Goal: Task Accomplishment & Management: Manage account settings

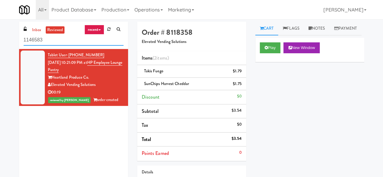
click at [70, 42] on input "1146583" at bounding box center [74, 39] width 100 height 11
drag, startPoint x: 34, startPoint y: 29, endPoint x: 40, endPoint y: 33, distance: 7.6
click at [34, 29] on link "inbox" at bounding box center [37, 30] width 12 height 8
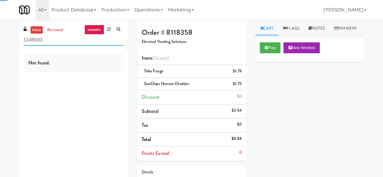
click at [51, 41] on input "1146583" at bounding box center [74, 39] width 100 height 11
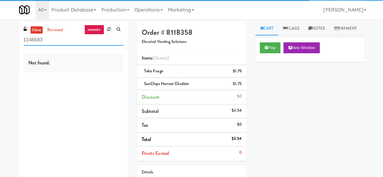
click at [51, 41] on input "1146583" at bounding box center [74, 39] width 100 height 11
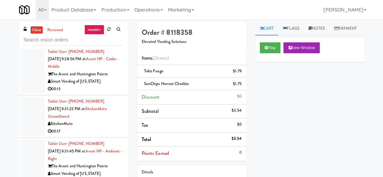
click at [97, 125] on div "Tablet User · (647) 982-9085 [DATE] 9:31:22 PM at [GEOGRAPHIC_DATA] Unconfirmed…" at bounding box center [86, 116] width 76 height 37
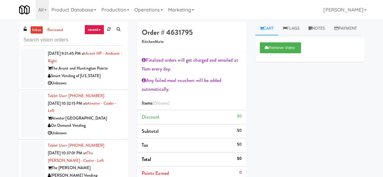
scroll to position [605, 0]
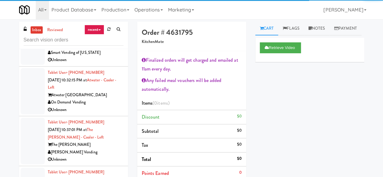
click at [104, 106] on div "On Demand Vending" at bounding box center [86, 103] width 76 height 8
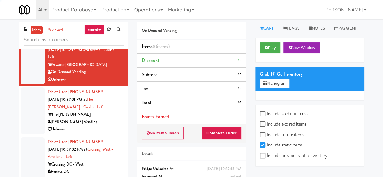
scroll to position [696, 0]
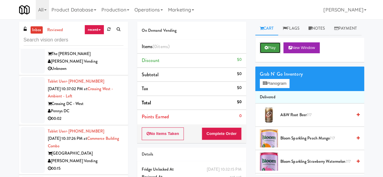
click at [269, 53] on button "Play" at bounding box center [269, 47] width 21 height 11
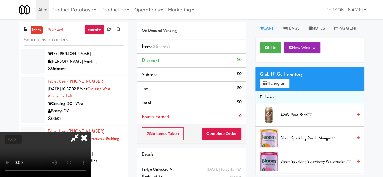
click at [0, 0] on button "+" at bounding box center [0, 0] width 0 height 0
click at [308, 29] on link "Notes" at bounding box center [317, 29] width 26 height 14
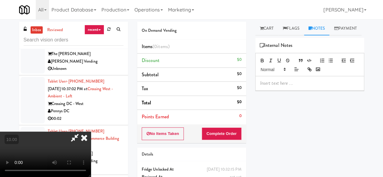
click at [282, 86] on p at bounding box center [309, 83] width 99 height 7
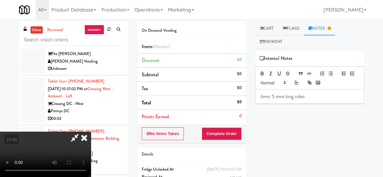
click at [310, 99] on p "Joms: 5 mins long video" at bounding box center [309, 96] width 99 height 7
drag, startPoint x: 213, startPoint y: 54, endPoint x: 209, endPoint y: 54, distance: 4.6
click at [82, 132] on icon at bounding box center [75, 138] width 14 height 12
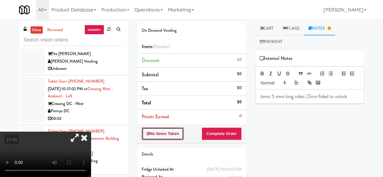
click at [143, 129] on button "No Items Taken" at bounding box center [163, 133] width 42 height 13
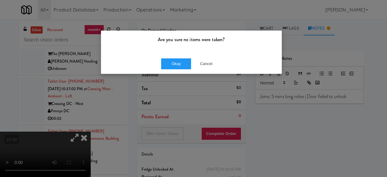
click at [158, 64] on div "Okay Cancel" at bounding box center [191, 64] width 181 height 20
click at [164, 63] on button "Okay" at bounding box center [176, 63] width 30 height 11
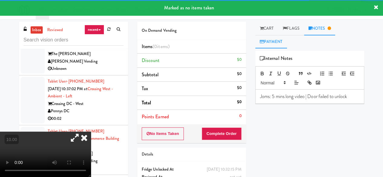
scroll to position [703, 0]
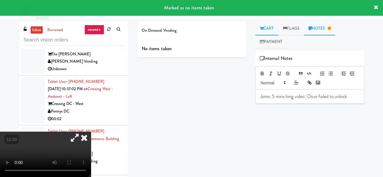
click at [265, 30] on link "Cart" at bounding box center [266, 29] width 23 height 14
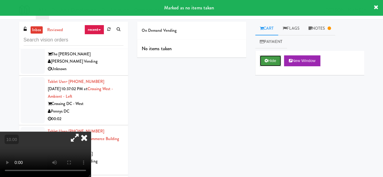
click at [265, 61] on icon at bounding box center [265, 61] width 3 height 4
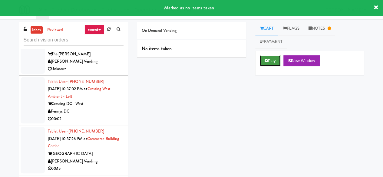
click at [271, 58] on button "Play" at bounding box center [269, 60] width 21 height 11
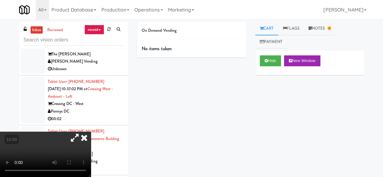
click at [82, 132] on icon at bounding box center [75, 138] width 14 height 12
click at [91, 132] on icon at bounding box center [83, 138] width 13 height 12
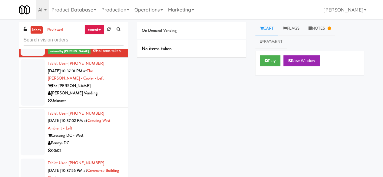
scroll to position [642, 0]
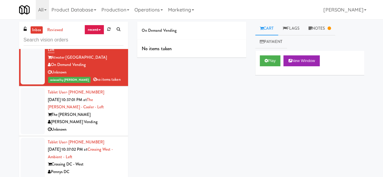
click at [101, 126] on div "[PERSON_NAME] Vending" at bounding box center [86, 122] width 76 height 8
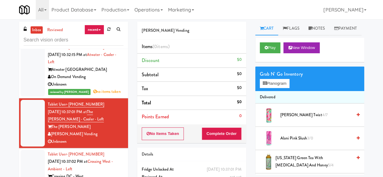
scroll to position [612, 0]
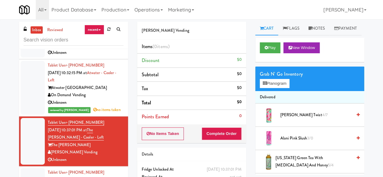
click at [106, 92] on div "Atwater [GEOGRAPHIC_DATA]" at bounding box center [86, 88] width 76 height 8
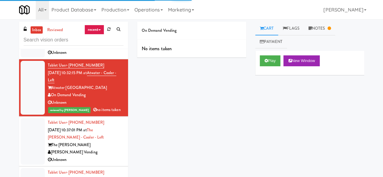
scroll to position [642, 0]
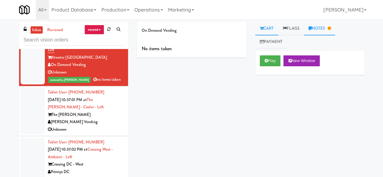
click at [333, 30] on link "Notes" at bounding box center [319, 29] width 31 height 14
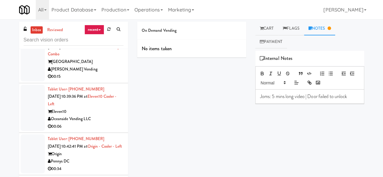
scroll to position [854, 0]
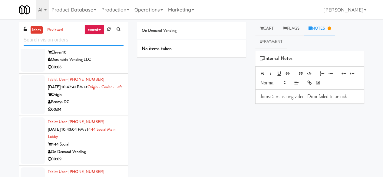
click at [79, 38] on input "text" at bounding box center [74, 39] width 100 height 11
type input "\"
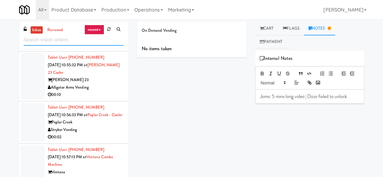
scroll to position [1119, 0]
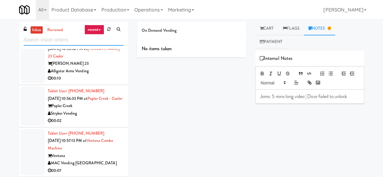
click at [83, 38] on input "text" at bounding box center [74, 39] width 100 height 11
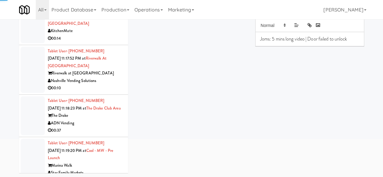
scroll to position [1482, 0]
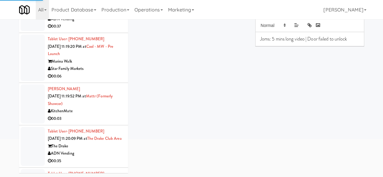
click at [102, 73] on div "Star Family Markets" at bounding box center [86, 69] width 76 height 8
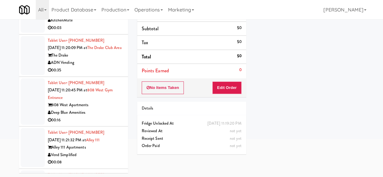
scroll to position [1663, 0]
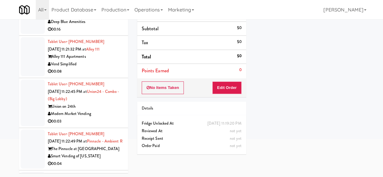
click at [99, 68] on div "Vend Simplified" at bounding box center [86, 64] width 76 height 8
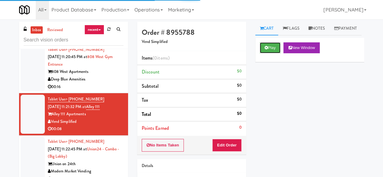
drag, startPoint x: 273, startPoint y: 59, endPoint x: 266, endPoint y: 68, distance: 11.2
click at [273, 53] on button "Play" at bounding box center [269, 47] width 21 height 11
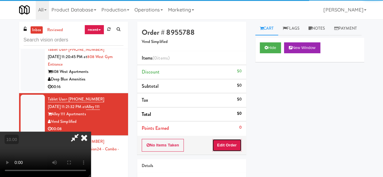
click at [233, 145] on button "Edit Order" at bounding box center [226, 145] width 29 height 13
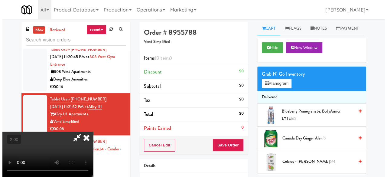
scroll to position [12, 0]
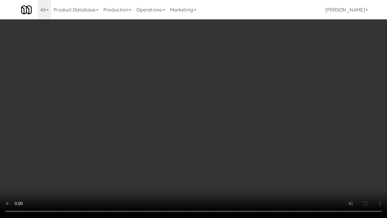
click at [252, 36] on video at bounding box center [193, 109] width 387 height 218
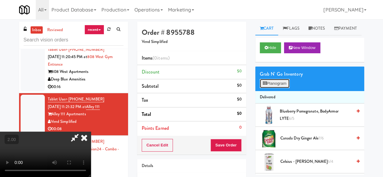
click at [281, 88] on button "Planogram" at bounding box center [274, 83] width 30 height 9
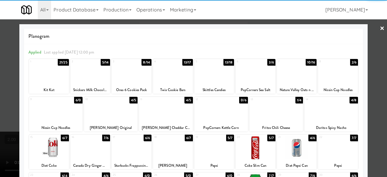
click at [81, 77] on div at bounding box center [90, 71] width 40 height 23
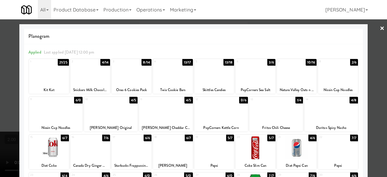
click at [263, 69] on div at bounding box center [256, 71] width 40 height 23
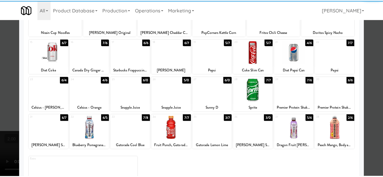
scroll to position [120, 0]
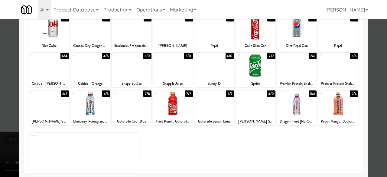
click at [40, 103] on div at bounding box center [49, 103] width 40 height 23
click at [371, 51] on div at bounding box center [193, 88] width 387 height 177
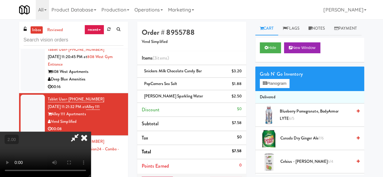
click at [82, 132] on icon at bounding box center [75, 138] width 14 height 12
click at [158, 96] on span "[PERSON_NAME] Sparkling Water" at bounding box center [173, 96] width 59 height 6
click at [157, 86] on span "PopCorners Sea Salt" at bounding box center [160, 84] width 33 height 6
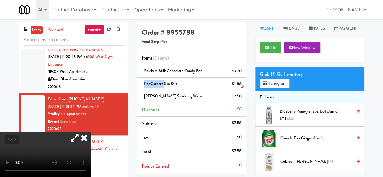
click at [157, 86] on span "PopCorners Sea Salt" at bounding box center [160, 84] width 33 height 6
click at [91, 132] on video at bounding box center [45, 154] width 91 height 45
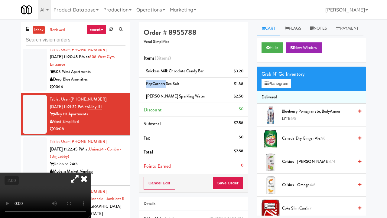
click at [91, 172] on video at bounding box center [45, 194] width 91 height 45
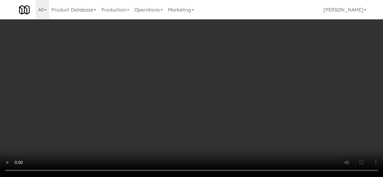
click at [161, 84] on span "PopCorners Sea Salt" at bounding box center [160, 84] width 33 height 6
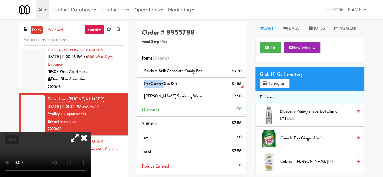
click at [161, 84] on span "PopCorners Sea Salt" at bounding box center [160, 84] width 33 height 6
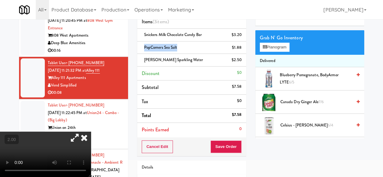
scroll to position [76, 0]
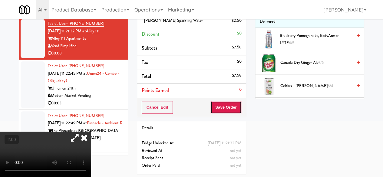
click at [227, 107] on button "Save Order" at bounding box center [225, 107] width 31 height 13
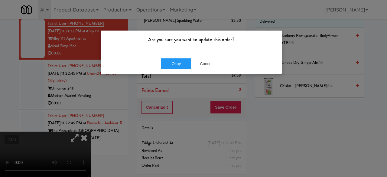
click at [179, 69] on div "Okay Cancel" at bounding box center [191, 64] width 181 height 20
drag, startPoint x: 178, startPoint y: 64, endPoint x: 166, endPoint y: 57, distance: 13.7
click at [177, 64] on button "Okay" at bounding box center [176, 63] width 30 height 11
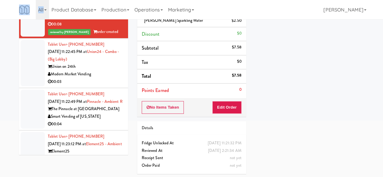
scroll to position [1724, 0]
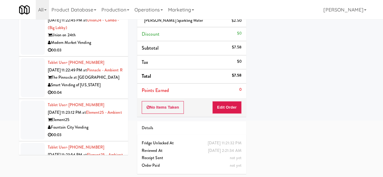
click at [105, 47] on div "Modern Market Vending" at bounding box center [86, 43] width 76 height 8
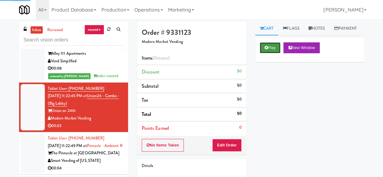
click at [267, 53] on button "Play" at bounding box center [269, 47] width 21 height 11
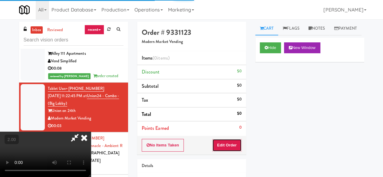
click at [228, 141] on button "Edit Order" at bounding box center [226, 145] width 29 height 13
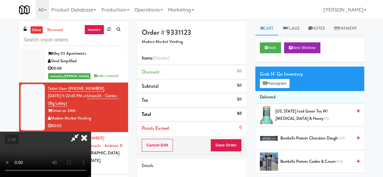
scroll to position [12, 0]
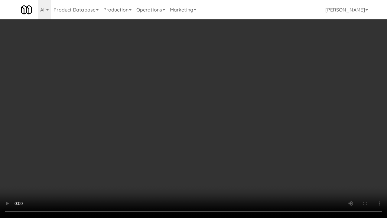
click at [216, 142] on video at bounding box center [193, 109] width 387 height 218
click at [204, 147] on video at bounding box center [193, 109] width 387 height 218
click at [197, 139] on video at bounding box center [193, 109] width 387 height 218
click at [205, 129] on video at bounding box center [193, 109] width 387 height 218
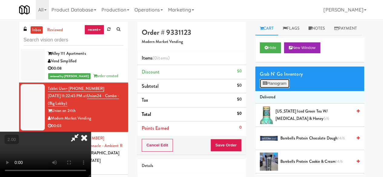
click at [282, 88] on button "Planogram" at bounding box center [274, 83] width 30 height 9
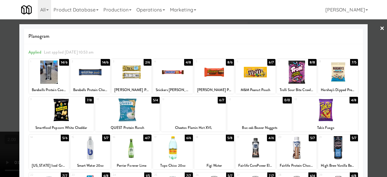
drag, startPoint x: 255, startPoint y: 76, endPoint x: 386, endPoint y: 112, distance: 135.9
click at [255, 77] on div at bounding box center [256, 71] width 40 height 23
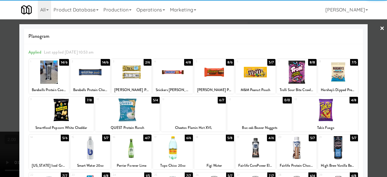
click at [366, 69] on div at bounding box center [193, 88] width 387 height 177
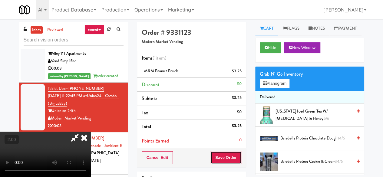
click at [235, 163] on button "Save Order" at bounding box center [225, 157] width 31 height 13
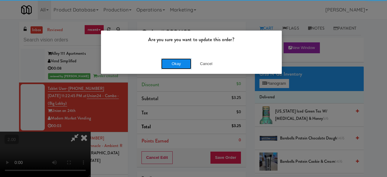
click at [186, 68] on button "Okay" at bounding box center [176, 63] width 30 height 11
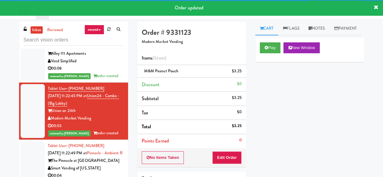
scroll to position [1814, 0]
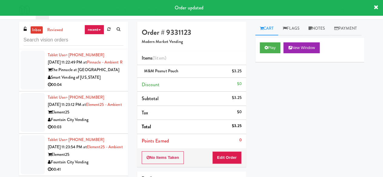
click at [97, 81] on div "Smart Vending of [US_STATE]" at bounding box center [86, 78] width 76 height 8
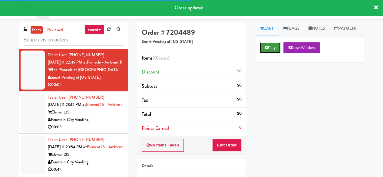
click at [271, 53] on button "Play" at bounding box center [269, 47] width 21 height 11
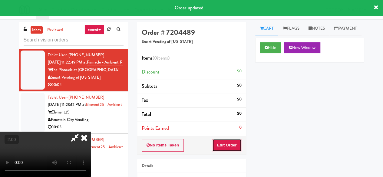
click at [233, 142] on button "Edit Order" at bounding box center [226, 145] width 29 height 13
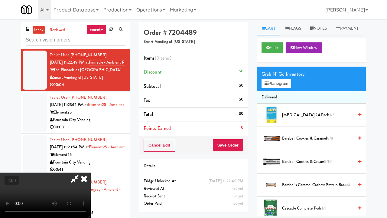
click at [91, 172] on video at bounding box center [45, 194] width 91 height 45
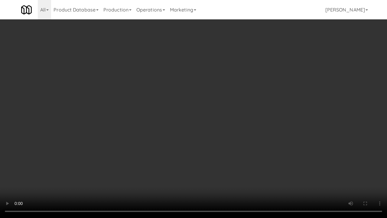
click at [149, 137] on video at bounding box center [193, 109] width 387 height 218
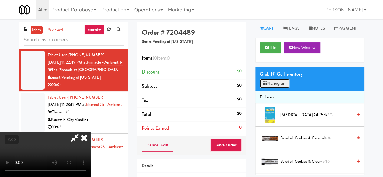
click at [269, 88] on button "Planogram" at bounding box center [274, 83] width 30 height 9
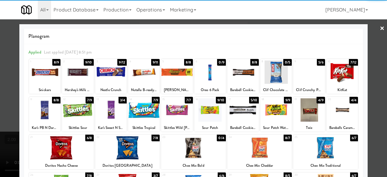
click at [239, 117] on div at bounding box center [242, 109] width 31 height 23
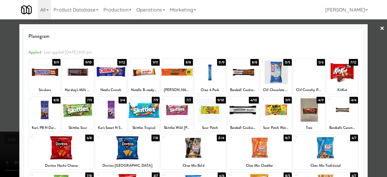
click at [373, 69] on div at bounding box center [193, 88] width 387 height 177
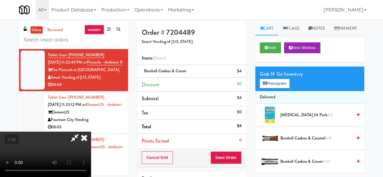
click at [241, 151] on div "Cancel Edit Save Order" at bounding box center [191, 157] width 109 height 19
click at [237, 153] on button "Save Order" at bounding box center [225, 157] width 31 height 13
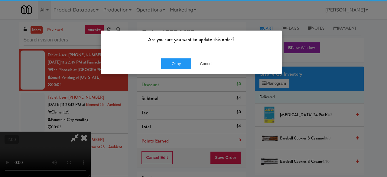
click at [174, 70] on div "Okay Cancel" at bounding box center [191, 64] width 181 height 20
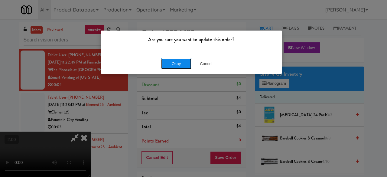
click at [174, 68] on button "Okay" at bounding box center [176, 63] width 30 height 11
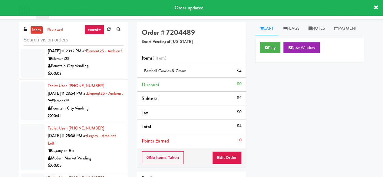
scroll to position [1905, 0]
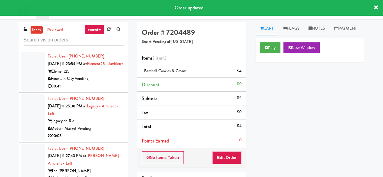
click at [107, 40] on div "Fountain City Vending" at bounding box center [86, 37] width 76 height 8
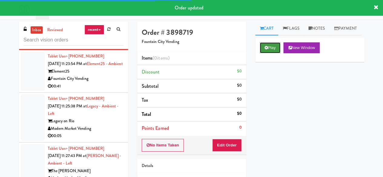
click at [269, 53] on button "Play" at bounding box center [269, 47] width 21 height 11
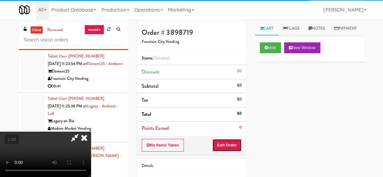
click at [223, 143] on button "Edit Order" at bounding box center [226, 145] width 29 height 13
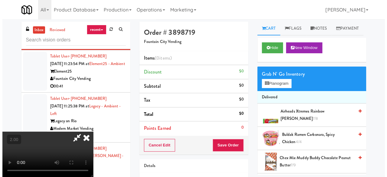
scroll to position [12, 0]
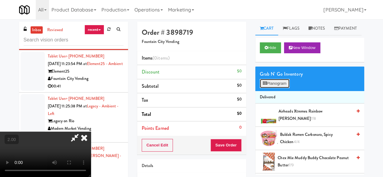
click at [266, 88] on button "Planogram" at bounding box center [274, 83] width 30 height 9
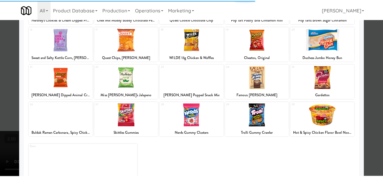
scroll to position [120, 0]
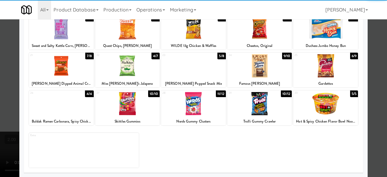
click at [74, 63] on div at bounding box center [61, 65] width 65 height 23
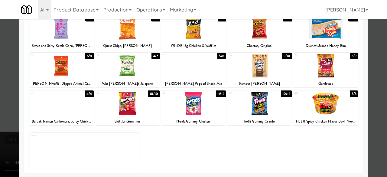
click at [365, 60] on div at bounding box center [193, 88] width 387 height 177
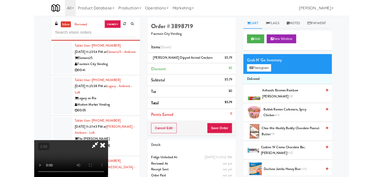
scroll to position [12, 0]
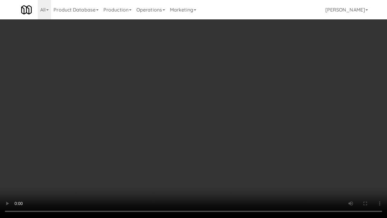
click at [231, 165] on video at bounding box center [193, 109] width 387 height 218
click at [213, 145] on video at bounding box center [193, 109] width 387 height 218
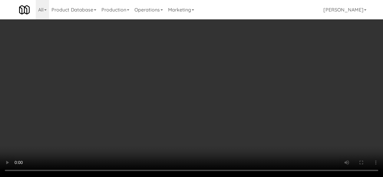
click at [241, 158] on div "Cancel Edit Save Order" at bounding box center [191, 157] width 109 height 19
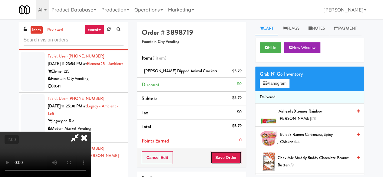
click at [235, 156] on button "Save Order" at bounding box center [225, 157] width 31 height 13
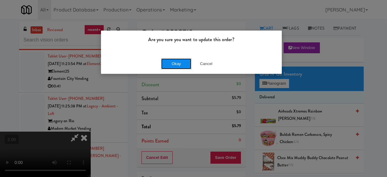
click at [174, 65] on button "Okay" at bounding box center [176, 63] width 30 height 11
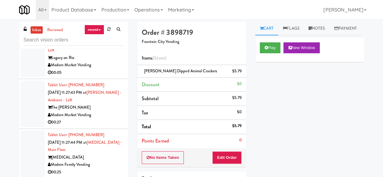
scroll to position [1966, 0]
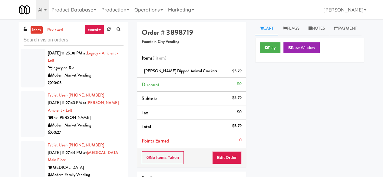
click at [110, 37] on div "00:41" at bounding box center [86, 33] width 76 height 8
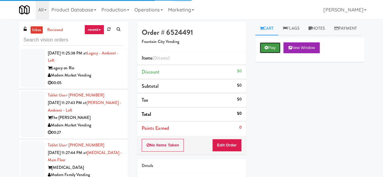
click at [267, 50] on icon at bounding box center [265, 48] width 3 height 4
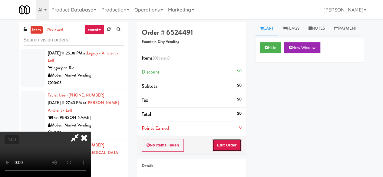
click at [233, 143] on button "Edit Order" at bounding box center [226, 145] width 29 height 13
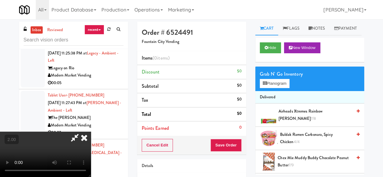
click at [91, 144] on video at bounding box center [45, 154] width 91 height 45
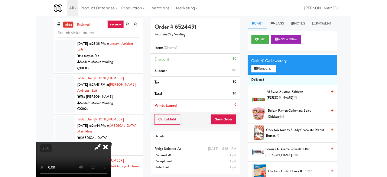
scroll to position [12, 0]
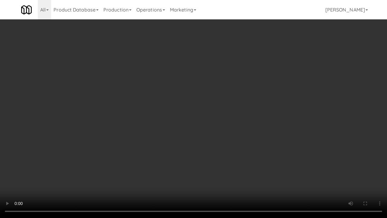
click at [144, 153] on video at bounding box center [193, 109] width 387 height 218
click at [236, 142] on video at bounding box center [193, 109] width 387 height 218
click at [230, 131] on video at bounding box center [193, 109] width 387 height 218
click at [224, 126] on video at bounding box center [193, 109] width 387 height 218
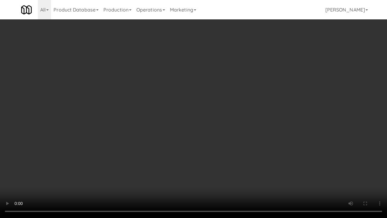
click at [223, 133] on video at bounding box center [193, 109] width 387 height 218
click at [188, 117] on video at bounding box center [193, 109] width 387 height 218
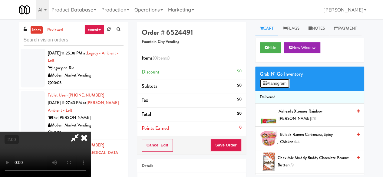
click at [282, 88] on button "Planogram" at bounding box center [274, 83] width 30 height 9
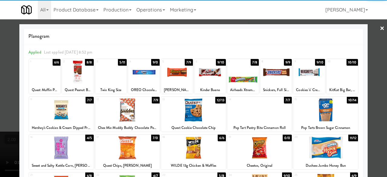
click at [136, 115] on div at bounding box center [127, 109] width 65 height 23
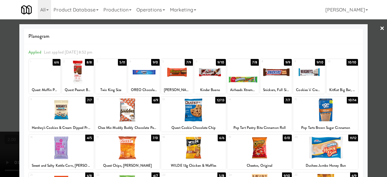
click at [82, 75] on div at bounding box center [77, 71] width 31 height 23
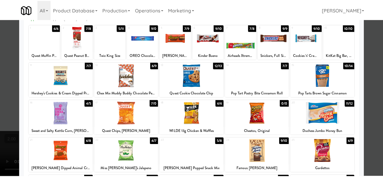
scroll to position [60, 0]
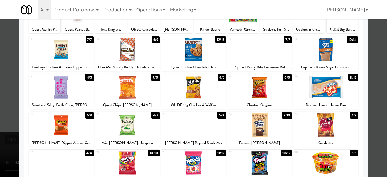
click at [202, 82] on div at bounding box center [193, 87] width 65 height 23
click at [370, 85] on div at bounding box center [193, 88] width 387 height 177
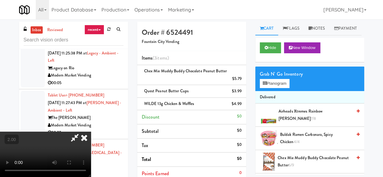
scroll to position [12, 0]
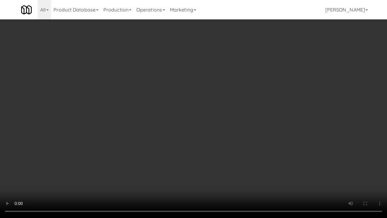
click at [235, 123] on video at bounding box center [193, 109] width 387 height 218
click at [232, 130] on video at bounding box center [193, 109] width 387 height 218
click at [218, 124] on video at bounding box center [193, 109] width 387 height 218
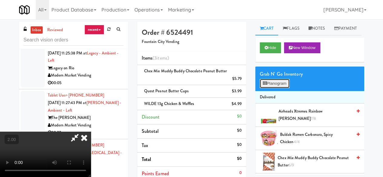
click at [270, 88] on button "Planogram" at bounding box center [274, 83] width 30 height 9
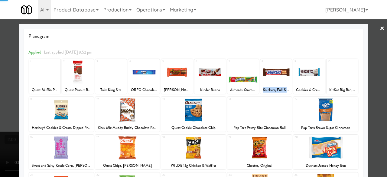
click at [289, 91] on div "1 Quest Muffin Pumpkin 2 Quest Peanut Butter Cups 3 Twix King Size 4 OREO Choco…" at bounding box center [193, 76] width 329 height 35
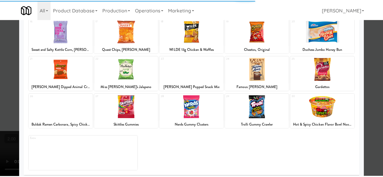
scroll to position [120, 0]
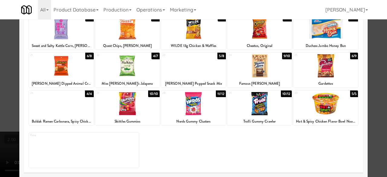
click at [60, 105] on div at bounding box center [61, 103] width 65 height 23
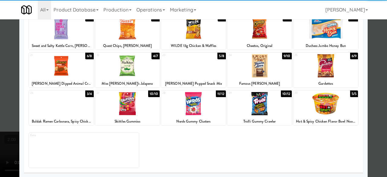
click at [309, 107] on div at bounding box center [325, 103] width 65 height 23
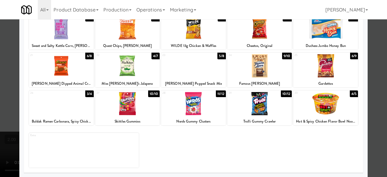
click at [374, 81] on div at bounding box center [193, 88] width 387 height 177
drag, startPoint x: 374, startPoint y: 81, endPoint x: 224, endPoint y: 82, distance: 150.6
click at [374, 81] on div "inbox reviewed recent all unclear take inventory issue suspicious failed recent…" at bounding box center [193, 158] width 387 height 272
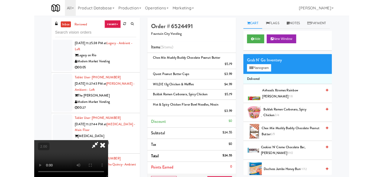
scroll to position [12, 0]
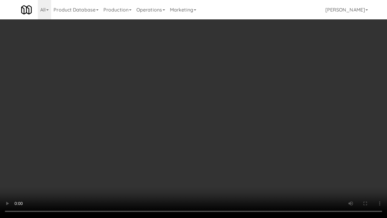
click at [192, 148] on video at bounding box center [193, 109] width 387 height 218
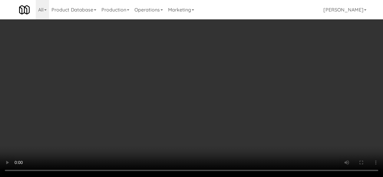
scroll to position [0, 0]
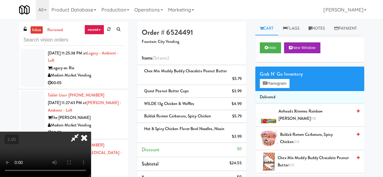
click at [82, 132] on icon at bounding box center [75, 138] width 14 height 12
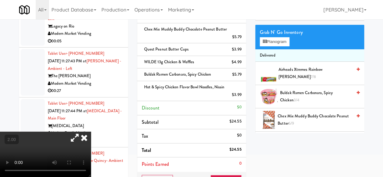
scroll to position [91, 0]
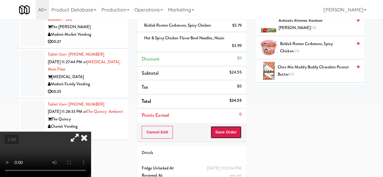
click at [226, 133] on button "Save Order" at bounding box center [225, 132] width 31 height 13
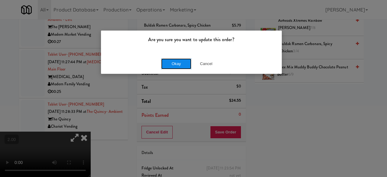
click at [179, 63] on button "Okay" at bounding box center [176, 63] width 30 height 11
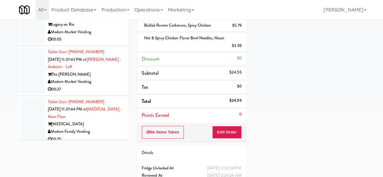
scroll to position [1935, 0]
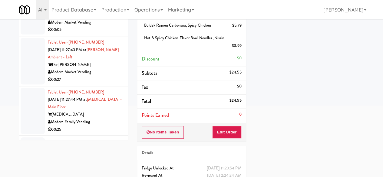
click at [113, 34] on div "Tablet User · (763) 232-4221 [DATE] 11:25:38 PM at Legacy - Ambient - Left Lega…" at bounding box center [86, 11] width 76 height 45
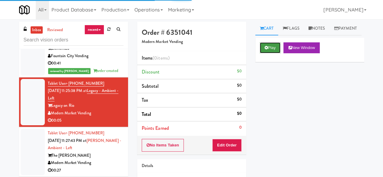
click at [270, 53] on button "Play" at bounding box center [269, 47] width 21 height 11
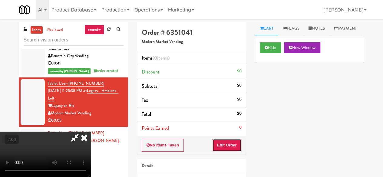
click at [218, 144] on button "Edit Order" at bounding box center [226, 145] width 29 height 13
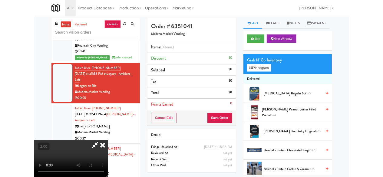
scroll to position [12, 0]
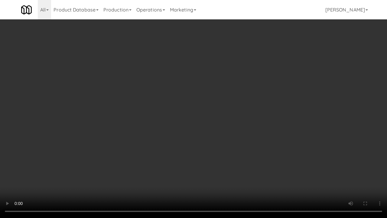
click at [200, 131] on video at bounding box center [193, 109] width 387 height 218
click at [210, 123] on video at bounding box center [193, 109] width 387 height 218
click at [236, 100] on video at bounding box center [193, 109] width 387 height 218
click at [194, 126] on video at bounding box center [193, 109] width 387 height 218
drag, startPoint x: 194, startPoint y: 126, endPoint x: 194, endPoint y: 99, distance: 26.3
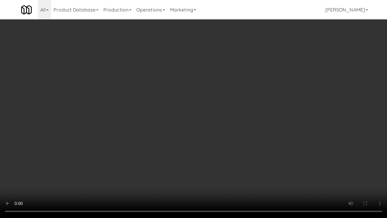
click at [194, 126] on video at bounding box center [193, 109] width 387 height 218
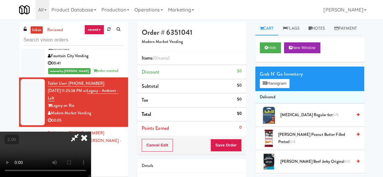
click at [91, 132] on video at bounding box center [45, 154] width 91 height 45
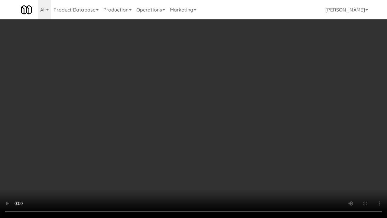
click at [183, 136] on video at bounding box center [193, 109] width 387 height 218
click at [192, 122] on video at bounding box center [193, 109] width 387 height 218
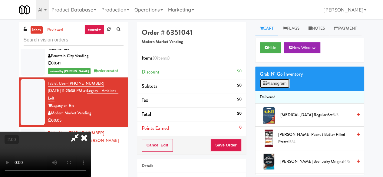
click at [268, 88] on button "Planogram" at bounding box center [274, 83] width 30 height 9
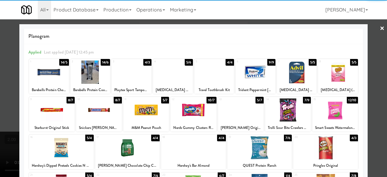
click at [91, 107] on div at bounding box center [99, 109] width 46 height 23
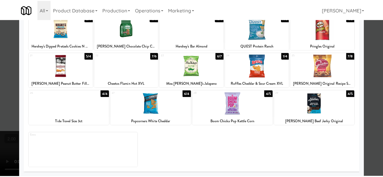
scroll to position [90, 0]
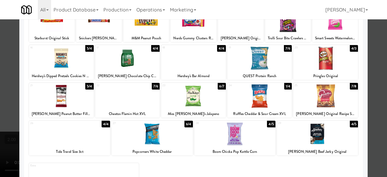
click at [331, 67] on div at bounding box center [325, 58] width 65 height 23
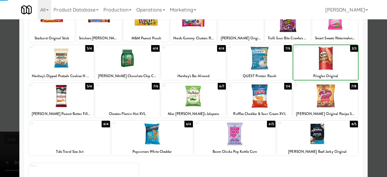
click at [374, 46] on div at bounding box center [193, 88] width 387 height 177
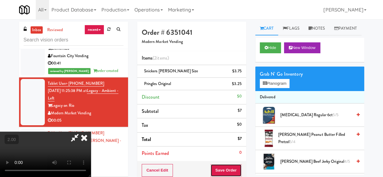
click at [233, 164] on button "Save Order" at bounding box center [225, 170] width 31 height 13
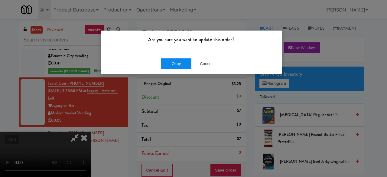
click at [174, 64] on button "Okay" at bounding box center [176, 63] width 30 height 11
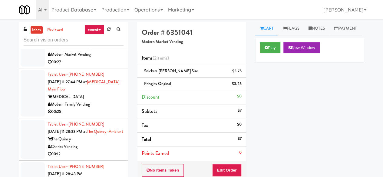
scroll to position [2056, 0]
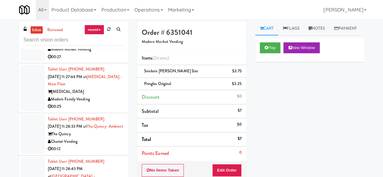
click at [96, 61] on div "00:27" at bounding box center [86, 57] width 76 height 8
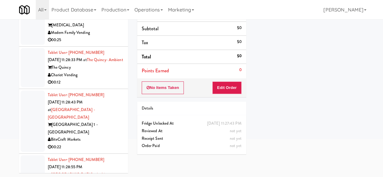
scroll to position [2026, 0]
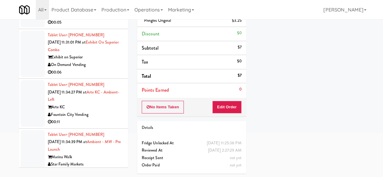
scroll to position [2329, 0]
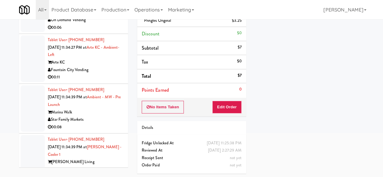
click at [105, 24] on div "On Demand Vending" at bounding box center [86, 20] width 76 height 8
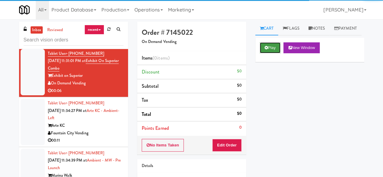
click at [269, 53] on button "Play" at bounding box center [269, 47] width 21 height 11
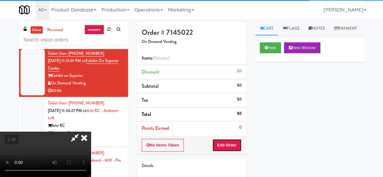
click at [233, 139] on button "Edit Order" at bounding box center [226, 145] width 29 height 13
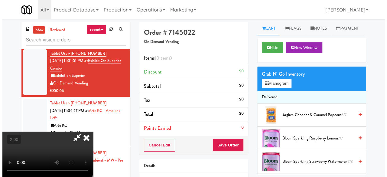
scroll to position [12, 0]
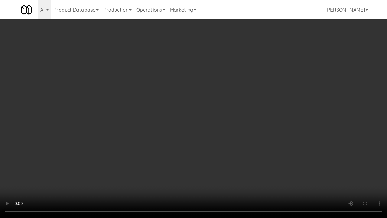
click at [209, 128] on video at bounding box center [193, 109] width 387 height 218
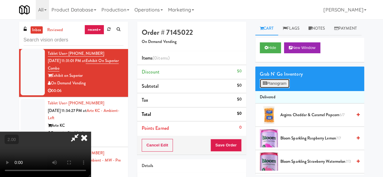
click at [270, 88] on button "Planogram" at bounding box center [274, 83] width 30 height 9
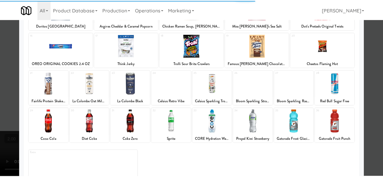
scroll to position [120, 0]
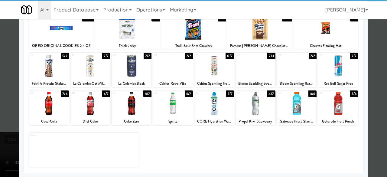
click at [264, 110] on div at bounding box center [256, 103] width 40 height 23
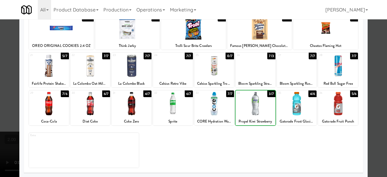
click at [264, 110] on div at bounding box center [256, 103] width 40 height 23
drag, startPoint x: 376, startPoint y: 73, endPoint x: 322, endPoint y: 73, distance: 53.8
click at [376, 73] on div at bounding box center [193, 88] width 387 height 177
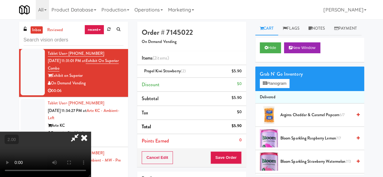
click at [82, 132] on icon at bounding box center [75, 138] width 14 height 12
click at [224, 157] on button "Save Order" at bounding box center [225, 157] width 31 height 13
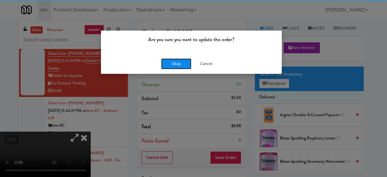
click at [186, 63] on button "Okay" at bounding box center [176, 63] width 30 height 11
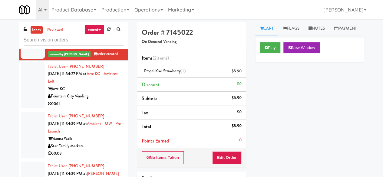
scroll to position [2419, 0]
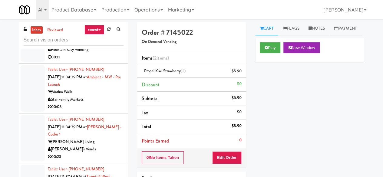
click at [101, 54] on div "Fountain City Vending" at bounding box center [86, 50] width 76 height 8
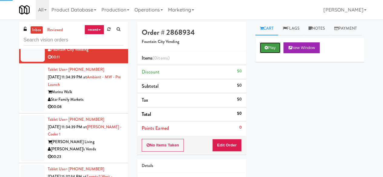
click at [264, 53] on button "Play" at bounding box center [269, 47] width 21 height 11
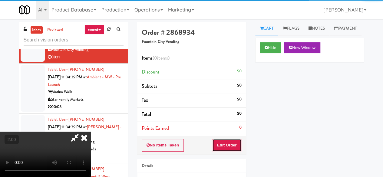
click at [229, 145] on button "Edit Order" at bounding box center [226, 145] width 29 height 13
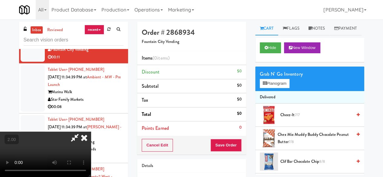
scroll to position [12, 0]
click at [279, 88] on button "Planogram" at bounding box center [274, 83] width 30 height 9
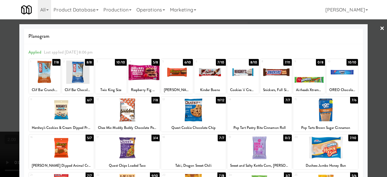
click at [111, 74] on div at bounding box center [110, 71] width 31 height 23
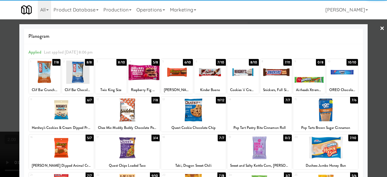
click at [372, 57] on div at bounding box center [193, 88] width 387 height 177
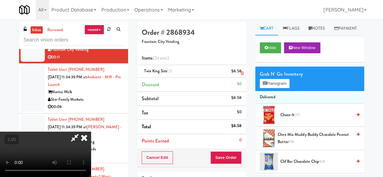
click at [240, 74] on icon at bounding box center [241, 73] width 3 height 4
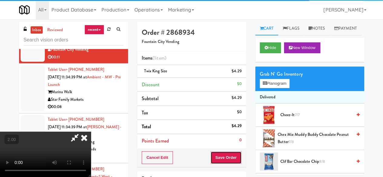
click at [233, 160] on button "Save Order" at bounding box center [225, 157] width 31 height 13
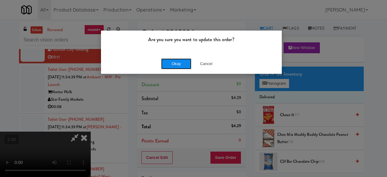
click at [175, 66] on button "Okay" at bounding box center [176, 63] width 30 height 11
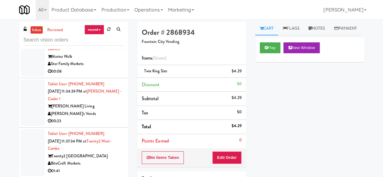
scroll to position [2510, 0]
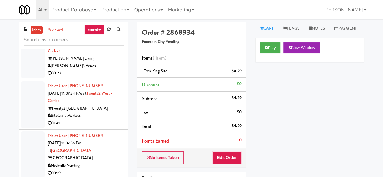
click at [100, 20] on div "Star Family Markets" at bounding box center [86, 16] width 76 height 8
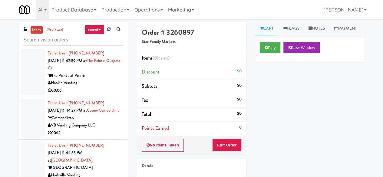
click at [105, 87] on div "Honkin Vending" at bounding box center [86, 83] width 76 height 8
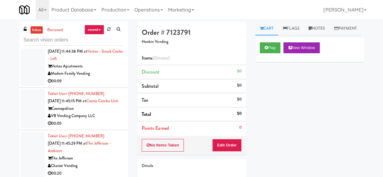
scroll to position [3115, 0]
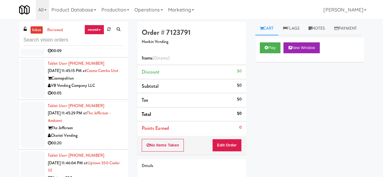
click at [103, 82] on div "Cosmopolitan" at bounding box center [86, 79] width 76 height 8
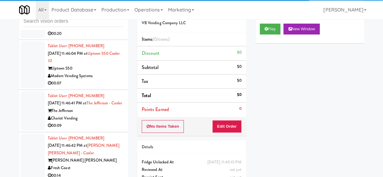
scroll to position [57, 0]
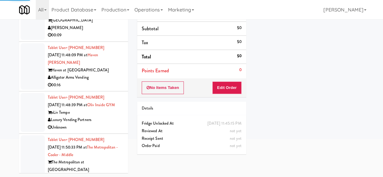
click at [105, 89] on div "Tablet User · (423) 505-8901 [DATE] 11:48:09 PM at [GEOGRAPHIC_DATA][PERSON_NAM…" at bounding box center [86, 66] width 76 height 45
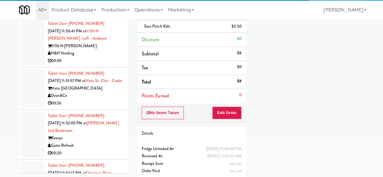
scroll to position [3538, 0]
click at [103, 57] on div "H&H Vending" at bounding box center [86, 53] width 76 height 8
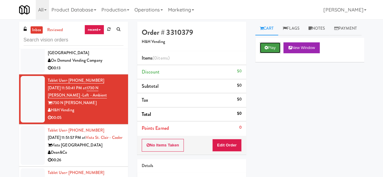
click at [264, 53] on button "Play" at bounding box center [269, 47] width 21 height 11
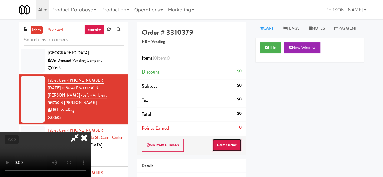
click at [220, 147] on button "Edit Order" at bounding box center [226, 145] width 29 height 13
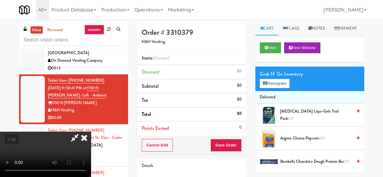
scroll to position [12, 0]
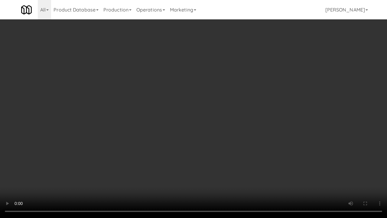
click at [209, 105] on video at bounding box center [193, 109] width 387 height 218
click at [191, 101] on video at bounding box center [193, 109] width 387 height 218
click at [212, 157] on video at bounding box center [193, 109] width 387 height 218
click at [206, 139] on video at bounding box center [193, 109] width 387 height 218
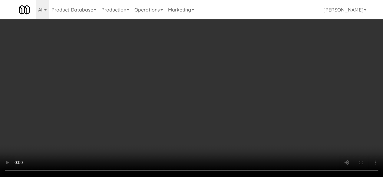
scroll to position [454, 0]
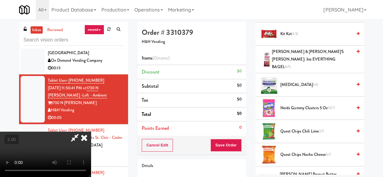
click at [299, 38] on span "Kit Kat 8/8" at bounding box center [316, 34] width 72 height 8
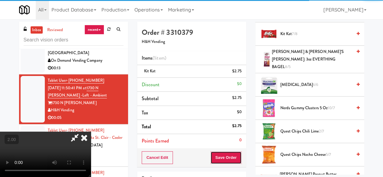
click at [236, 153] on button "Save Order" at bounding box center [225, 157] width 31 height 13
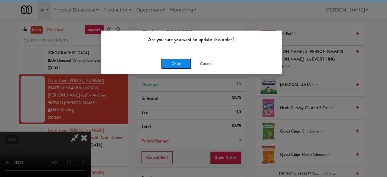
click at [172, 62] on button "Okay" at bounding box center [176, 63] width 30 height 11
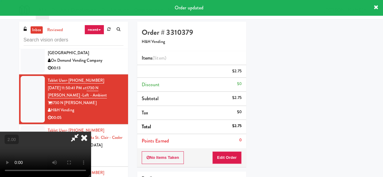
scroll to position [0, 0]
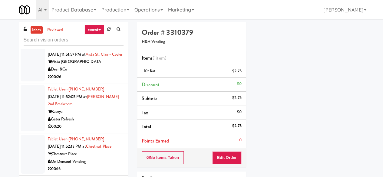
click at [99, 73] on div "Dean&Co" at bounding box center [86, 70] width 76 height 8
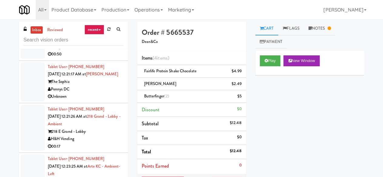
click at [100, 51] on div "Pennys DC" at bounding box center [86, 47] width 76 height 8
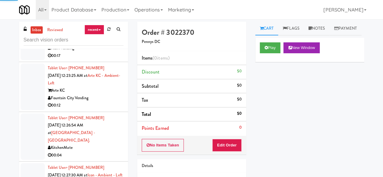
click at [102, 45] on div "218 E Grand - Lobby" at bounding box center [86, 41] width 76 height 8
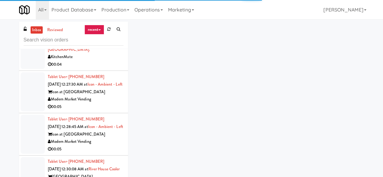
click at [103, 68] on div "Tablet User · (341) 600-1234 [DATE] 12:26:54 AM at [GEOGRAPHIC_DATA] - [GEOGRAP…" at bounding box center [86, 46] width 76 height 45
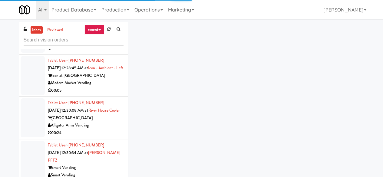
scroll to position [4476, 0]
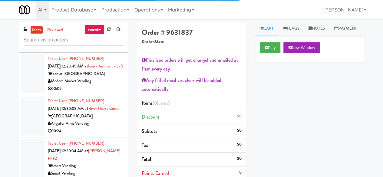
click at [106, 35] on div "Icon at [GEOGRAPHIC_DATA]" at bounding box center [86, 32] width 76 height 8
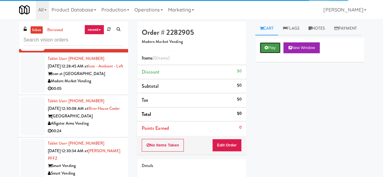
click at [265, 50] on icon at bounding box center [265, 48] width 3 height 4
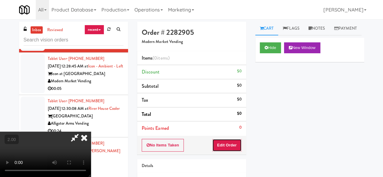
click at [227, 147] on button "Edit Order" at bounding box center [226, 145] width 29 height 13
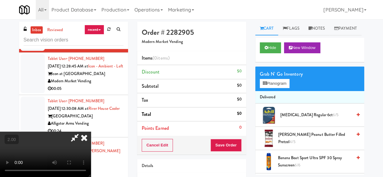
click at [91, 132] on video at bounding box center [45, 154] width 91 height 45
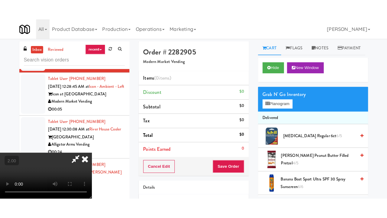
scroll to position [80, 0]
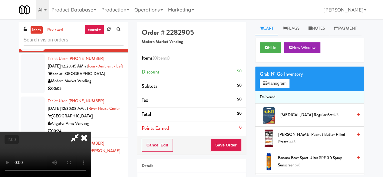
click at [91, 132] on video at bounding box center [45, 154] width 91 height 45
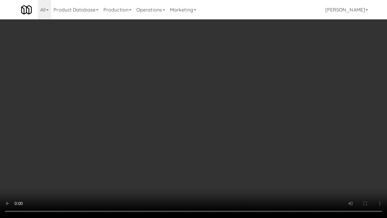
click at [207, 122] on video at bounding box center [193, 109] width 387 height 218
click at [259, 118] on video at bounding box center [193, 109] width 387 height 218
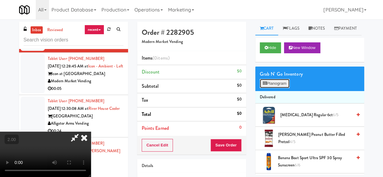
click at [272, 88] on button "Planogram" at bounding box center [274, 83] width 30 height 9
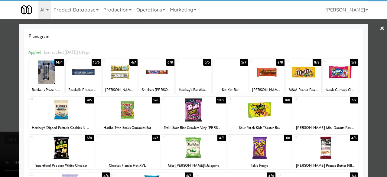
drag, startPoint x: 128, startPoint y: 109, endPoint x: 149, endPoint y: 112, distance: 21.3
click at [129, 110] on div at bounding box center [127, 109] width 65 height 23
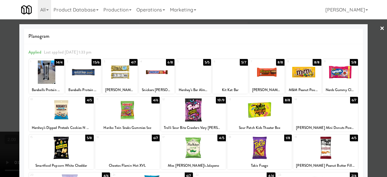
drag, startPoint x: 246, startPoint y: 108, endPoint x: 251, endPoint y: 109, distance: 5.2
click at [246, 108] on div at bounding box center [259, 109] width 65 height 23
click at [366, 80] on div at bounding box center [193, 88] width 387 height 177
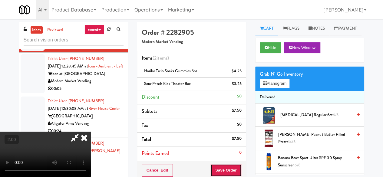
click at [235, 165] on button "Save Order" at bounding box center [225, 170] width 31 height 13
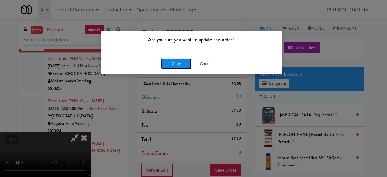
click at [165, 64] on button "Okay" at bounding box center [176, 63] width 30 height 11
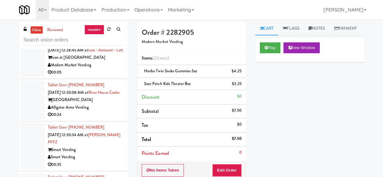
scroll to position [4536, 0]
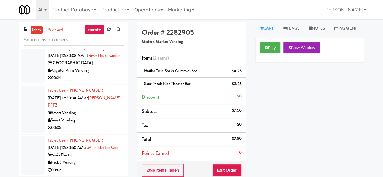
click at [103, 24] on div "Icon at [GEOGRAPHIC_DATA]" at bounding box center [86, 21] width 76 height 8
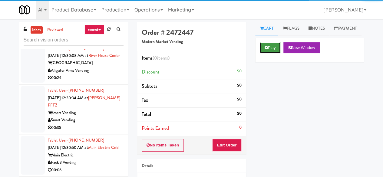
click at [275, 53] on button "Play" at bounding box center [269, 47] width 21 height 11
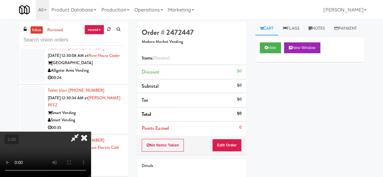
click at [234, 138] on div "No Items Taken Edit Order" at bounding box center [191, 145] width 109 height 19
click at [232, 141] on button "Edit Order" at bounding box center [226, 145] width 29 height 13
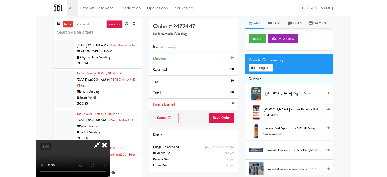
scroll to position [12, 0]
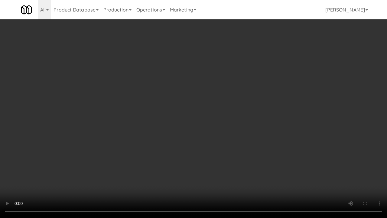
click at [194, 153] on video at bounding box center [193, 109] width 387 height 218
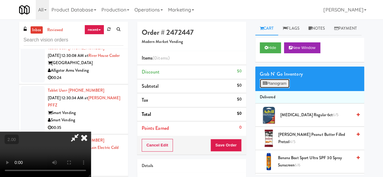
click at [289, 88] on button "Planogram" at bounding box center [274, 83] width 30 height 9
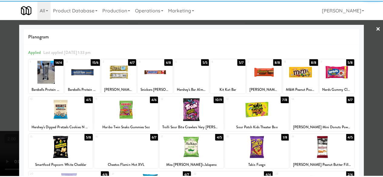
scroll to position [30, 0]
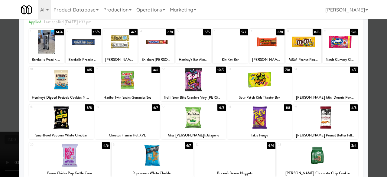
click at [331, 116] on div at bounding box center [325, 117] width 65 height 23
click at [367, 86] on div at bounding box center [193, 88] width 387 height 177
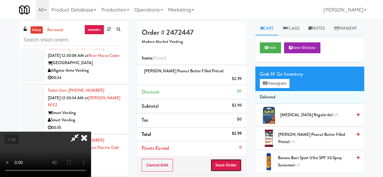
click at [238, 163] on button "Save Order" at bounding box center [225, 165] width 31 height 13
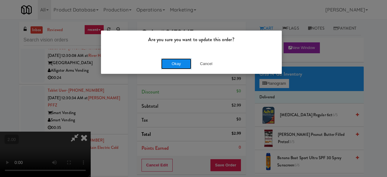
click at [183, 64] on button "Okay" at bounding box center [176, 63] width 30 height 11
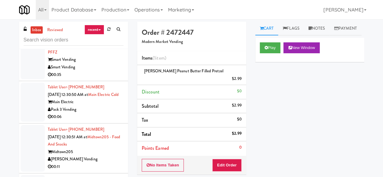
click at [108, 21] on div "Alligator Arms Vending" at bounding box center [86, 18] width 76 height 8
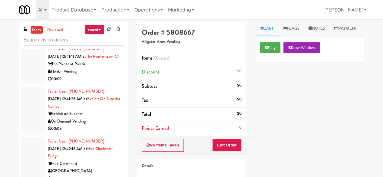
scroll to position [5201, 0]
click at [104, 26] on div "The Jack" at bounding box center [86, 23] width 76 height 8
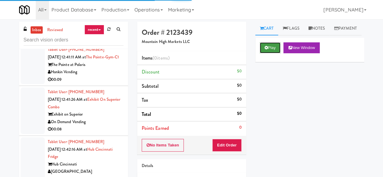
click at [262, 53] on button "Play" at bounding box center [269, 47] width 21 height 11
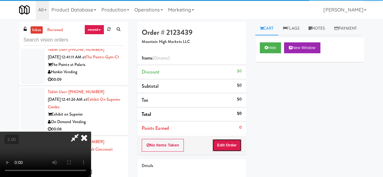
click at [226, 145] on button "Edit Order" at bounding box center [226, 145] width 29 height 13
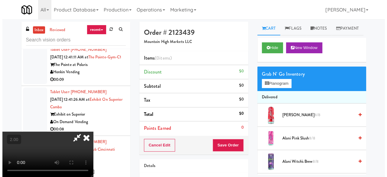
scroll to position [12, 0]
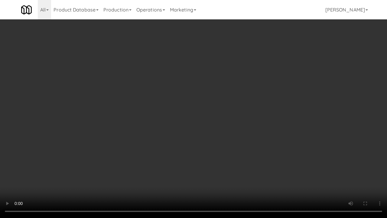
click at [177, 121] on video at bounding box center [193, 109] width 387 height 218
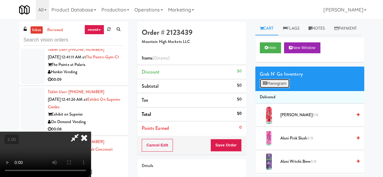
click at [277, 88] on button "Planogram" at bounding box center [274, 83] width 30 height 9
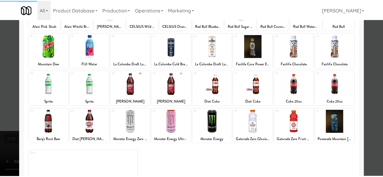
scroll to position [120, 0]
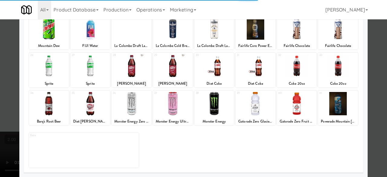
click at [94, 74] on div at bounding box center [90, 65] width 40 height 23
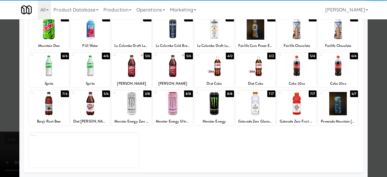
drag, startPoint x: 379, startPoint y: 54, endPoint x: 352, endPoint y: 62, distance: 28.1
click at [378, 54] on div at bounding box center [193, 88] width 387 height 177
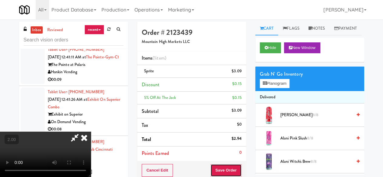
click at [240, 167] on button "Save Order" at bounding box center [225, 170] width 31 height 13
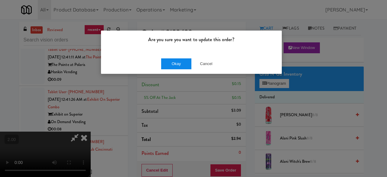
click at [173, 66] on button "Okay" at bounding box center [176, 63] width 30 height 11
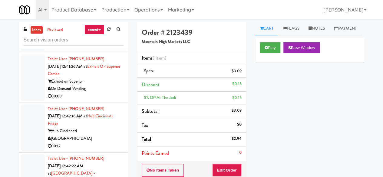
scroll to position [5292, 0]
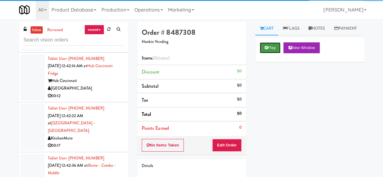
click at [272, 53] on button "Play" at bounding box center [269, 47] width 21 height 11
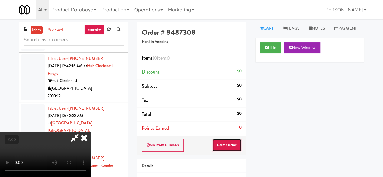
click at [234, 144] on button "Edit Order" at bounding box center [226, 145] width 29 height 13
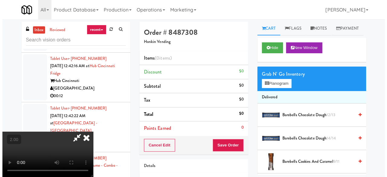
scroll to position [12, 0]
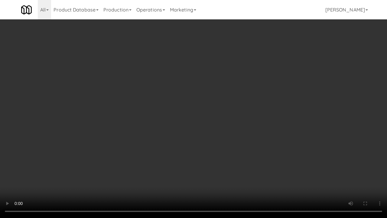
click at [177, 138] on video at bounding box center [193, 109] width 387 height 218
click at [187, 128] on video at bounding box center [193, 109] width 387 height 218
click at [188, 127] on video at bounding box center [193, 109] width 387 height 218
click at [187, 126] on video at bounding box center [193, 109] width 387 height 218
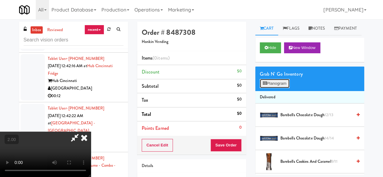
click at [279, 88] on button "Planogram" at bounding box center [274, 83] width 30 height 9
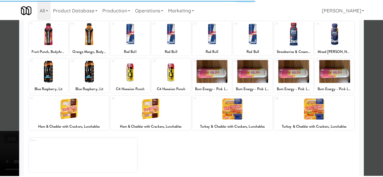
scroll to position [120, 0]
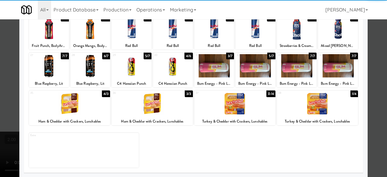
click at [210, 67] on div at bounding box center [214, 65] width 40 height 23
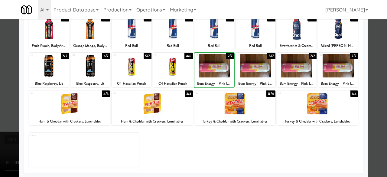
drag, startPoint x: 244, startPoint y: 69, endPoint x: 252, endPoint y: 70, distance: 7.3
click at [245, 69] on div at bounding box center [256, 65] width 40 height 23
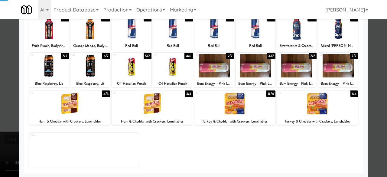
click at [380, 48] on div at bounding box center [193, 88] width 387 height 177
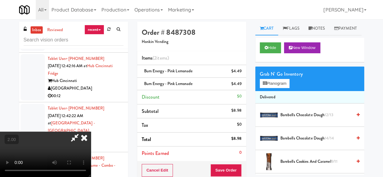
click at [82, 132] on icon at bounding box center [75, 138] width 14 height 12
click at [227, 169] on button "Save Order" at bounding box center [225, 170] width 31 height 13
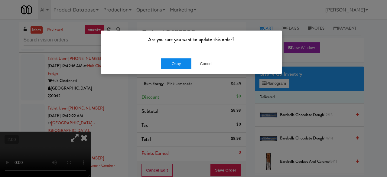
click at [187, 63] on button "Okay" at bounding box center [176, 63] width 30 height 11
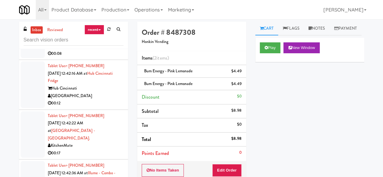
scroll to position [5322, 0]
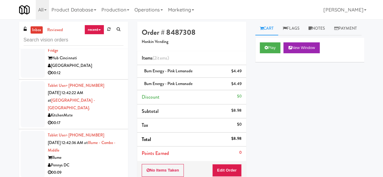
click at [90, 27] on div "00:08" at bounding box center [86, 24] width 76 height 8
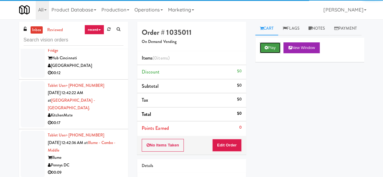
click at [262, 53] on button "Play" at bounding box center [269, 47] width 21 height 11
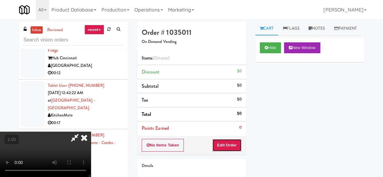
click at [222, 142] on button "Edit Order" at bounding box center [226, 145] width 29 height 13
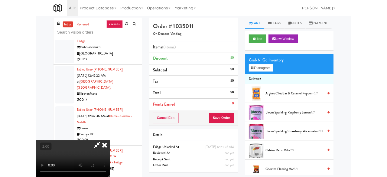
scroll to position [12, 0]
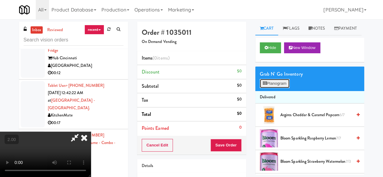
click at [272, 88] on button "Planogram" at bounding box center [274, 83] width 30 height 9
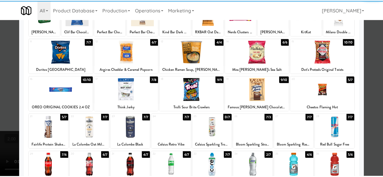
scroll to position [60, 0]
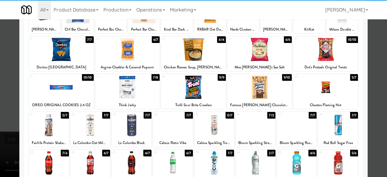
click at [132, 79] on div at bounding box center [127, 87] width 65 height 23
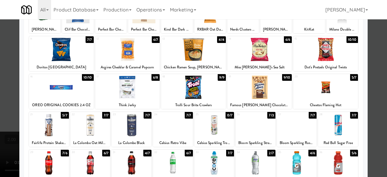
click at [70, 124] on div at bounding box center [90, 124] width 40 height 23
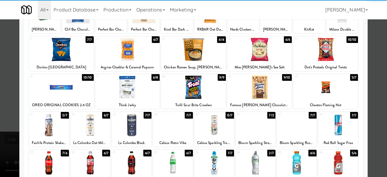
click at [60, 127] on div at bounding box center [49, 124] width 40 height 23
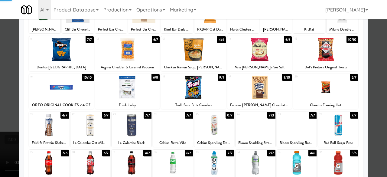
click at [379, 73] on div at bounding box center [193, 88] width 387 height 177
click at [377, 73] on div "inbox reviewed recent all unclear take inventory issue suspicious failed recent…" at bounding box center [193, 138] width 387 height 232
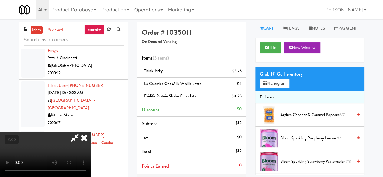
drag, startPoint x: 202, startPoint y: 21, endPoint x: 205, endPoint y: 23, distance: 3.4
click at [91, 132] on div at bounding box center [45, 154] width 91 height 45
click at [82, 132] on icon at bounding box center [75, 138] width 14 height 12
click at [241, 83] on link at bounding box center [240, 87] width 5 height 8
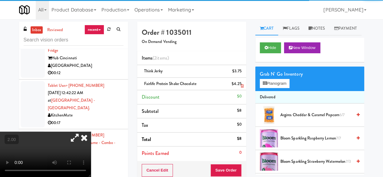
scroll to position [60, 0]
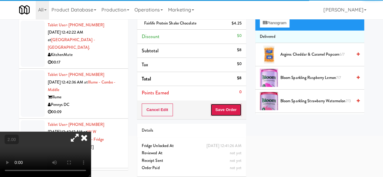
click at [235, 109] on button "Save Order" at bounding box center [225, 109] width 31 height 13
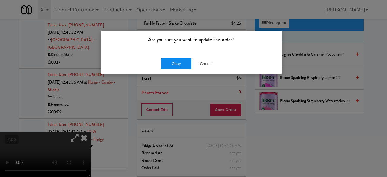
click at [184, 63] on button "Okay" at bounding box center [176, 63] width 30 height 11
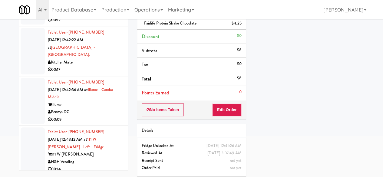
click at [106, 9] on div "Hub Cincinnati" at bounding box center [86, 6] width 76 height 8
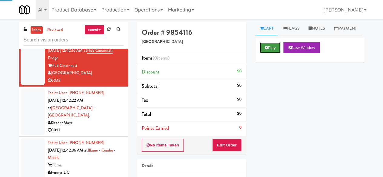
click at [270, 53] on button "Play" at bounding box center [269, 47] width 21 height 11
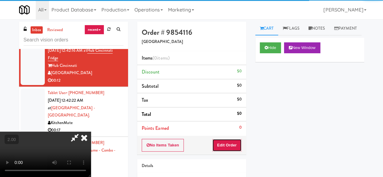
click at [226, 145] on button "Edit Order" at bounding box center [226, 145] width 29 height 13
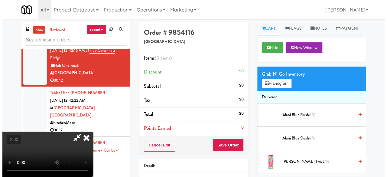
scroll to position [60, 0]
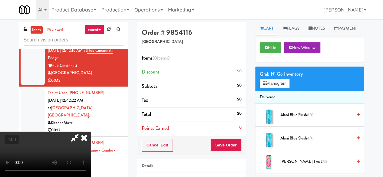
click at [269, 79] on div "Grab N' Go Inventory" at bounding box center [309, 74] width 100 height 9
click at [270, 88] on button "Planogram" at bounding box center [274, 83] width 30 height 9
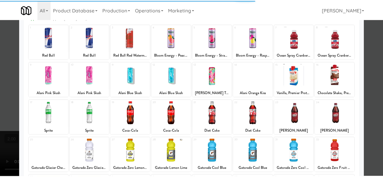
scroll to position [60, 0]
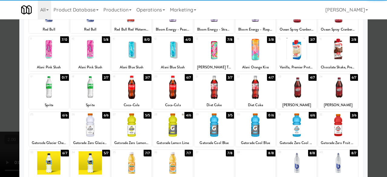
click at [89, 88] on div at bounding box center [90, 87] width 40 height 23
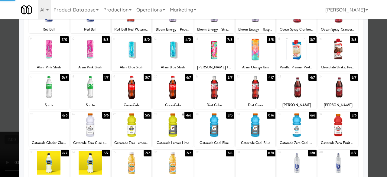
click at [123, 120] on div at bounding box center [132, 124] width 40 height 23
drag, startPoint x: 123, startPoint y: 120, endPoint x: 184, endPoint y: 139, distance: 64.1
click at [123, 120] on div at bounding box center [132, 124] width 40 height 23
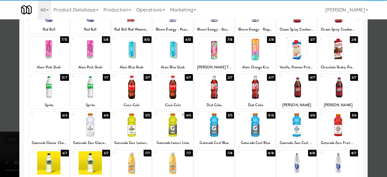
click at [374, 72] on div at bounding box center [193, 88] width 387 height 177
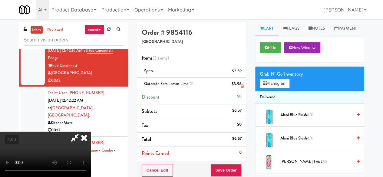
click at [242, 85] on icon at bounding box center [241, 86] width 3 height 4
drag, startPoint x: 242, startPoint y: 85, endPoint x: 240, endPoint y: 88, distance: 3.9
click at [242, 85] on icon at bounding box center [241, 86] width 3 height 4
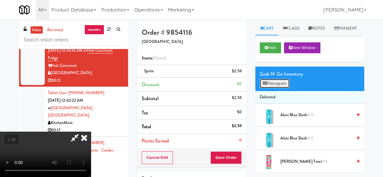
click at [281, 88] on button "Planogram" at bounding box center [274, 83] width 30 height 9
click at [0, 0] on div at bounding box center [0, 0] width 0 height 0
click at [270, 88] on button "Planogram" at bounding box center [274, 83] width 30 height 9
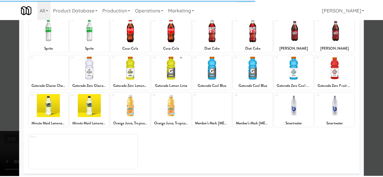
scroll to position [120, 0]
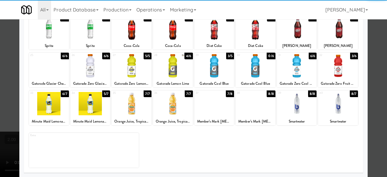
click at [129, 70] on div at bounding box center [132, 65] width 40 height 23
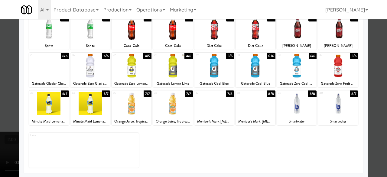
drag, startPoint x: 377, startPoint y: 69, endPoint x: 227, endPoint y: 72, distance: 150.6
click at [377, 69] on div at bounding box center [193, 88] width 387 height 177
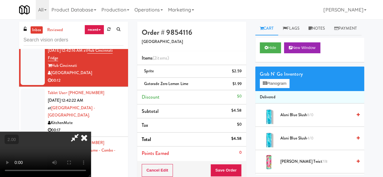
click at [82, 132] on icon at bounding box center [75, 138] width 14 height 12
click at [224, 170] on button "Save Order" at bounding box center [225, 170] width 31 height 13
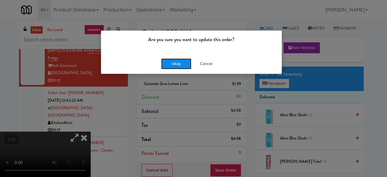
click at [180, 63] on button "Okay" at bounding box center [176, 63] width 30 height 11
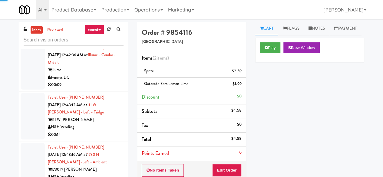
scroll to position [5443, 0]
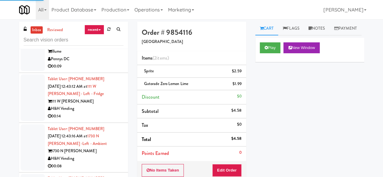
click at [98, 13] on div "KitchenMate" at bounding box center [86, 9] width 76 height 8
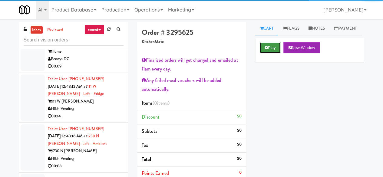
click at [277, 53] on button "Play" at bounding box center [269, 47] width 21 height 11
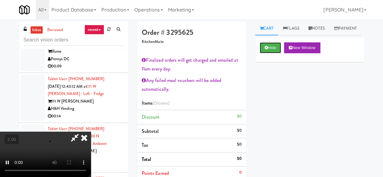
scroll to position [60, 0]
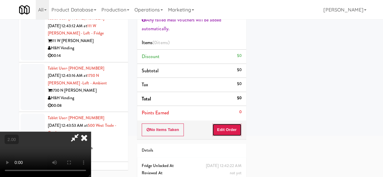
click at [234, 131] on button "Edit Order" at bounding box center [226, 129] width 29 height 13
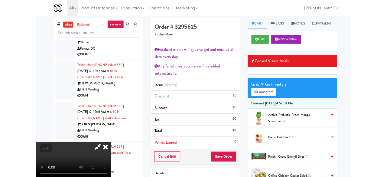
scroll to position [12, 0]
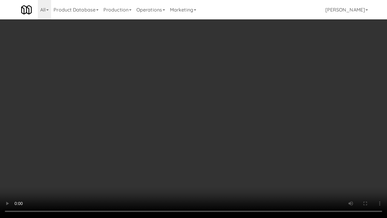
click at [229, 121] on video at bounding box center [193, 109] width 387 height 218
click at [246, 118] on video at bounding box center [193, 109] width 387 height 218
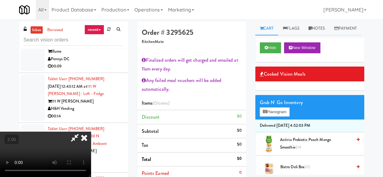
click at [276, 132] on li "Delivered [DATE] 4:52:03 PM" at bounding box center [309, 125] width 109 height 13
click at [277, 116] on button "Planogram" at bounding box center [274, 111] width 30 height 9
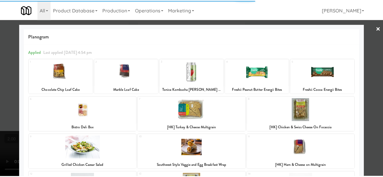
scroll to position [91, 0]
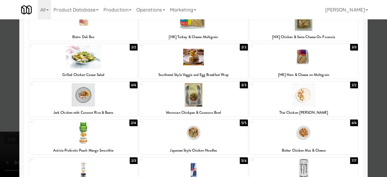
click at [320, 104] on div at bounding box center [303, 94] width 109 height 23
click at [371, 74] on div at bounding box center [193, 88] width 387 height 177
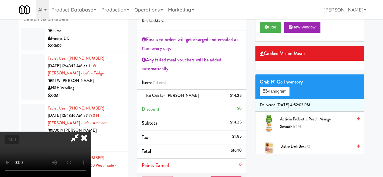
scroll to position [30, 0]
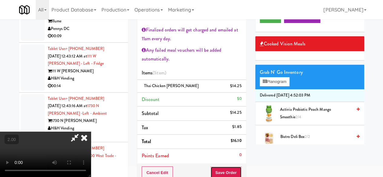
click at [235, 168] on button "Save Order" at bounding box center [225, 172] width 31 height 13
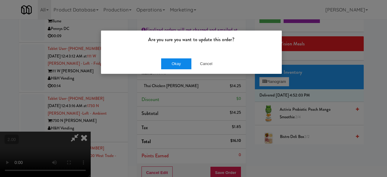
click at [180, 62] on button "Okay" at bounding box center [176, 63] width 30 height 11
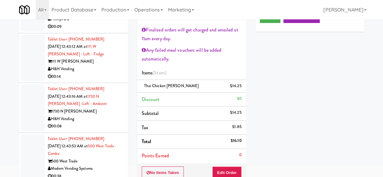
scroll to position [5474, 0]
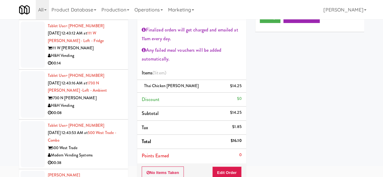
click at [99, 10] on div "Pennys DC" at bounding box center [86, 6] width 76 height 8
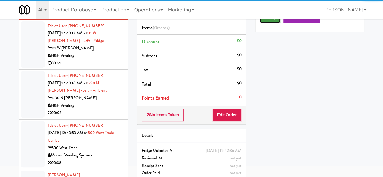
click at [260, 23] on button "Play" at bounding box center [269, 17] width 21 height 11
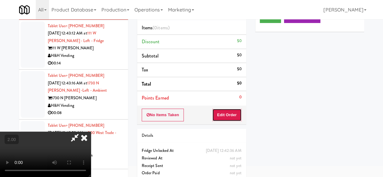
click at [230, 111] on button "Edit Order" at bounding box center [226, 115] width 29 height 13
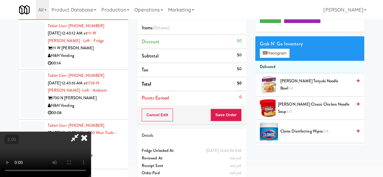
click at [91, 177] on video at bounding box center [45, 154] width 91 height 45
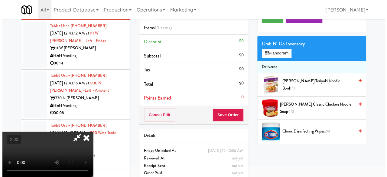
scroll to position [19, 0]
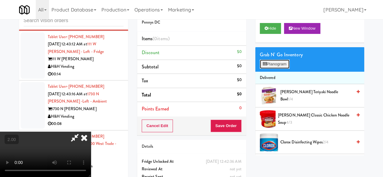
click at [280, 69] on button "Planogram" at bounding box center [274, 64] width 30 height 9
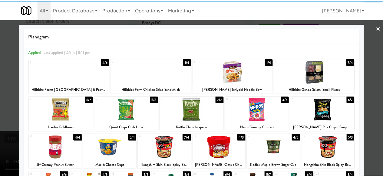
scroll to position [30, 0]
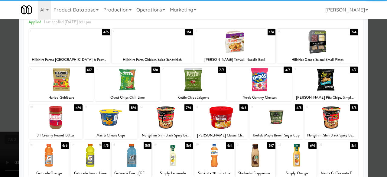
click at [74, 84] on div at bounding box center [61, 79] width 65 height 23
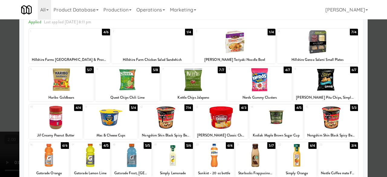
click at [200, 81] on div at bounding box center [193, 79] width 65 height 23
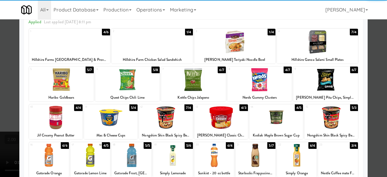
drag, startPoint x: 367, startPoint y: 57, endPoint x: 288, endPoint y: 88, distance: 84.4
click at [367, 57] on div at bounding box center [193, 88] width 387 height 177
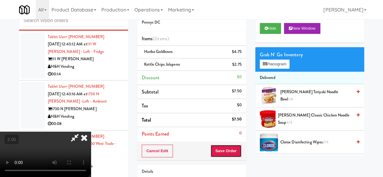
click at [238, 149] on button "Save Order" at bounding box center [225, 151] width 31 height 13
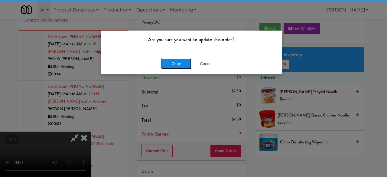
click at [168, 58] on button "Okay" at bounding box center [176, 63] width 30 height 11
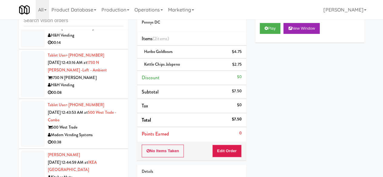
scroll to position [5534, 0]
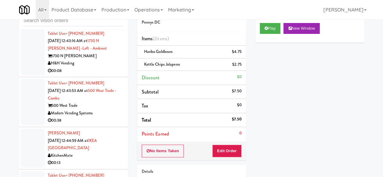
click at [102, 25] on div "00:14" at bounding box center [86, 21] width 76 height 8
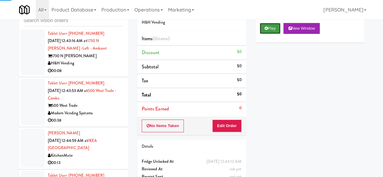
click at [262, 34] on button "Play" at bounding box center [269, 28] width 21 height 11
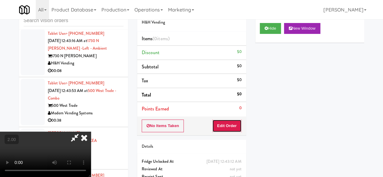
click at [230, 125] on button "Edit Order" at bounding box center [226, 125] width 29 height 13
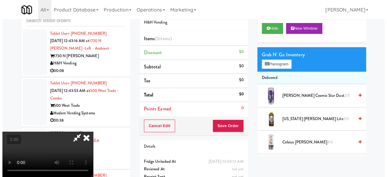
scroll to position [12, 0]
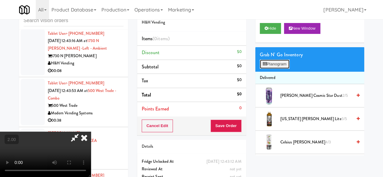
click at [270, 69] on button "Planogram" at bounding box center [274, 64] width 30 height 9
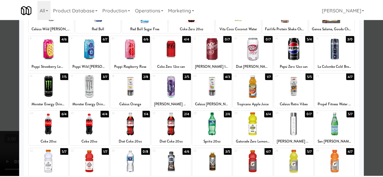
scroll to position [59, 0]
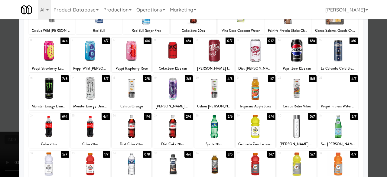
click at [338, 87] on div at bounding box center [338, 88] width 40 height 23
click at [376, 67] on div at bounding box center [193, 88] width 387 height 177
drag, startPoint x: 376, startPoint y: 67, endPoint x: 277, endPoint y: 65, distance: 98.9
click at [375, 67] on div "inbox reviewed recent all unclear take inventory issue suspicious failed recent…" at bounding box center [193, 108] width 387 height 213
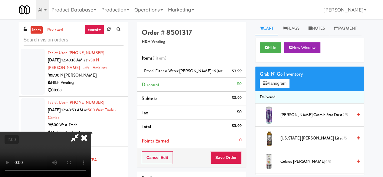
click at [82, 132] on icon at bounding box center [75, 138] width 14 height 12
click at [226, 161] on button "Save Order" at bounding box center [225, 157] width 31 height 13
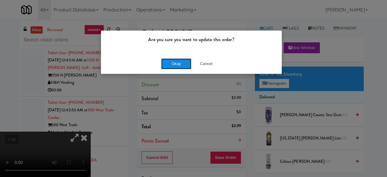
click at [186, 60] on button "Okay" at bounding box center [176, 63] width 30 height 11
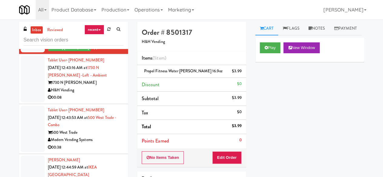
scroll to position [5625, 0]
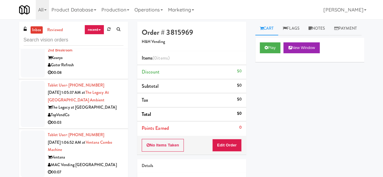
scroll to position [6351, 0]
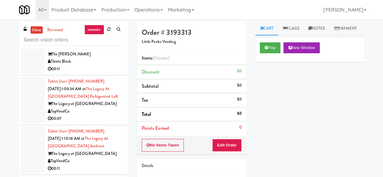
scroll to position [6351, 0]
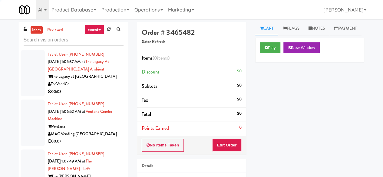
scroll to position [6290, 0]
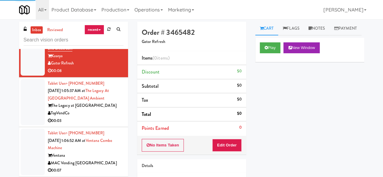
click at [94, 25] on div "Tablet User · (256) 228-6889 [DATE] 1:04:32 AM at Redfish Laundry Vending 1 Lit…" at bounding box center [86, 6] width 76 height 37
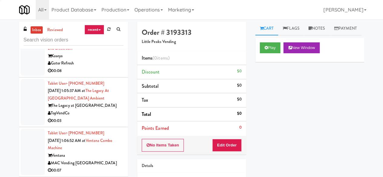
click at [257, 58] on div "Play New Window" at bounding box center [309, 50] width 109 height 24
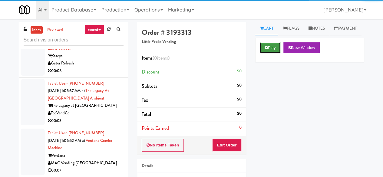
click at [261, 53] on button "Play" at bounding box center [269, 47] width 21 height 11
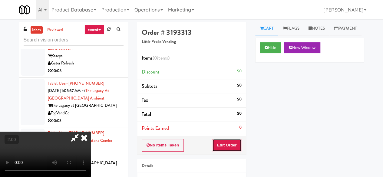
click at [224, 144] on button "Edit Order" at bounding box center [226, 145] width 29 height 13
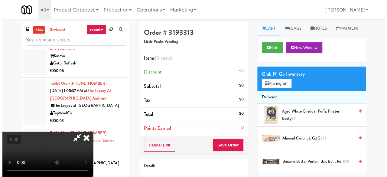
scroll to position [12, 0]
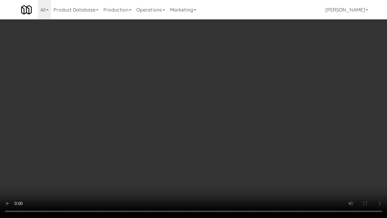
click at [227, 127] on video at bounding box center [193, 109] width 387 height 218
click at [224, 123] on video at bounding box center [193, 109] width 387 height 218
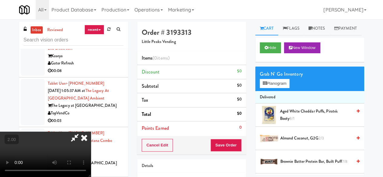
click at [279, 104] on li "Delivered" at bounding box center [309, 97] width 109 height 13
click at [282, 88] on button "Planogram" at bounding box center [274, 83] width 30 height 9
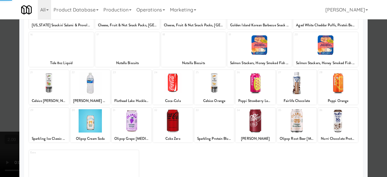
scroll to position [120, 0]
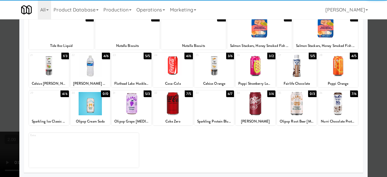
click at [294, 74] on div at bounding box center [297, 65] width 40 height 23
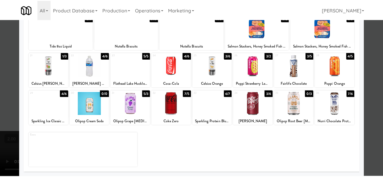
scroll to position [0, 0]
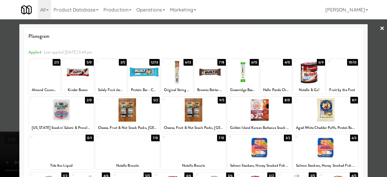
click at [368, 52] on div at bounding box center [193, 88] width 387 height 177
drag, startPoint x: 368, startPoint y: 52, endPoint x: 297, endPoint y: 64, distance: 72.2
click at [368, 52] on div "inbox reviewed recent all unclear take inventory issue suspicious failed recent…" at bounding box center [193, 128] width 387 height 213
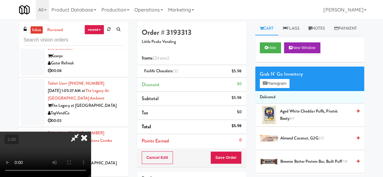
click at [82, 132] on icon at bounding box center [75, 138] width 14 height 12
click at [223, 157] on button "Save Order" at bounding box center [225, 157] width 31 height 13
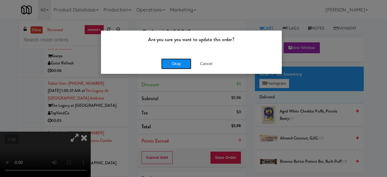
click at [185, 66] on button "Okay" at bounding box center [176, 63] width 30 height 11
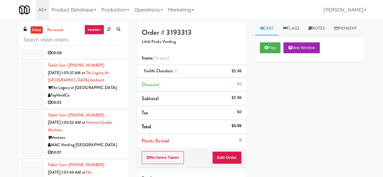
scroll to position [6411, 0]
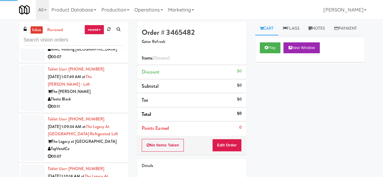
click at [258, 62] on div "Play New Window" at bounding box center [309, 50] width 109 height 24
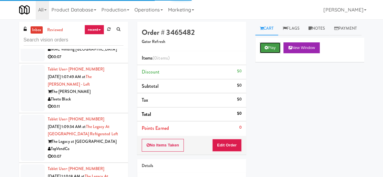
click at [262, 53] on button "Play" at bounding box center [269, 47] width 21 height 11
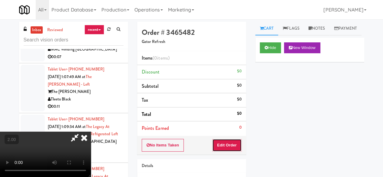
click at [232, 142] on button "Edit Order" at bounding box center [226, 145] width 29 height 13
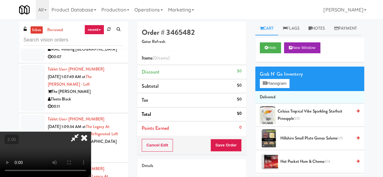
scroll to position [12, 0]
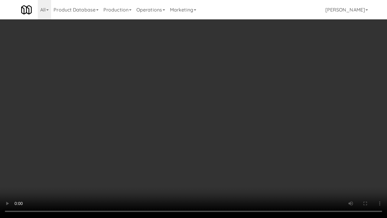
click at [197, 144] on video at bounding box center [193, 109] width 387 height 218
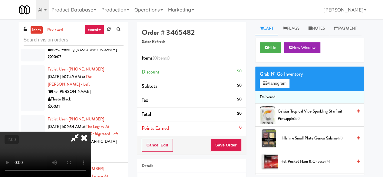
click at [91, 132] on video at bounding box center [45, 154] width 91 height 45
click at [274, 88] on button "Planogram" at bounding box center [274, 83] width 30 height 9
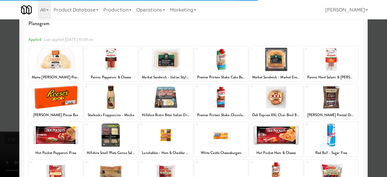
scroll to position [30, 0]
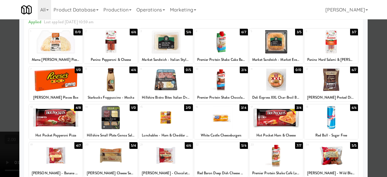
click at [217, 77] on div at bounding box center [221, 79] width 54 height 23
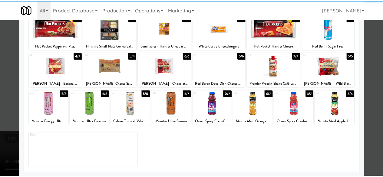
scroll to position [120, 0]
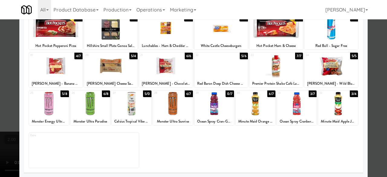
click at [318, 76] on div at bounding box center [332, 65] width 54 height 23
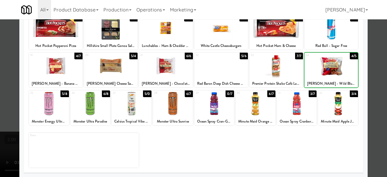
click at [365, 57] on div at bounding box center [193, 88] width 387 height 177
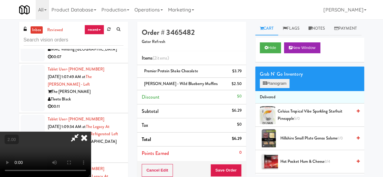
click at [266, 91] on div "Grab N' Go Inventory Planogram" at bounding box center [309, 79] width 109 height 24
click at [273, 88] on button "Planogram" at bounding box center [274, 83] width 30 height 9
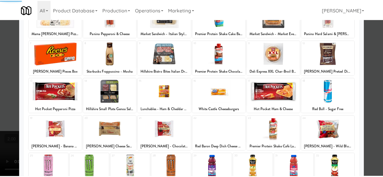
scroll to position [120, 0]
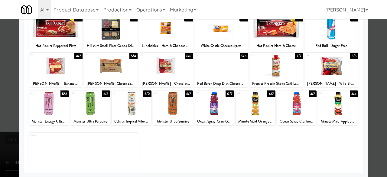
click at [381, 65] on div at bounding box center [193, 88] width 387 height 177
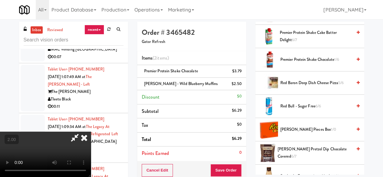
scroll to position [661, 0]
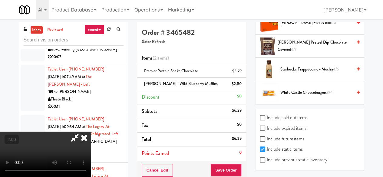
click at [268, 121] on label "Include sold out items" at bounding box center [283, 117] width 48 height 9
click at [266, 120] on input "Include sold out items" at bounding box center [262, 118] width 7 height 5
checkbox input "true"
click at [270, 130] on label "Include expired items" at bounding box center [282, 128] width 47 height 9
click at [266, 130] on input "Include expired items" at bounding box center [262, 128] width 7 height 5
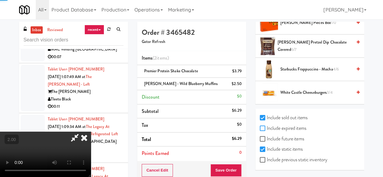
checkbox input "true"
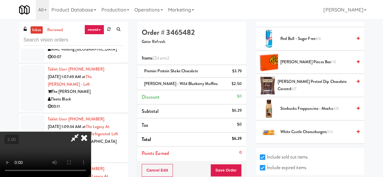
scroll to position [754, 0]
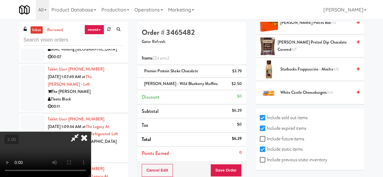
click at [266, 159] on label "Include previous static inventory" at bounding box center [292, 159] width 67 height 9
click at [266, 159] on input "Include previous static inventory" at bounding box center [262, 160] width 7 height 5
checkbox input "true"
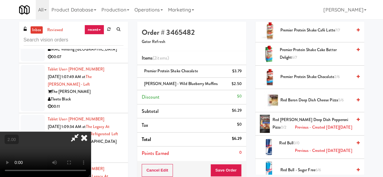
scroll to position [1089, 0]
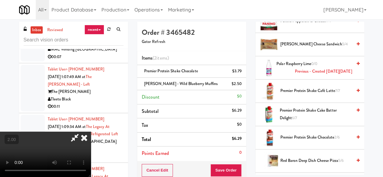
click at [91, 132] on video at bounding box center [45, 154] width 91 height 45
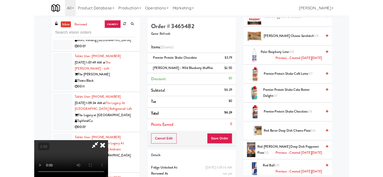
scroll to position [12, 0]
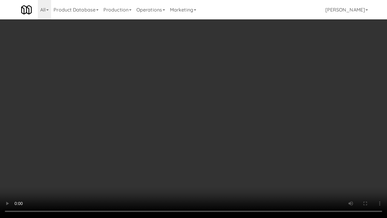
click at [166, 177] on video at bounding box center [193, 109] width 387 height 218
click at [201, 89] on video at bounding box center [193, 109] width 387 height 218
click at [204, 84] on video at bounding box center [193, 109] width 387 height 218
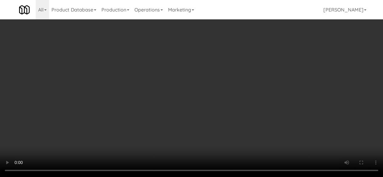
scroll to position [0, 0]
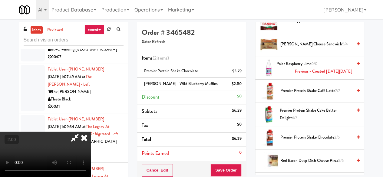
click at [82, 132] on icon at bounding box center [75, 138] width 14 height 12
click at [91, 132] on icon at bounding box center [83, 138] width 13 height 12
click at [132, 39] on div "Order # 3465482 Gator Refresh Items (2 items ) Premier Protein Shake Chocolate …" at bounding box center [191, 132] width 118 height 220
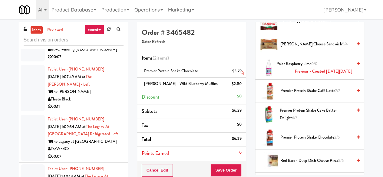
click at [171, 74] on div "Premier Protein Shake Chocolate $3.79" at bounding box center [192, 71] width 100 height 8
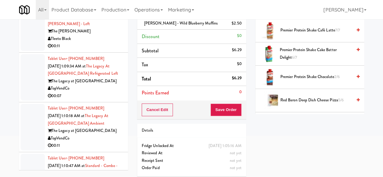
click at [218, 116] on div "Cancel Edit Save Order" at bounding box center [191, 109] width 109 height 19
click at [219, 110] on button "Save Order" at bounding box center [225, 109] width 31 height 13
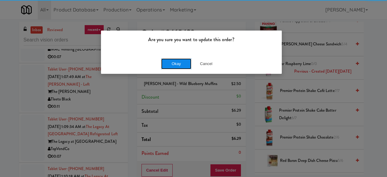
click at [171, 63] on button "Okay" at bounding box center [176, 63] width 30 height 11
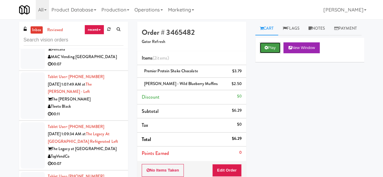
click at [272, 53] on button "Play" at bounding box center [269, 47] width 21 height 11
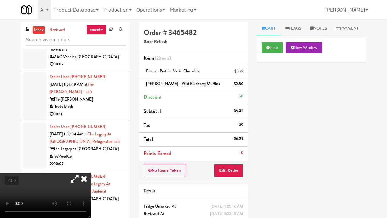
click at [91, 172] on video at bounding box center [45, 194] width 91 height 45
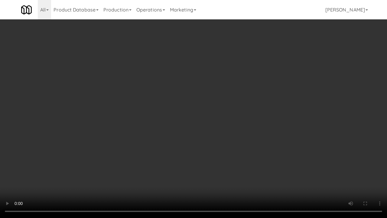
click at [294, 153] on video at bounding box center [193, 109] width 387 height 218
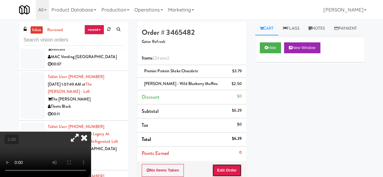
click at [231, 173] on button "Edit Order" at bounding box center [226, 170] width 29 height 13
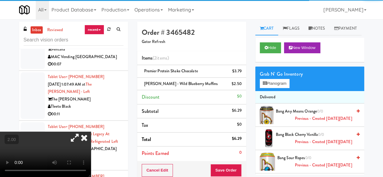
click at [269, 91] on div "Grab N' Go Inventory Planogram" at bounding box center [309, 79] width 109 height 24
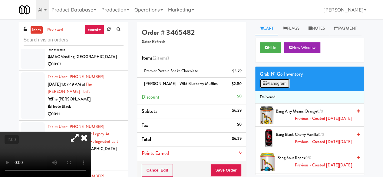
click at [272, 88] on button "Planogram" at bounding box center [274, 83] width 30 height 9
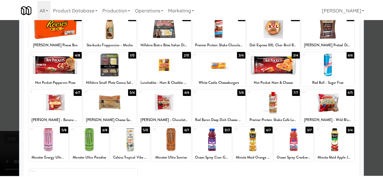
scroll to position [120, 0]
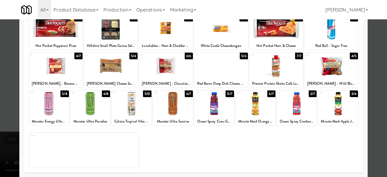
click at [369, 67] on div at bounding box center [193, 88] width 387 height 177
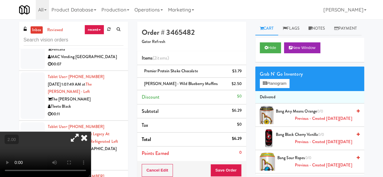
click at [91, 132] on icon at bounding box center [83, 138] width 13 height 12
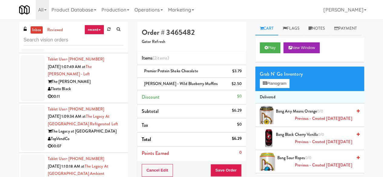
scroll to position [6441, 0]
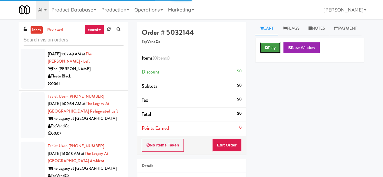
click at [266, 53] on button "Play" at bounding box center [269, 47] width 21 height 11
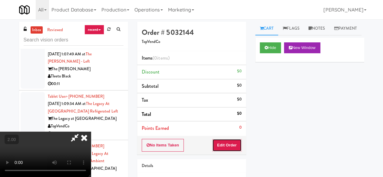
click at [226, 144] on button "Edit Order" at bounding box center [226, 145] width 29 height 13
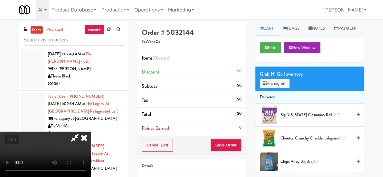
click at [17, 132] on video at bounding box center [45, 154] width 91 height 45
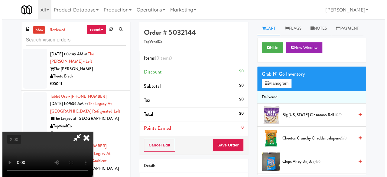
scroll to position [12, 0]
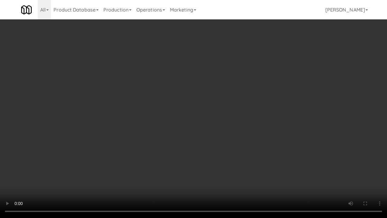
click at [144, 155] on video at bounding box center [193, 109] width 387 height 218
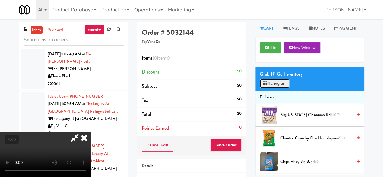
click at [279, 88] on button "Planogram" at bounding box center [274, 83] width 30 height 9
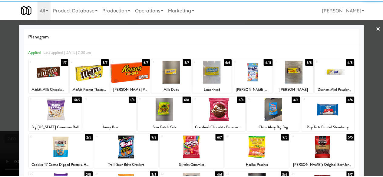
scroll to position [30, 0]
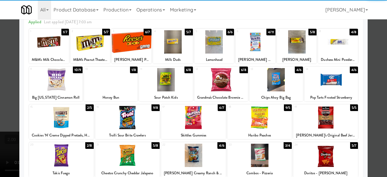
click at [105, 78] on div at bounding box center [111, 79] width 54 height 23
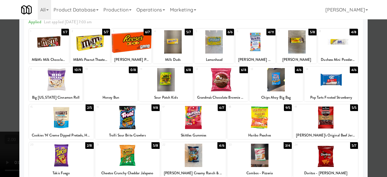
click at [380, 48] on div at bounding box center [193, 88] width 387 height 177
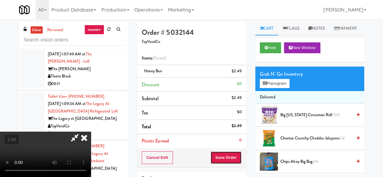
click at [234, 152] on button "Save Order" at bounding box center [225, 157] width 31 height 13
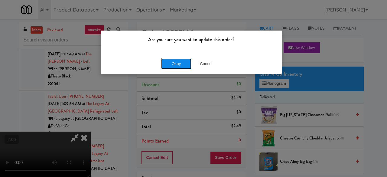
click at [173, 64] on button "Okay" at bounding box center [176, 63] width 30 height 11
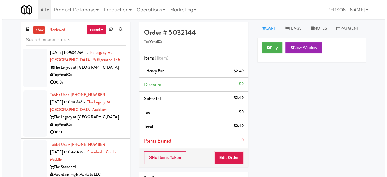
scroll to position [6502, 0]
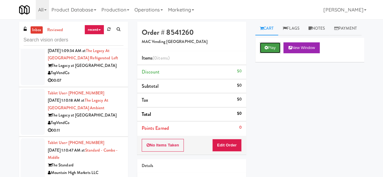
click at [276, 53] on button "Play" at bounding box center [269, 47] width 21 height 11
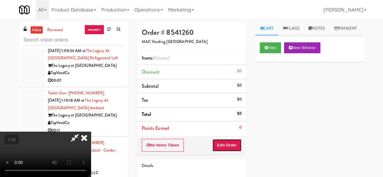
click at [229, 144] on button "Edit Order" at bounding box center [226, 145] width 29 height 13
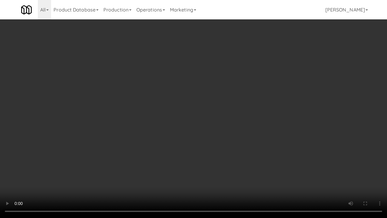
click at [272, 112] on video at bounding box center [193, 109] width 387 height 218
click at [265, 108] on video at bounding box center [193, 109] width 387 height 218
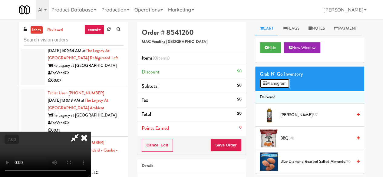
click at [266, 88] on button "Planogram" at bounding box center [274, 83] width 30 height 9
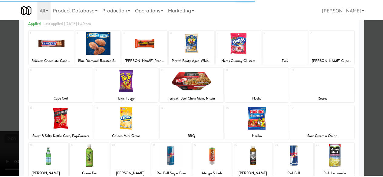
scroll to position [60, 0]
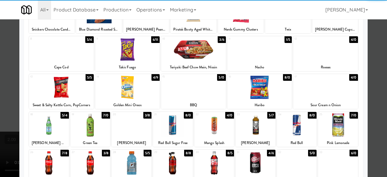
click at [126, 89] on div at bounding box center [127, 87] width 65 height 23
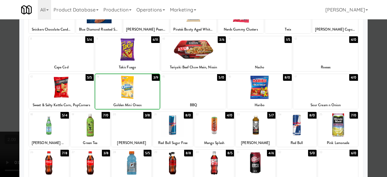
click at [182, 57] on div at bounding box center [193, 49] width 65 height 23
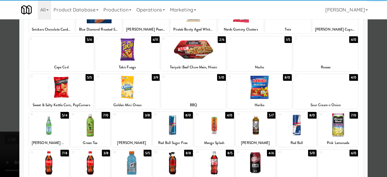
drag, startPoint x: 378, startPoint y: 41, endPoint x: 351, endPoint y: 45, distance: 27.2
click at [377, 41] on div at bounding box center [193, 88] width 387 height 177
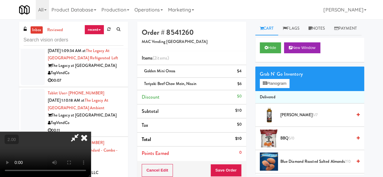
click at [82, 132] on icon at bounding box center [75, 138] width 14 height 12
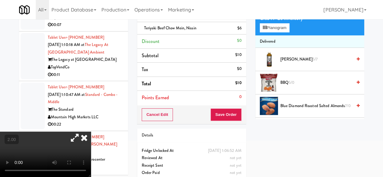
scroll to position [63, 0]
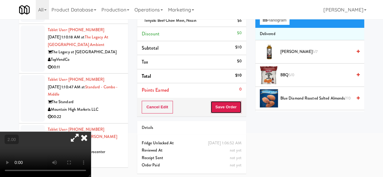
click at [223, 104] on button "Save Order" at bounding box center [225, 107] width 31 height 13
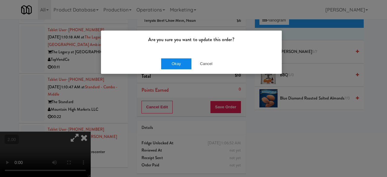
click at [184, 57] on div "Okay Cancel" at bounding box center [191, 64] width 181 height 20
click at [181, 64] on button "Okay" at bounding box center [176, 63] width 30 height 11
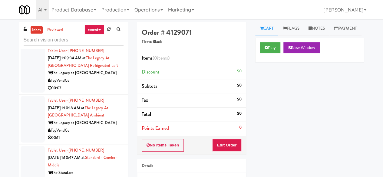
click at [257, 62] on div "Play New Window" at bounding box center [309, 50] width 109 height 24
click at [262, 53] on button "Play" at bounding box center [269, 47] width 21 height 11
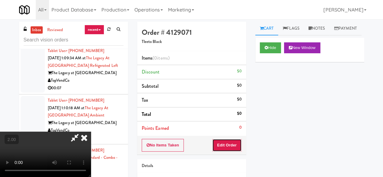
click at [226, 139] on button "Edit Order" at bounding box center [226, 145] width 29 height 13
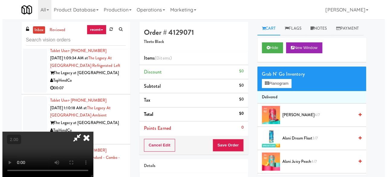
scroll to position [12, 0]
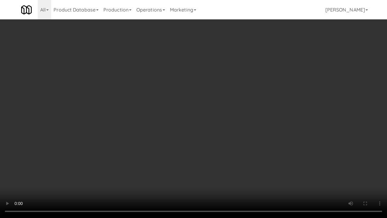
click at [364, 123] on video at bounding box center [193, 109] width 387 height 218
click at [330, 120] on video at bounding box center [193, 109] width 387 height 218
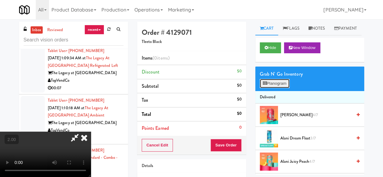
click at [273, 88] on button "Planogram" at bounding box center [274, 83] width 30 height 9
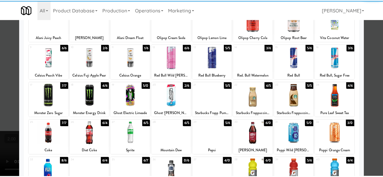
scroll to position [91, 0]
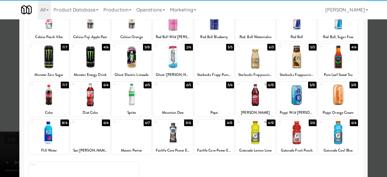
click at [339, 61] on div at bounding box center [338, 56] width 40 height 23
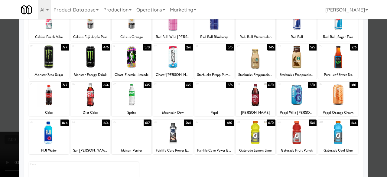
click at [364, 54] on div at bounding box center [193, 88] width 387 height 177
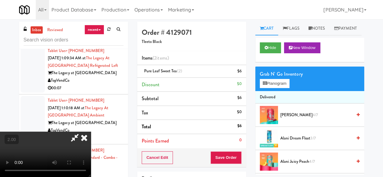
click at [82, 132] on icon at bounding box center [75, 138] width 14 height 12
click at [221, 161] on button "Save Order" at bounding box center [225, 157] width 31 height 13
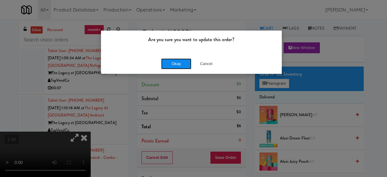
click at [174, 60] on button "Okay" at bounding box center [176, 63] width 30 height 11
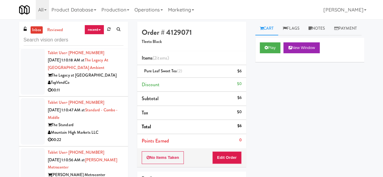
scroll to position [6653, 0]
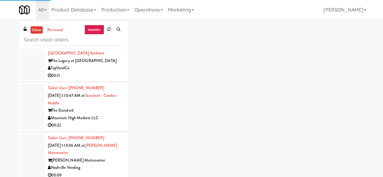
scroll to position [6562, 0]
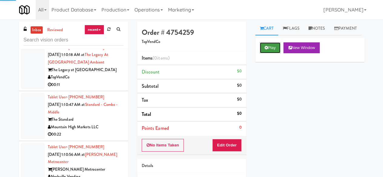
click at [262, 53] on button "Play" at bounding box center [269, 47] width 21 height 11
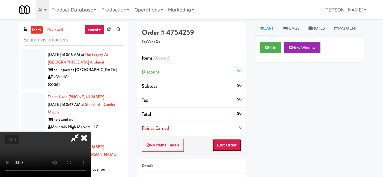
click at [230, 143] on button "Edit Order" at bounding box center [226, 145] width 29 height 13
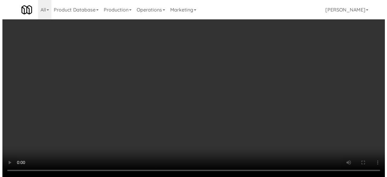
scroll to position [12, 0]
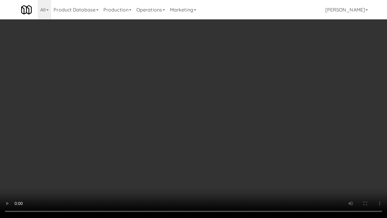
click at [262, 169] on video at bounding box center [193, 109] width 387 height 218
click at [298, 136] on video at bounding box center [193, 109] width 387 height 218
click at [297, 135] on video at bounding box center [193, 109] width 387 height 218
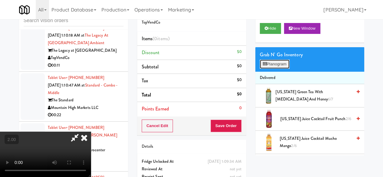
click at [268, 69] on button "Planogram" at bounding box center [274, 64] width 30 height 9
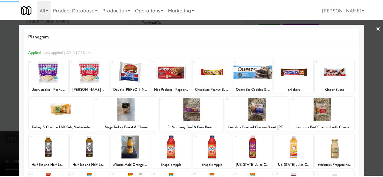
scroll to position [120, 0]
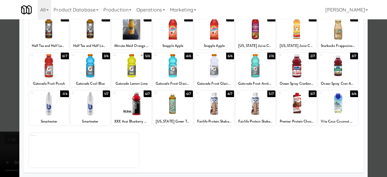
click at [293, 103] on div at bounding box center [297, 103] width 40 height 23
click at [373, 58] on div at bounding box center [193, 88] width 387 height 177
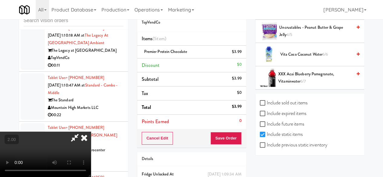
scroll to position [823, 0]
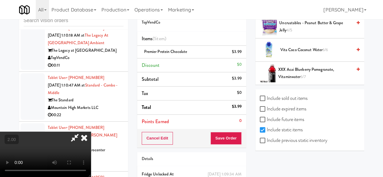
click at [257, 142] on div "Include sold out items Include expired items Include future items Include stati…" at bounding box center [309, 119] width 109 height 61
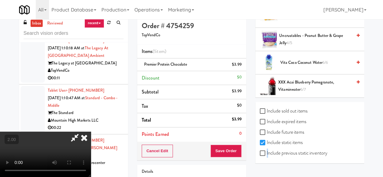
scroll to position [0, 0]
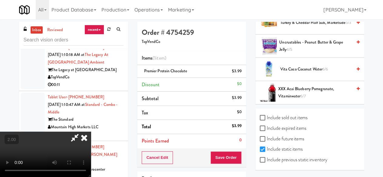
click at [91, 132] on icon at bounding box center [83, 138] width 13 height 12
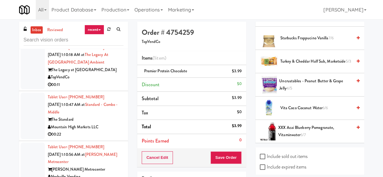
scroll to position [733, 0]
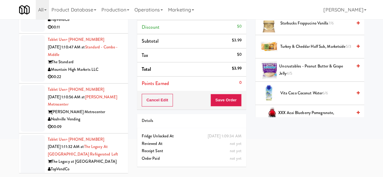
click at [231, 107] on div "Cancel Edit Save Order" at bounding box center [191, 100] width 109 height 19
click at [233, 99] on button "Save Order" at bounding box center [225, 100] width 31 height 13
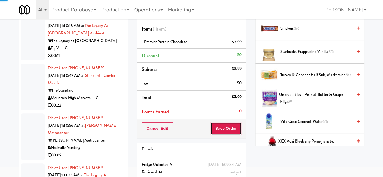
scroll to position [0, 0]
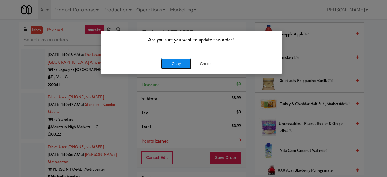
click at [170, 62] on button "Okay" at bounding box center [176, 63] width 30 height 11
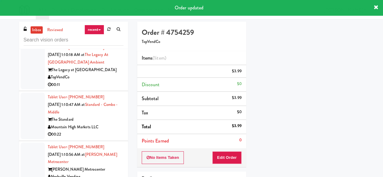
scroll to position [103, 0]
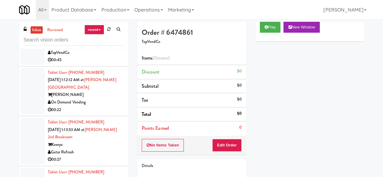
scroll to position [30, 0]
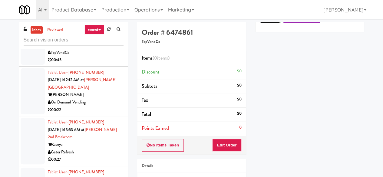
click at [267, 23] on button "Play" at bounding box center [269, 17] width 21 height 11
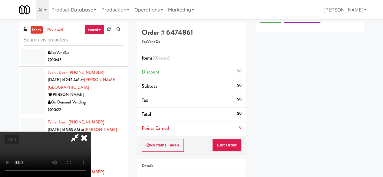
scroll to position [12, 0]
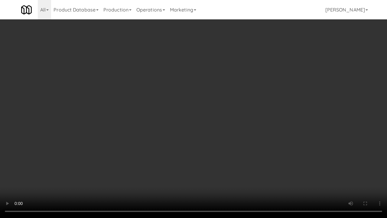
click at [221, 132] on video at bounding box center [193, 109] width 387 height 218
click at [186, 163] on video at bounding box center [193, 109] width 387 height 218
drag, startPoint x: 213, startPoint y: 137, endPoint x: 208, endPoint y: 143, distance: 8.1
click at [213, 137] on video at bounding box center [193, 109] width 387 height 218
click at [208, 155] on video at bounding box center [193, 109] width 387 height 218
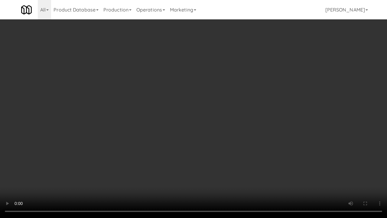
click at [217, 114] on video at bounding box center [193, 109] width 387 height 218
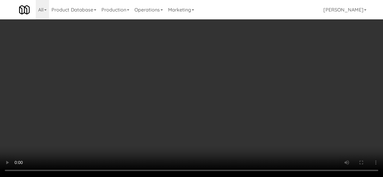
drag, startPoint x: 215, startPoint y: 81, endPoint x: 202, endPoint y: 84, distance: 12.9
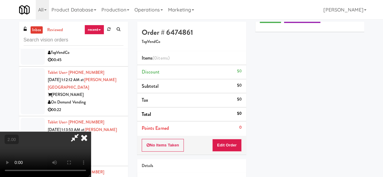
click at [91, 132] on video at bounding box center [45, 154] width 91 height 45
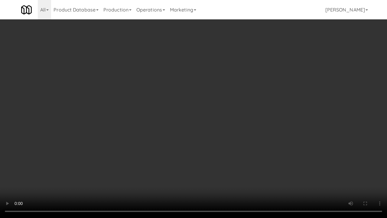
click at [250, 90] on video at bounding box center [193, 109] width 387 height 218
click at [230, 128] on video at bounding box center [193, 109] width 387 height 218
click at [228, 120] on video at bounding box center [193, 109] width 387 height 218
click at [227, 118] on video at bounding box center [193, 109] width 387 height 218
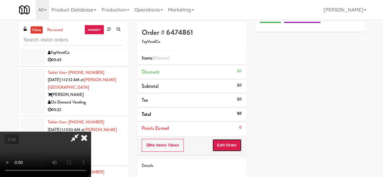
click at [237, 147] on button "Edit Order" at bounding box center [226, 145] width 29 height 13
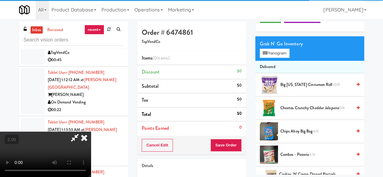
click at [272, 61] on div "Grab N' Go Inventory Planogram" at bounding box center [309, 48] width 109 height 24
click at [276, 58] on button "Planogram" at bounding box center [274, 53] width 30 height 9
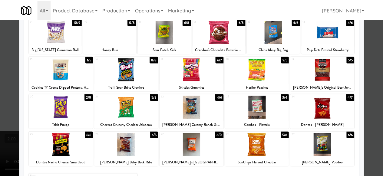
scroll to position [91, 0]
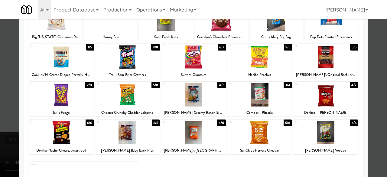
drag, startPoint x: 137, startPoint y: 97, endPoint x: 152, endPoint y: 103, distance: 16.1
click at [137, 98] on div at bounding box center [127, 94] width 65 height 23
click at [328, 96] on div at bounding box center [325, 94] width 65 height 23
click at [373, 80] on div at bounding box center [193, 88] width 387 height 177
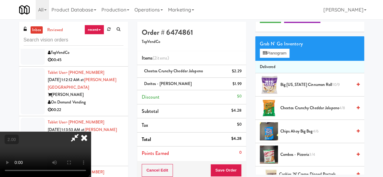
click at [91, 132] on icon at bounding box center [83, 138] width 13 height 12
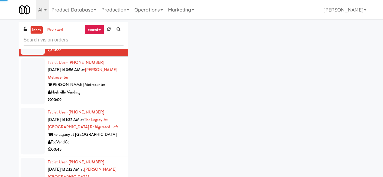
scroll to position [6653, 0]
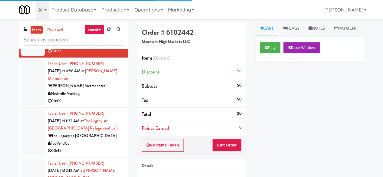
click at [111, 5] on div "00:11" at bounding box center [86, 2] width 76 height 8
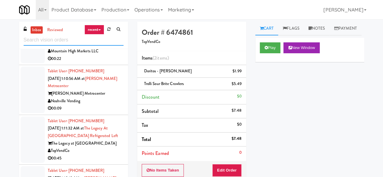
click at [55, 38] on input "text" at bounding box center [74, 39] width 100 height 11
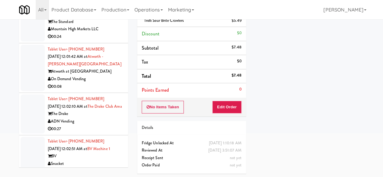
scroll to position [1270, 0]
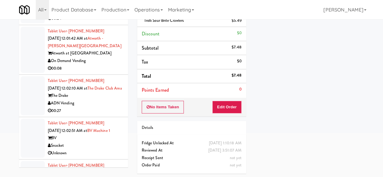
click at [102, 72] on div "00:08" at bounding box center [86, 69] width 76 height 8
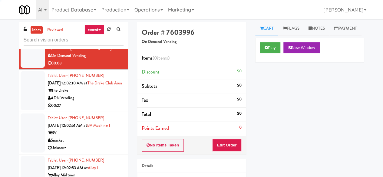
scroll to position [1421, 0]
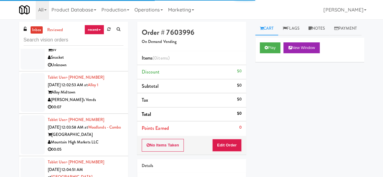
click at [111, 96] on div "Alloy Midtown" at bounding box center [86, 93] width 76 height 8
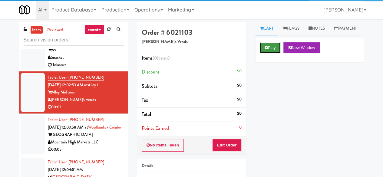
click at [265, 50] on icon at bounding box center [265, 48] width 3 height 4
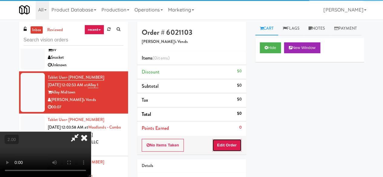
click at [236, 145] on button "Edit Order" at bounding box center [226, 145] width 29 height 13
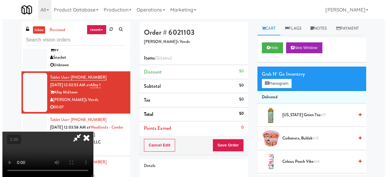
scroll to position [12, 0]
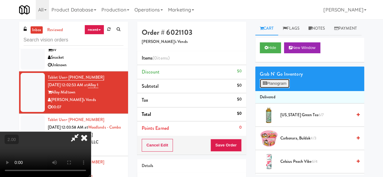
click at [282, 88] on button "Planogram" at bounding box center [274, 83] width 30 height 9
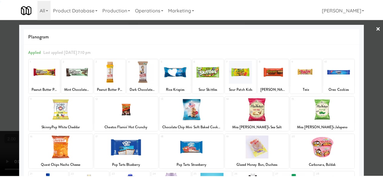
scroll to position [120, 0]
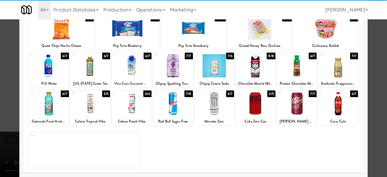
click at [207, 69] on div at bounding box center [214, 65] width 40 height 23
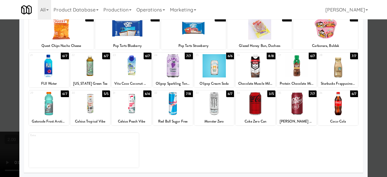
click at [363, 57] on div "Planogram Applied Last applied [DATE] 7:10 pm 1 15/15 Peanut Butter Protein Bar…" at bounding box center [193, 40] width 348 height 273
click at [375, 60] on div at bounding box center [193, 88] width 387 height 177
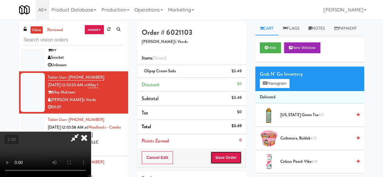
click at [236, 158] on button "Save Order" at bounding box center [225, 157] width 31 height 13
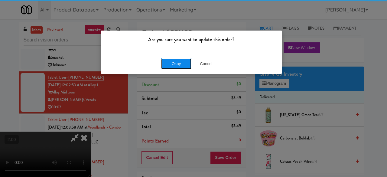
click at [184, 61] on button "Okay" at bounding box center [176, 63] width 30 height 11
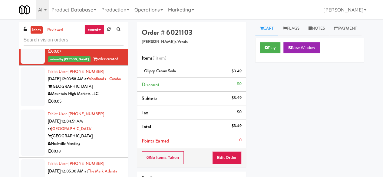
scroll to position [1482, 0]
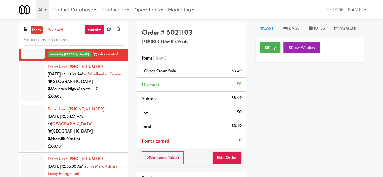
click at [103, 93] on div "Mountain High Markets LLC" at bounding box center [86, 89] width 76 height 8
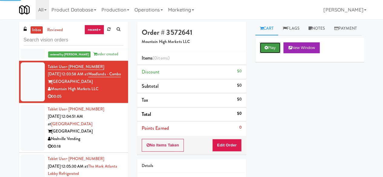
click at [266, 53] on button "Play" at bounding box center [269, 47] width 21 height 11
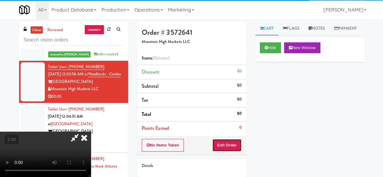
click at [223, 146] on button "Edit Order" at bounding box center [226, 145] width 29 height 13
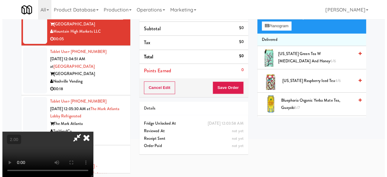
scroll to position [19, 0]
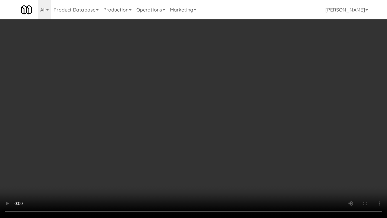
click at [246, 119] on video at bounding box center [193, 109] width 387 height 218
click at [239, 103] on video at bounding box center [193, 109] width 387 height 218
click at [218, 94] on video at bounding box center [193, 109] width 387 height 218
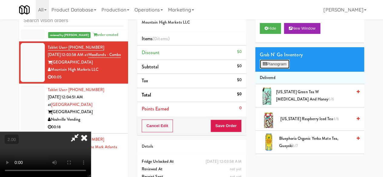
click at [270, 69] on button "Planogram" at bounding box center [274, 64] width 30 height 9
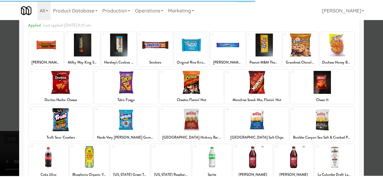
scroll to position [30, 0]
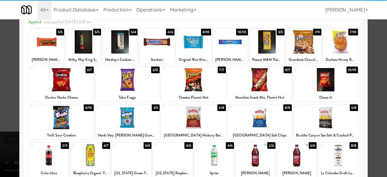
click at [262, 46] on div at bounding box center [266, 41] width 35 height 23
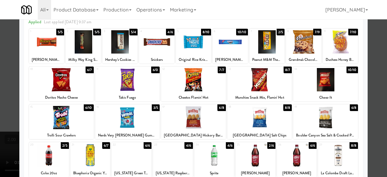
click at [373, 46] on div at bounding box center [193, 88] width 387 height 177
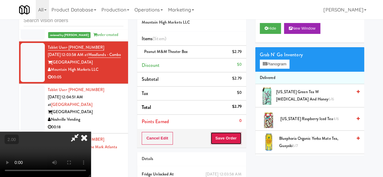
click at [236, 138] on button "Save Order" at bounding box center [225, 138] width 31 height 13
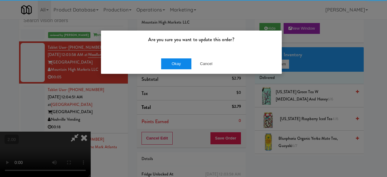
click at [176, 56] on div "Okay Cancel" at bounding box center [191, 64] width 181 height 20
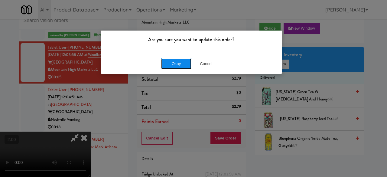
click at [179, 61] on button "Okay" at bounding box center [176, 63] width 30 height 11
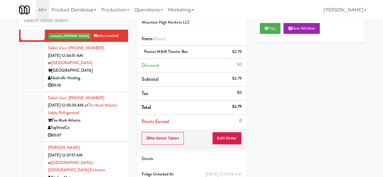
scroll to position [1542, 0]
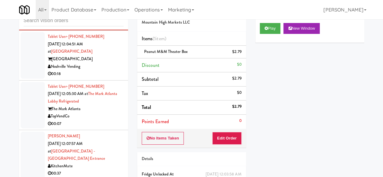
click at [99, 70] on div "Noshville Vending" at bounding box center [86, 67] width 76 height 8
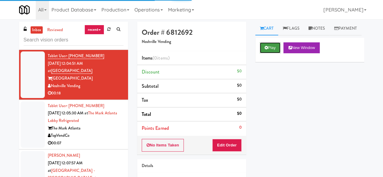
click at [270, 53] on button "Play" at bounding box center [269, 47] width 21 height 11
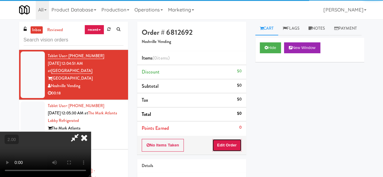
click at [233, 142] on button "Edit Order" at bounding box center [226, 145] width 29 height 13
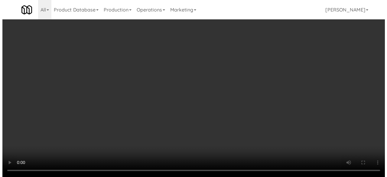
scroll to position [12, 0]
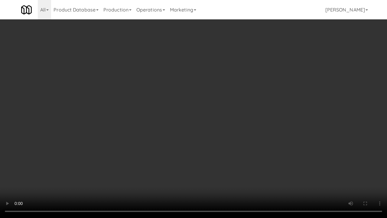
click at [182, 150] on video at bounding box center [193, 109] width 387 height 218
click at [182, 117] on video at bounding box center [193, 109] width 387 height 218
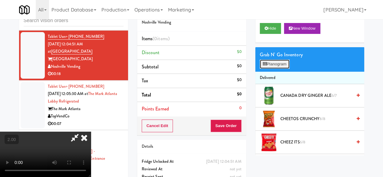
click at [272, 69] on button "Planogram" at bounding box center [274, 64] width 30 height 9
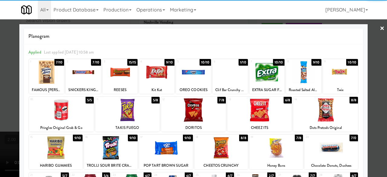
click at [52, 71] on div at bounding box center [46, 71] width 35 height 23
click at [341, 109] on div at bounding box center [325, 109] width 65 height 23
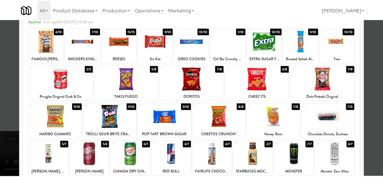
scroll to position [60, 0]
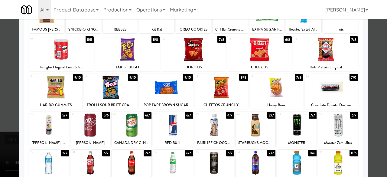
click at [49, 88] on div at bounding box center [56, 87] width 54 height 23
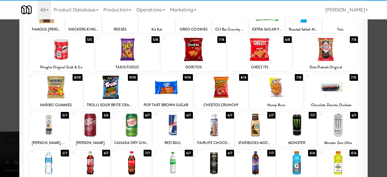
click at [374, 59] on div at bounding box center [193, 88] width 387 height 177
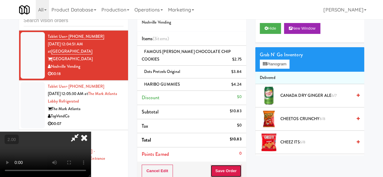
click at [235, 170] on button "Save Order" at bounding box center [225, 171] width 31 height 13
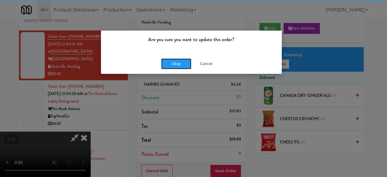
click at [170, 69] on button "Okay" at bounding box center [176, 63] width 30 height 11
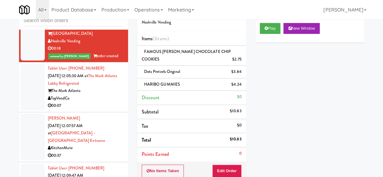
scroll to position [1603, 0]
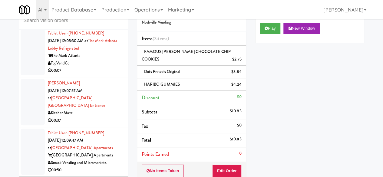
click at [89, 67] on div "TopVendCo" at bounding box center [86, 64] width 76 height 8
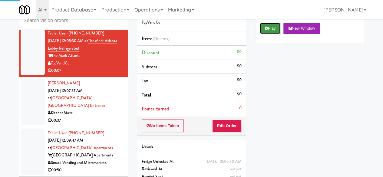
click at [262, 34] on button "Play" at bounding box center [269, 28] width 21 height 11
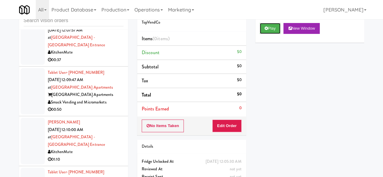
scroll to position [1633, 0]
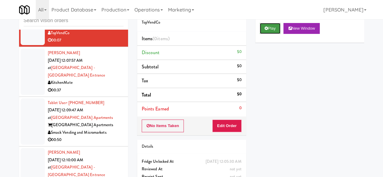
click at [271, 34] on button "Play" at bounding box center [269, 28] width 21 height 11
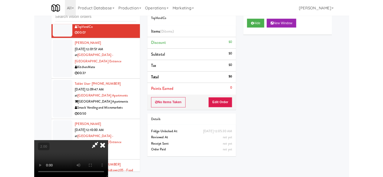
scroll to position [12, 0]
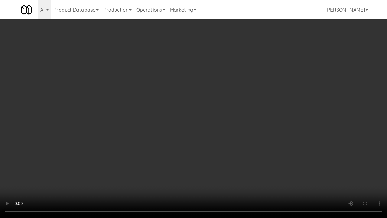
click at [195, 146] on video at bounding box center [193, 109] width 387 height 218
click at [184, 131] on video at bounding box center [193, 109] width 387 height 218
click at [205, 86] on video at bounding box center [193, 109] width 387 height 218
click at [204, 89] on video at bounding box center [193, 109] width 387 height 218
click at [205, 89] on video at bounding box center [193, 109] width 387 height 218
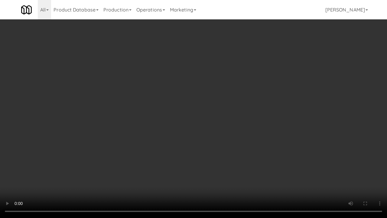
click at [213, 79] on video at bounding box center [193, 109] width 387 height 218
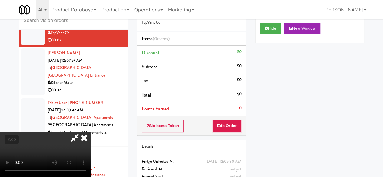
click at [236, 133] on div "No Items Taken Edit Order" at bounding box center [191, 125] width 109 height 19
click at [238, 127] on button "Edit Order" at bounding box center [226, 125] width 29 height 13
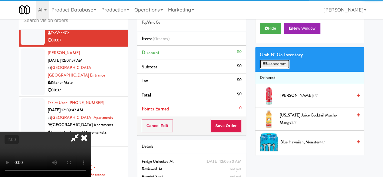
click at [275, 69] on button "Planogram" at bounding box center [274, 64] width 30 height 9
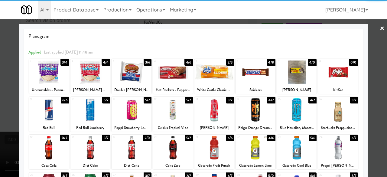
click at [258, 76] on div at bounding box center [256, 71] width 40 height 23
click at [373, 59] on div at bounding box center [193, 88] width 387 height 177
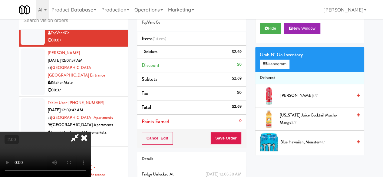
scroll to position [12, 0]
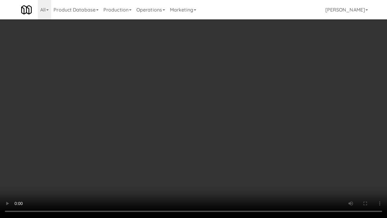
click at [225, 98] on video at bounding box center [193, 109] width 387 height 218
click at [220, 89] on video at bounding box center [193, 109] width 387 height 218
click at [204, 90] on video at bounding box center [193, 109] width 387 height 218
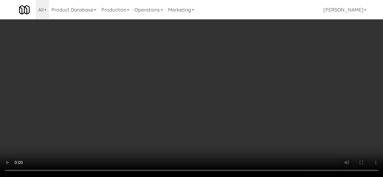
click at [241, 134] on div "Cancel Edit Save Order" at bounding box center [191, 138] width 109 height 19
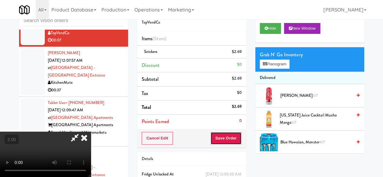
click at [236, 136] on button "Save Order" at bounding box center [225, 138] width 31 height 13
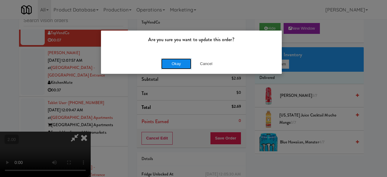
click at [170, 59] on button "Okay" at bounding box center [176, 63] width 30 height 11
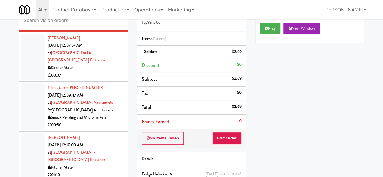
scroll to position [1663, 0]
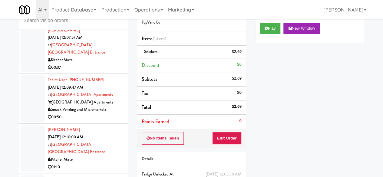
click at [95, 71] on div "00:37" at bounding box center [86, 68] width 76 height 8
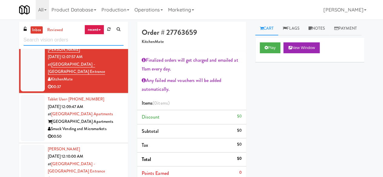
click at [74, 42] on input "text" at bounding box center [74, 39] width 100 height 11
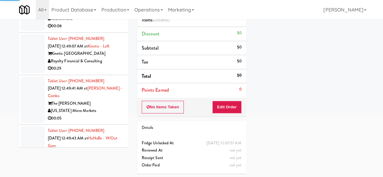
scroll to position [1417, 0]
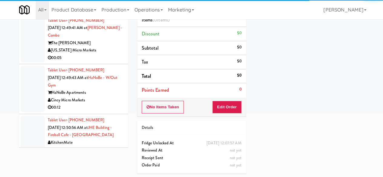
click at [111, 51] on div "[US_STATE] Micro Markets" at bounding box center [86, 51] width 76 height 8
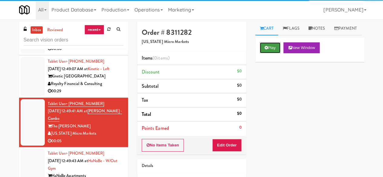
click at [270, 53] on button "Play" at bounding box center [269, 47] width 21 height 11
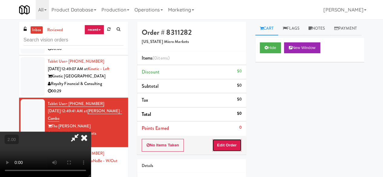
drag, startPoint x: 232, startPoint y: 143, endPoint x: 185, endPoint y: 96, distance: 67.4
click at [232, 144] on button "Edit Order" at bounding box center [226, 145] width 29 height 13
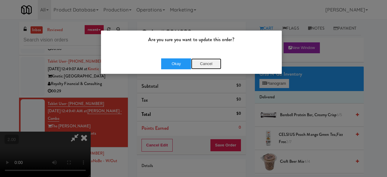
click at [210, 59] on button "Cancel" at bounding box center [206, 63] width 30 height 11
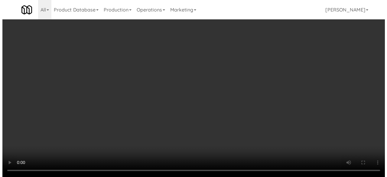
scroll to position [12, 0]
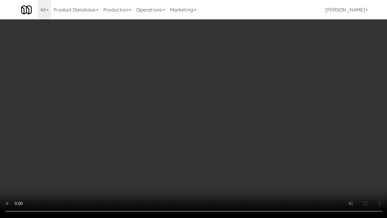
click at [187, 126] on video at bounding box center [193, 109] width 387 height 218
click at [187, 114] on video at bounding box center [193, 109] width 387 height 218
click at [195, 115] on video at bounding box center [193, 109] width 387 height 218
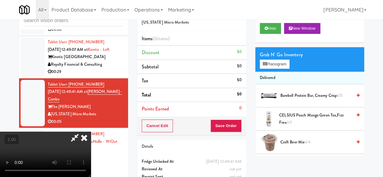
click at [91, 132] on video at bounding box center [45, 154] width 91 height 45
click at [264, 66] on icon at bounding box center [264, 64] width 4 height 4
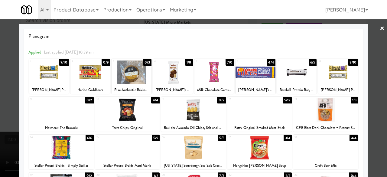
click at [295, 76] on div at bounding box center [297, 71] width 40 height 23
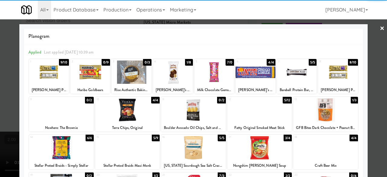
click at [369, 51] on div at bounding box center [193, 88] width 387 height 177
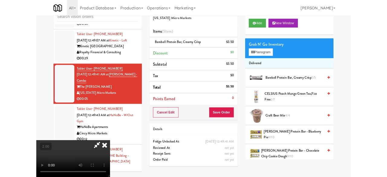
scroll to position [12, 0]
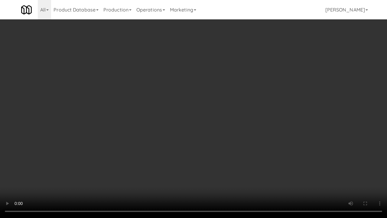
click at [204, 106] on video at bounding box center [193, 109] width 387 height 218
click at [200, 102] on video at bounding box center [193, 109] width 387 height 218
click at [184, 99] on video at bounding box center [193, 109] width 387 height 218
drag, startPoint x: 184, startPoint y: 99, endPoint x: 202, endPoint y: 77, distance: 28.0
click at [184, 99] on video at bounding box center [193, 109] width 387 height 218
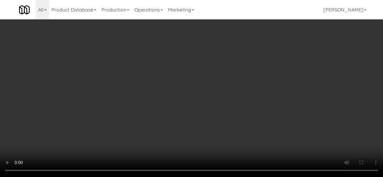
click at [173, 80] on video at bounding box center [191, 88] width 383 height 177
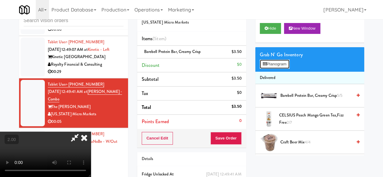
click at [265, 66] on icon at bounding box center [264, 64] width 4 height 4
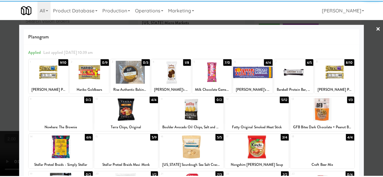
scroll to position [30, 0]
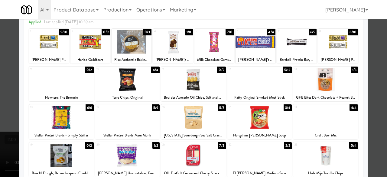
click at [268, 80] on div at bounding box center [259, 79] width 65 height 23
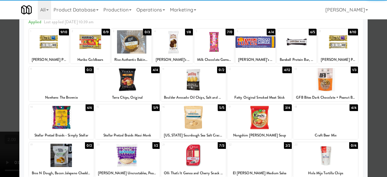
click at [372, 53] on div at bounding box center [193, 88] width 387 height 177
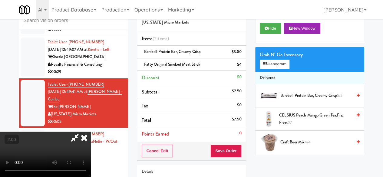
click at [82, 132] on icon at bounding box center [75, 138] width 14 height 12
click at [242, 53] on icon at bounding box center [241, 54] width 3 height 4
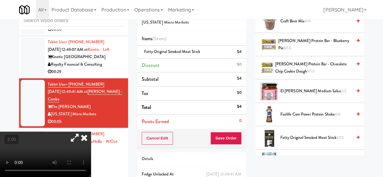
scroll to position [212, 0]
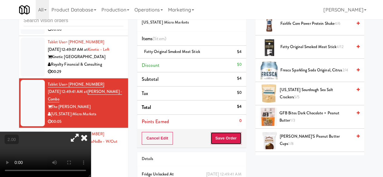
click at [227, 134] on button "Save Order" at bounding box center [225, 138] width 31 height 13
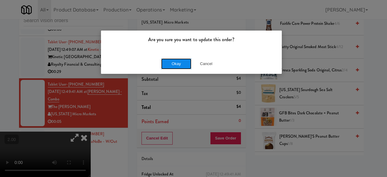
click at [183, 65] on button "Okay" at bounding box center [176, 63] width 30 height 11
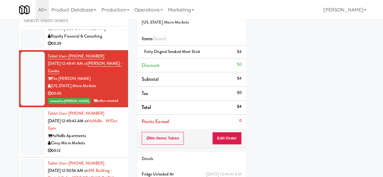
scroll to position [1478, 0]
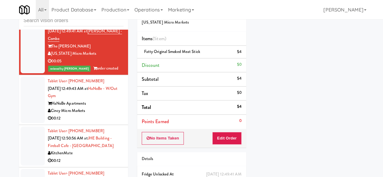
click at [101, 113] on div "Cincy Micro Markets" at bounding box center [86, 111] width 76 height 8
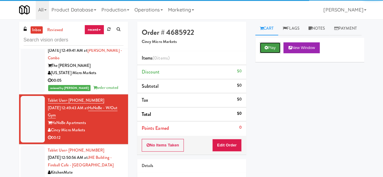
click at [265, 53] on button "Play" at bounding box center [269, 47] width 21 height 11
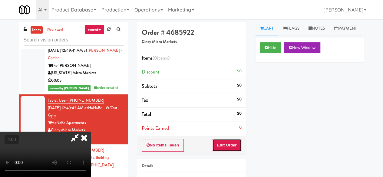
drag, startPoint x: 230, startPoint y: 144, endPoint x: 110, endPoint y: 81, distance: 135.1
click at [230, 144] on button "Edit Order" at bounding box center [226, 145] width 29 height 13
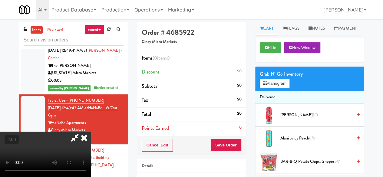
drag, startPoint x: 181, startPoint y: 107, endPoint x: 184, endPoint y: 108, distance: 3.2
click at [91, 132] on video at bounding box center [45, 154] width 91 height 45
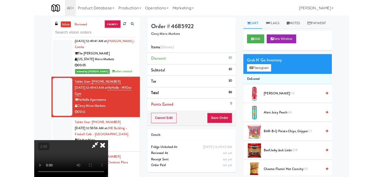
scroll to position [12, 0]
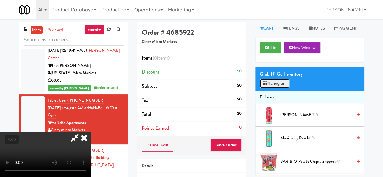
click at [279, 88] on button "Planogram" at bounding box center [274, 83] width 30 height 9
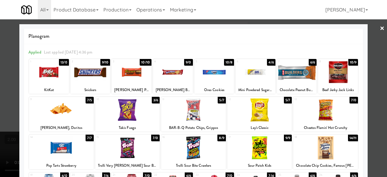
click at [171, 76] on div at bounding box center [173, 71] width 40 height 23
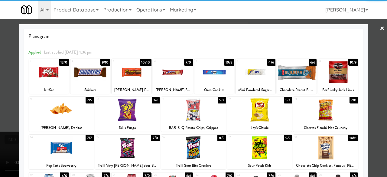
click at [209, 78] on div at bounding box center [214, 71] width 40 height 23
click at [374, 54] on div at bounding box center [193, 88] width 387 height 177
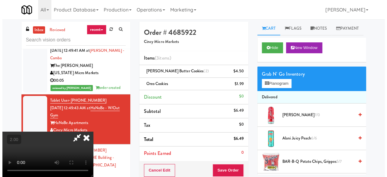
scroll to position [12, 0]
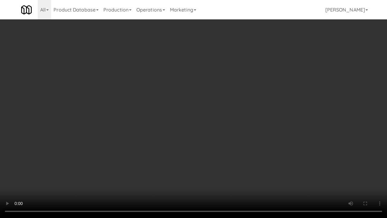
click at [230, 128] on video at bounding box center [193, 109] width 387 height 218
click at [201, 107] on video at bounding box center [193, 109] width 387 height 218
click at [201, 99] on video at bounding box center [193, 109] width 387 height 218
click at [202, 98] on video at bounding box center [193, 109] width 387 height 218
click at [210, 106] on video at bounding box center [193, 109] width 387 height 218
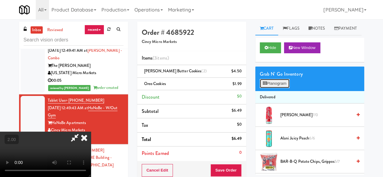
click at [282, 88] on button "Planogram" at bounding box center [274, 83] width 30 height 9
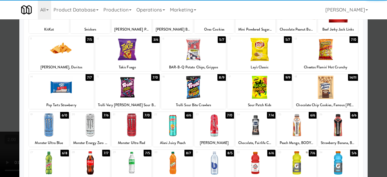
drag, startPoint x: 321, startPoint y: 86, endPoint x: 340, endPoint y: 90, distance: 19.8
click at [322, 87] on div at bounding box center [325, 87] width 65 height 23
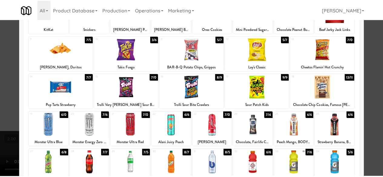
scroll to position [60, 0]
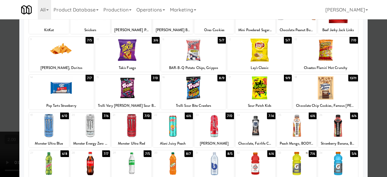
click at [372, 70] on div at bounding box center [193, 88] width 387 height 177
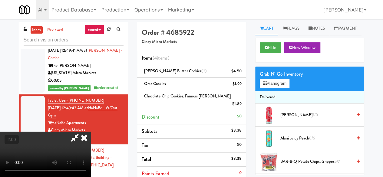
click at [82, 132] on icon at bounding box center [75, 138] width 14 height 12
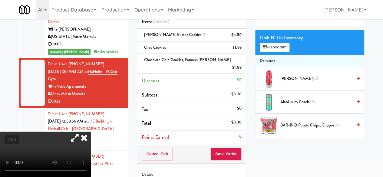
scroll to position [76, 0]
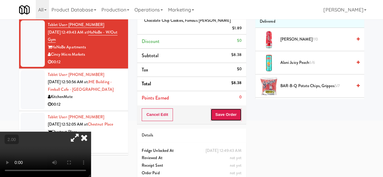
click at [234, 110] on button "Save Order" at bounding box center [225, 114] width 31 height 13
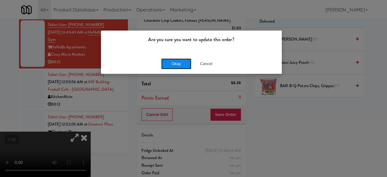
click at [167, 63] on button "Okay" at bounding box center [176, 63] width 30 height 11
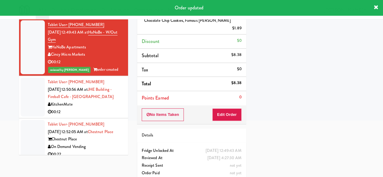
click at [107, 108] on div "KitchenMate" at bounding box center [86, 105] width 76 height 8
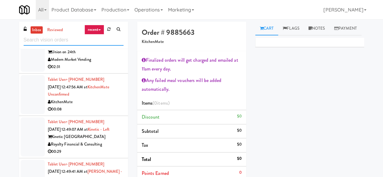
click at [69, 38] on input "text" at bounding box center [74, 39] width 100 height 11
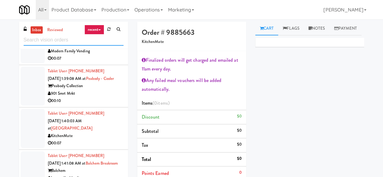
scroll to position [1921, 0]
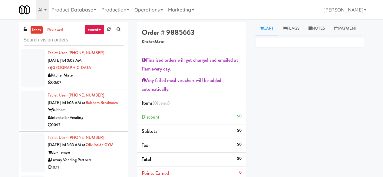
click at [64, 34] on div at bounding box center [74, 40] width 100 height 12
click at [64, 40] on input "text" at bounding box center [74, 39] width 100 height 11
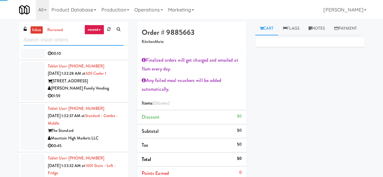
scroll to position [1649, 0]
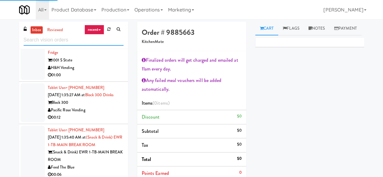
click at [77, 40] on input "text" at bounding box center [74, 39] width 100 height 11
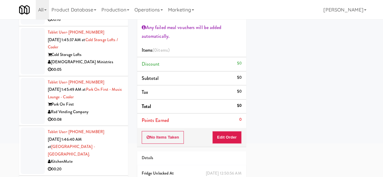
scroll to position [2156, 0]
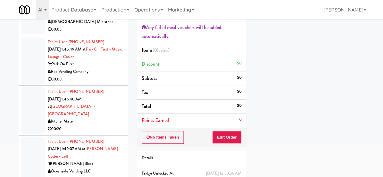
click at [99, 33] on div "00:05" at bounding box center [86, 30] width 76 height 8
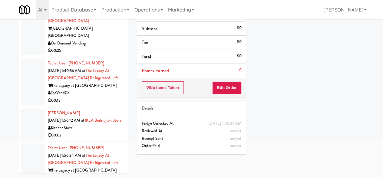
scroll to position [2367, 0]
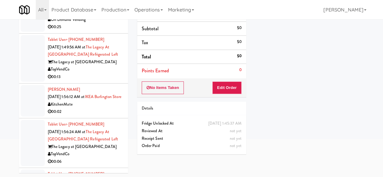
click at [98, 108] on div "KitchenMate" at bounding box center [86, 105] width 76 height 8
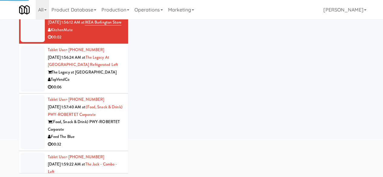
scroll to position [2458, 0]
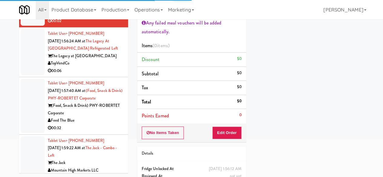
click at [105, 67] on div "TopVendCo" at bounding box center [86, 64] width 76 height 8
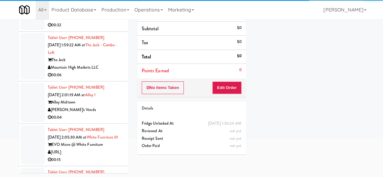
scroll to position [2579, 0]
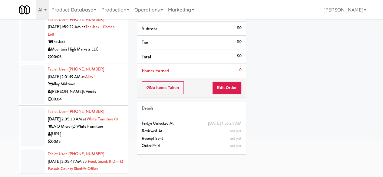
click at [105, 53] on div "Mountain High Markets LLC" at bounding box center [86, 50] width 76 height 8
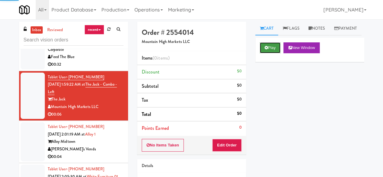
click at [268, 53] on button "Play" at bounding box center [269, 47] width 21 height 11
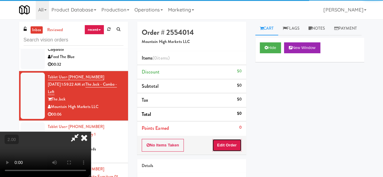
click at [223, 143] on button "Edit Order" at bounding box center [226, 145] width 29 height 13
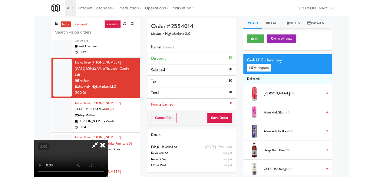
scroll to position [12, 0]
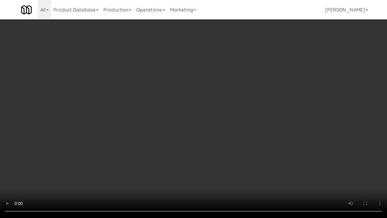
click at [206, 131] on video at bounding box center [193, 109] width 387 height 218
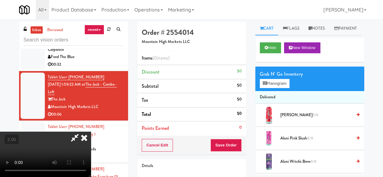
click at [283, 91] on div "Grab N' Go Inventory Planogram" at bounding box center [309, 79] width 109 height 24
click at [281, 88] on button "Planogram" at bounding box center [274, 83] width 30 height 9
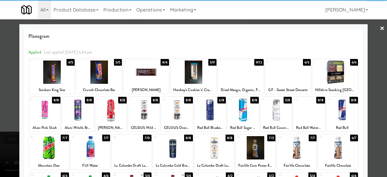
click at [323, 71] on div at bounding box center [335, 71] width 46 height 23
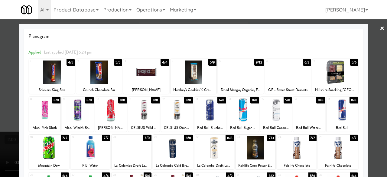
click at [367, 54] on div at bounding box center [193, 88] width 387 height 177
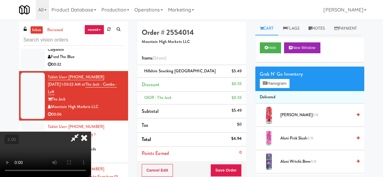
click at [82, 132] on icon at bounding box center [75, 138] width 14 height 12
click at [223, 171] on button "Save Order" at bounding box center [225, 170] width 31 height 13
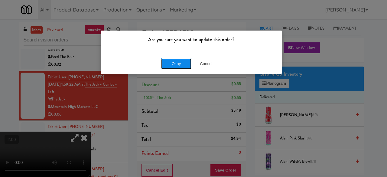
click at [181, 66] on button "Okay" at bounding box center [176, 63] width 30 height 11
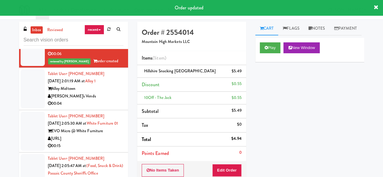
click at [112, 107] on div "00:04" at bounding box center [86, 104] width 76 height 8
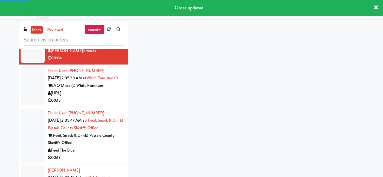
scroll to position [2760, 0]
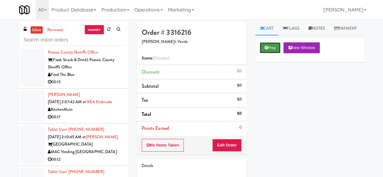
click at [265, 50] on icon at bounding box center [265, 48] width 3 height 4
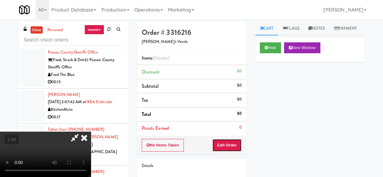
click at [231, 145] on button "Edit Order" at bounding box center [226, 145] width 29 height 13
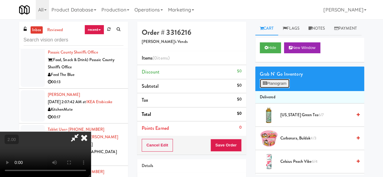
click at [271, 88] on button "Planogram" at bounding box center [274, 83] width 30 height 9
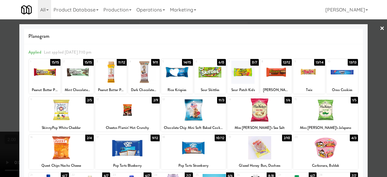
click at [377, 62] on div at bounding box center [193, 88] width 387 height 177
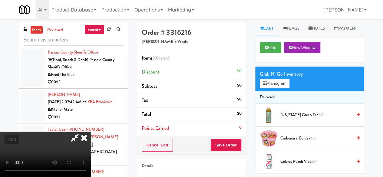
click at [91, 132] on video at bounding box center [45, 154] width 91 height 45
click at [278, 88] on button "Planogram" at bounding box center [274, 83] width 30 height 9
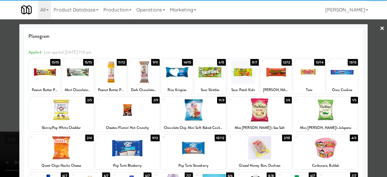
click at [210, 76] on div at bounding box center [209, 71] width 31 height 23
click at [380, 29] on link "×" at bounding box center [382, 28] width 5 height 19
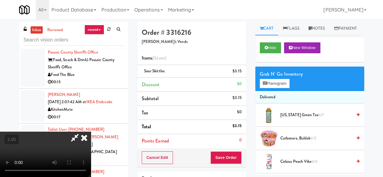
click at [82, 132] on icon at bounding box center [75, 138] width 14 height 12
click at [220, 146] on li "Points Earned 0" at bounding box center [191, 141] width 109 height 14
click at [223, 152] on button "Save Order" at bounding box center [225, 157] width 31 height 13
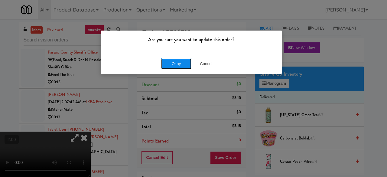
click at [181, 66] on button "Okay" at bounding box center [176, 63] width 30 height 11
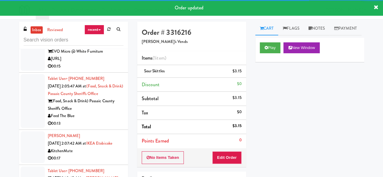
scroll to position [2700, 0]
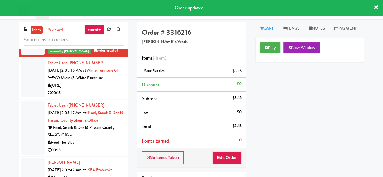
click at [111, 139] on li "Tablet User · (973) 557-1522 [DATE] 2:05:47 AM at (Food, Snack & Drink) Passaic…" at bounding box center [73, 127] width 109 height 57
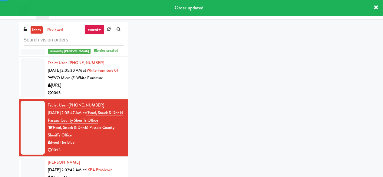
click at [108, 89] on div "[URL]" at bounding box center [86, 86] width 76 height 8
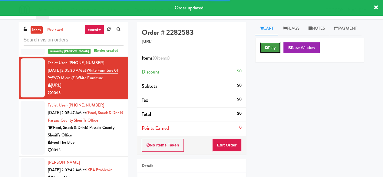
click at [269, 53] on button "Play" at bounding box center [269, 47] width 21 height 11
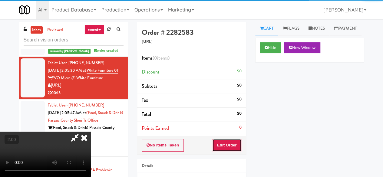
click at [226, 146] on button "Edit Order" at bounding box center [226, 145] width 29 height 13
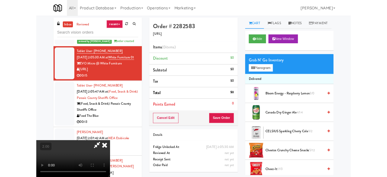
scroll to position [12, 0]
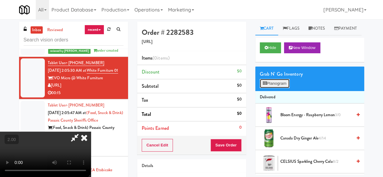
click at [280, 88] on button "Planogram" at bounding box center [274, 83] width 30 height 9
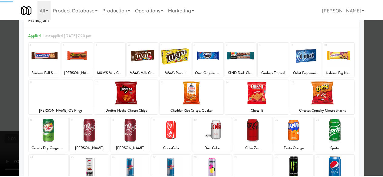
scroll to position [30, 0]
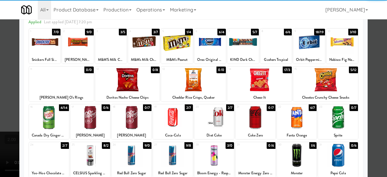
click at [95, 116] on div at bounding box center [90, 117] width 40 height 23
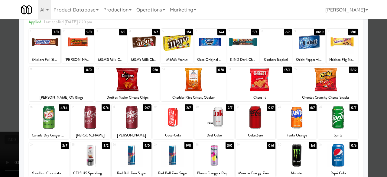
click at [377, 68] on div at bounding box center [193, 88] width 387 height 177
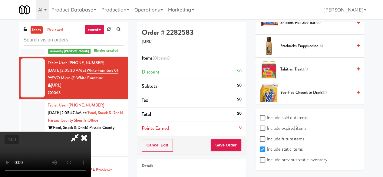
click at [284, 156] on label "Include previous static inventory" at bounding box center [292, 159] width 67 height 9
click at [266, 158] on input "Include previous static inventory" at bounding box center [262, 160] width 7 height 5
checkbox input "true"
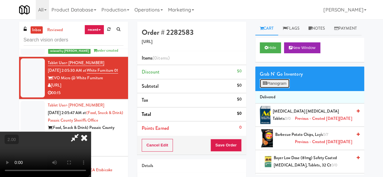
click at [276, 88] on button "Planogram" at bounding box center [274, 83] width 30 height 9
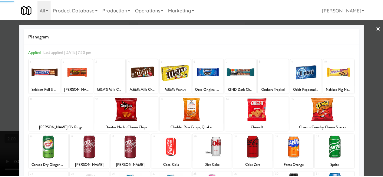
scroll to position [60, 0]
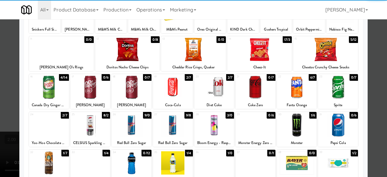
click at [89, 85] on div at bounding box center [90, 87] width 40 height 23
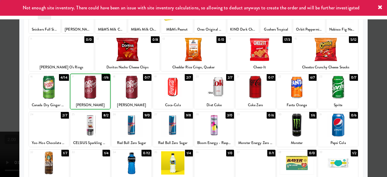
click at [125, 51] on div at bounding box center [127, 49] width 65 height 23
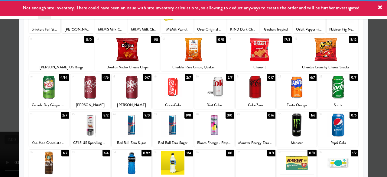
click at [371, 44] on div at bounding box center [193, 88] width 387 height 177
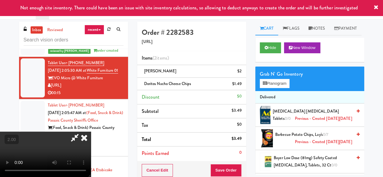
click at [82, 132] on icon at bounding box center [75, 138] width 14 height 12
click at [225, 167] on button "Save Order" at bounding box center [225, 170] width 31 height 13
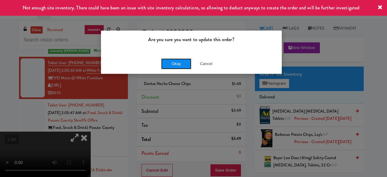
click at [180, 64] on button "Okay" at bounding box center [176, 63] width 30 height 11
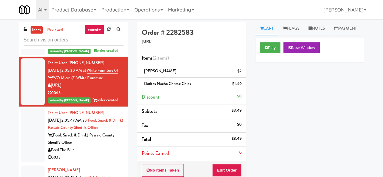
scroll to position [2760, 0]
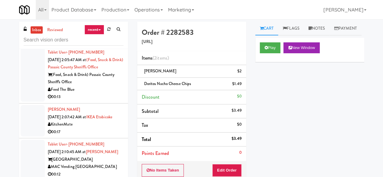
click at [106, 93] on div "Feed The Blue" at bounding box center [86, 90] width 76 height 8
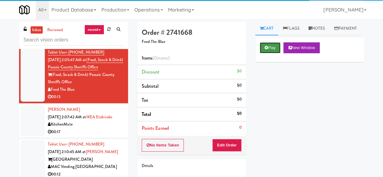
click at [272, 53] on button "Play" at bounding box center [269, 47] width 21 height 11
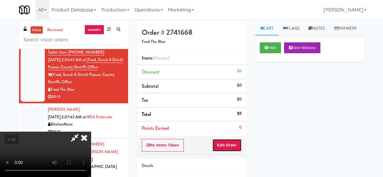
click at [235, 141] on button "Edit Order" at bounding box center [226, 145] width 29 height 13
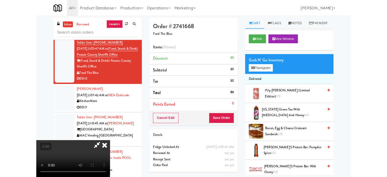
scroll to position [12, 0]
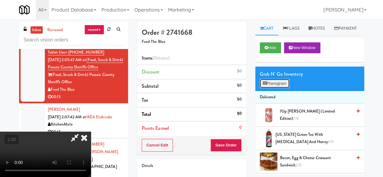
click at [278, 88] on button "Planogram" at bounding box center [274, 83] width 30 height 9
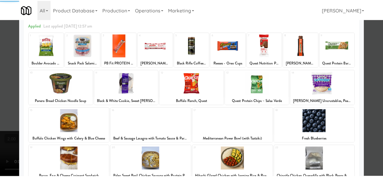
scroll to position [60, 0]
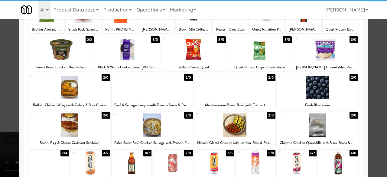
click at [64, 89] on div at bounding box center [69, 87] width 81 height 23
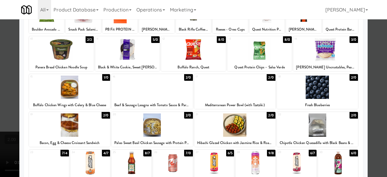
drag, startPoint x: 369, startPoint y: 56, endPoint x: 237, endPoint y: 56, distance: 131.5
click at [368, 56] on div at bounding box center [193, 88] width 387 height 177
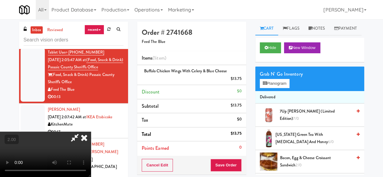
click at [82, 132] on icon at bounding box center [75, 138] width 14 height 12
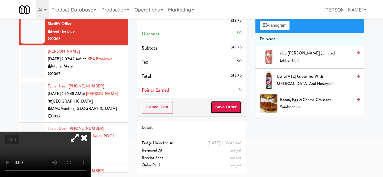
click at [229, 105] on button "Save Order" at bounding box center [225, 107] width 31 height 13
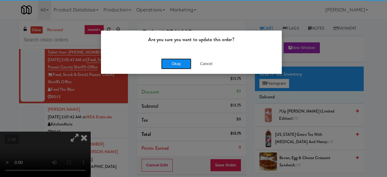
click at [174, 67] on button "Okay" at bounding box center [176, 63] width 30 height 11
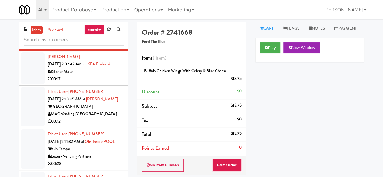
scroll to position [2821, 0]
click at [102, 75] on div "KitchenMate" at bounding box center [86, 72] width 76 height 8
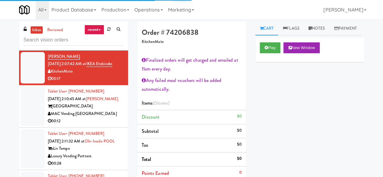
click at [270, 62] on div "Play New Window" at bounding box center [309, 50] width 109 height 24
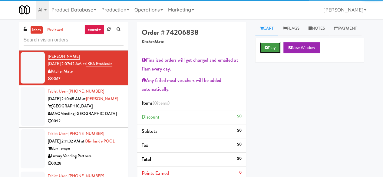
click at [266, 50] on icon at bounding box center [265, 48] width 3 height 4
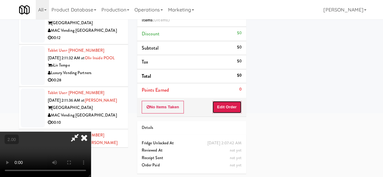
click at [224, 110] on button "Edit Order" at bounding box center [226, 107] width 29 height 13
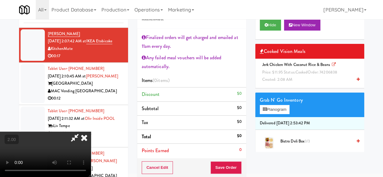
scroll to position [12, 0]
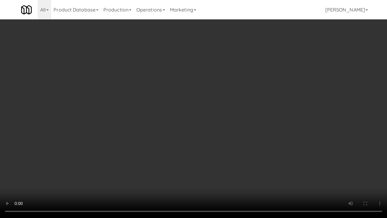
click at [206, 140] on video at bounding box center [193, 109] width 387 height 218
click at [215, 139] on video at bounding box center [193, 109] width 387 height 218
click at [216, 128] on video at bounding box center [193, 109] width 387 height 218
click at [213, 125] on video at bounding box center [193, 109] width 387 height 218
click at [209, 121] on video at bounding box center [193, 109] width 387 height 218
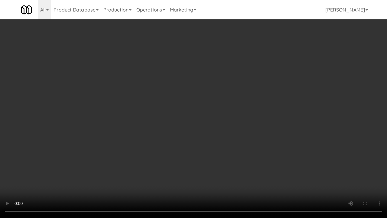
click at [208, 121] on video at bounding box center [193, 109] width 387 height 218
click at [235, 118] on video at bounding box center [193, 109] width 387 height 218
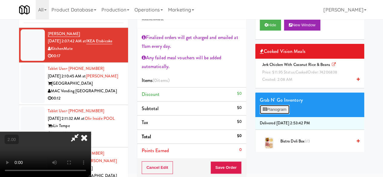
click at [280, 114] on button "Planogram" at bounding box center [274, 109] width 30 height 9
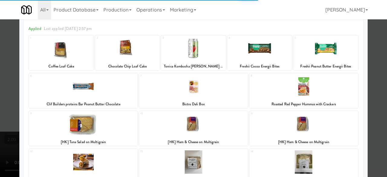
scroll to position [121, 0]
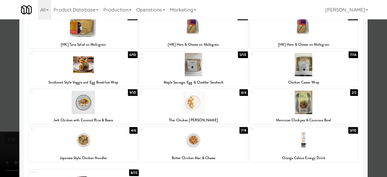
click at [101, 113] on div at bounding box center [83, 102] width 109 height 23
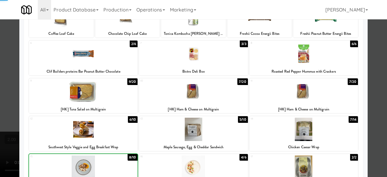
scroll to position [30, 0]
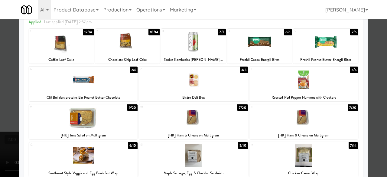
click at [77, 51] on div at bounding box center [61, 41] width 65 height 23
click at [122, 48] on div at bounding box center [127, 41] width 65 height 23
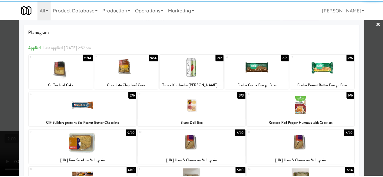
scroll to position [0, 0]
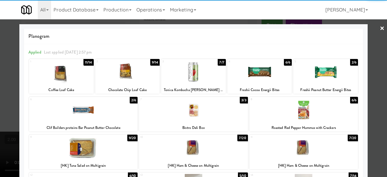
drag, startPoint x: 380, startPoint y: 32, endPoint x: 334, endPoint y: 33, distance: 45.4
click at [380, 32] on link "×" at bounding box center [382, 28] width 5 height 19
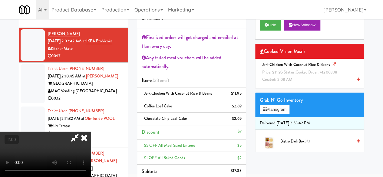
click at [82, 132] on icon at bounding box center [75, 138] width 14 height 12
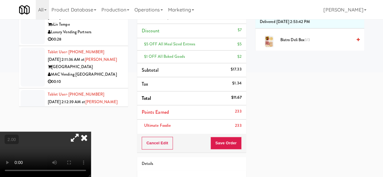
scroll to position [144, 0]
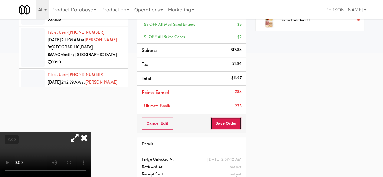
click at [232, 128] on button "Save Order" at bounding box center [225, 123] width 31 height 13
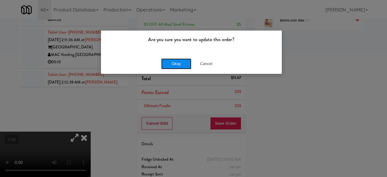
click at [183, 64] on button "Okay" at bounding box center [176, 63] width 30 height 11
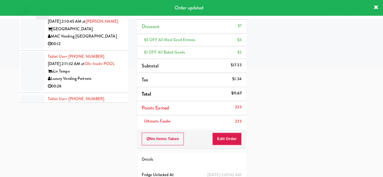
scroll to position [2768, 0]
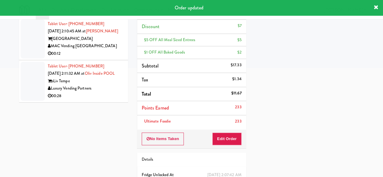
click at [108, 43] on div "[GEOGRAPHIC_DATA]" at bounding box center [86, 39] width 76 height 8
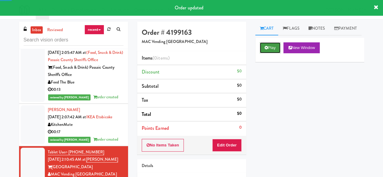
click at [272, 53] on button "Play" at bounding box center [269, 47] width 21 height 11
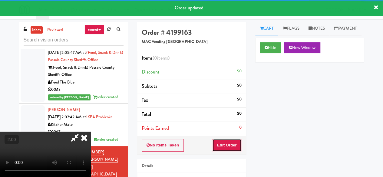
click at [225, 145] on button "Edit Order" at bounding box center [226, 145] width 29 height 13
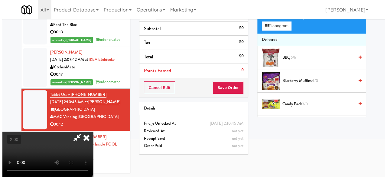
scroll to position [19, 0]
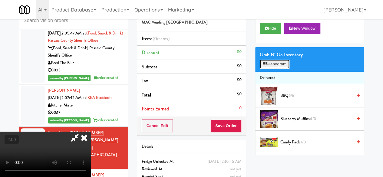
click at [273, 69] on button "Planogram" at bounding box center [274, 64] width 30 height 9
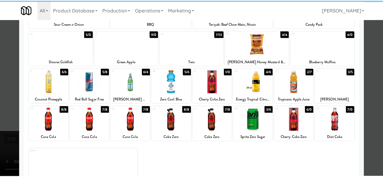
scroll to position [120, 0]
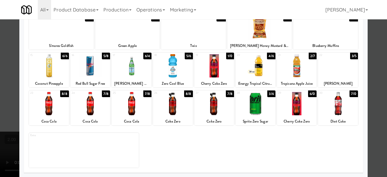
click at [88, 72] on div at bounding box center [90, 65] width 40 height 23
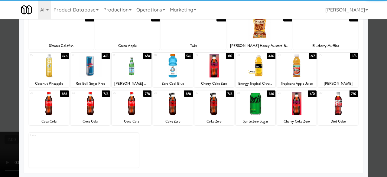
click at [376, 55] on div at bounding box center [193, 88] width 387 height 177
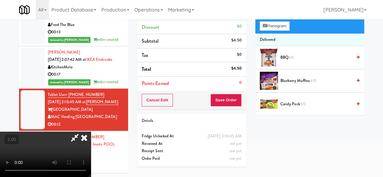
scroll to position [19, 0]
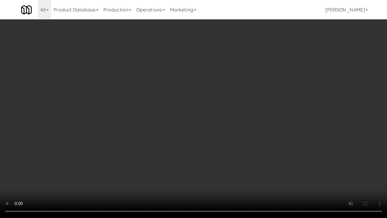
click at [208, 177] on video at bounding box center [193, 109] width 387 height 218
click at [227, 133] on video at bounding box center [193, 109] width 387 height 218
click at [231, 131] on video at bounding box center [193, 109] width 387 height 218
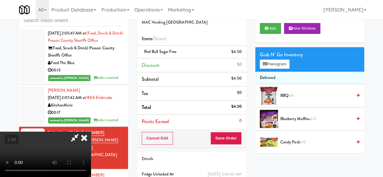
click at [82, 132] on icon at bounding box center [75, 138] width 14 height 12
click at [231, 133] on button "Save Order" at bounding box center [225, 138] width 31 height 13
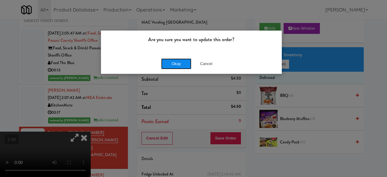
click at [178, 68] on button "Okay" at bounding box center [176, 63] width 30 height 11
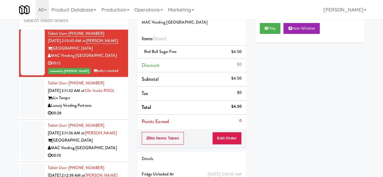
scroll to position [2919, 0]
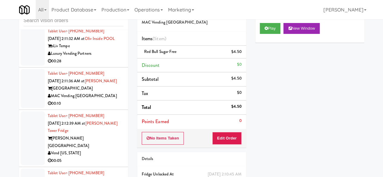
click at [94, 57] on div "Luxury Vending Partners" at bounding box center [86, 54] width 76 height 8
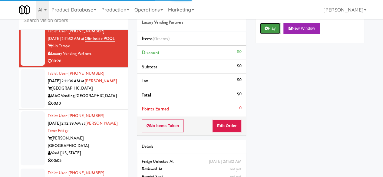
click at [259, 34] on button "Play" at bounding box center [269, 28] width 21 height 11
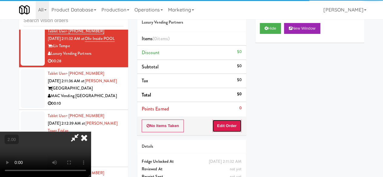
click at [226, 125] on button "Edit Order" at bounding box center [226, 125] width 29 height 13
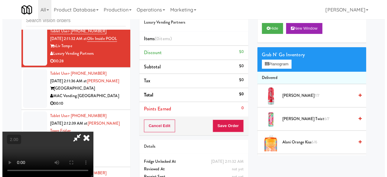
scroll to position [12, 0]
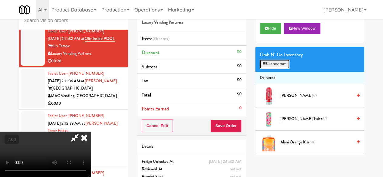
click at [280, 69] on button "Planogram" at bounding box center [274, 64] width 30 height 9
click at [0, 0] on div at bounding box center [0, 0] width 0 height 0
click at [280, 69] on button "Planogram" at bounding box center [274, 64] width 30 height 9
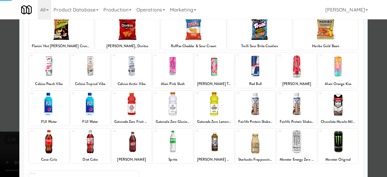
scroll to position [120, 0]
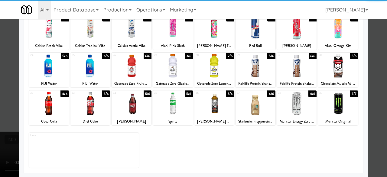
click at [93, 69] on div at bounding box center [90, 65] width 40 height 23
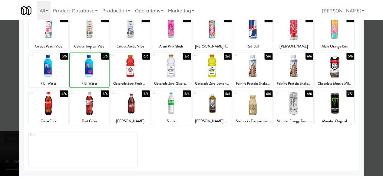
scroll to position [0, 0]
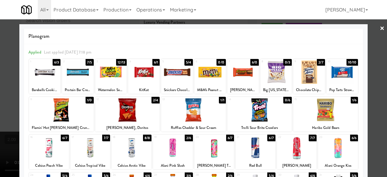
click at [111, 73] on div at bounding box center [110, 71] width 31 height 23
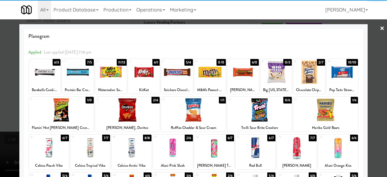
click at [184, 69] on div at bounding box center [176, 71] width 31 height 23
click at [381, 63] on div at bounding box center [193, 88] width 387 height 177
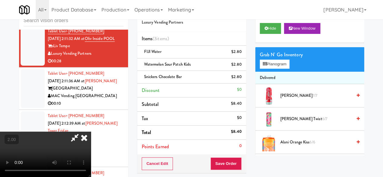
click at [91, 132] on video at bounding box center [45, 154] width 91 height 45
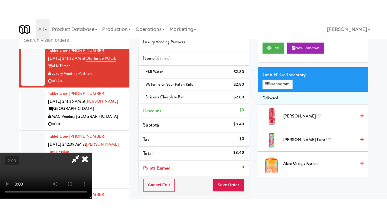
scroll to position [80, 0]
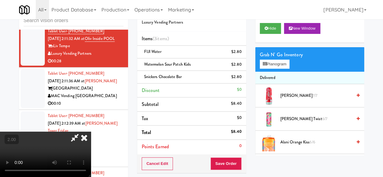
click at [91, 132] on video at bounding box center [45, 154] width 91 height 45
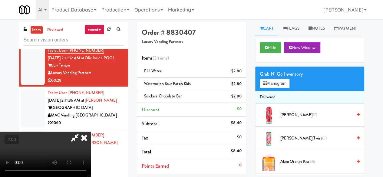
scroll to position [0, 0]
drag, startPoint x: 207, startPoint y: 31, endPoint x: 210, endPoint y: 28, distance: 3.2
click at [82, 132] on icon at bounding box center [75, 138] width 14 height 12
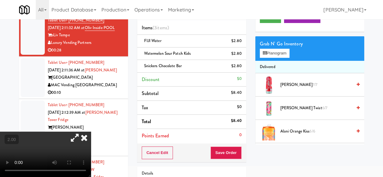
scroll to position [76, 0]
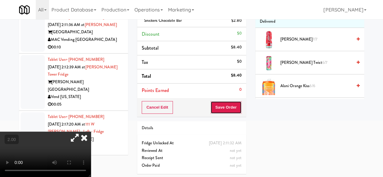
click at [228, 104] on button "Save Order" at bounding box center [225, 107] width 31 height 13
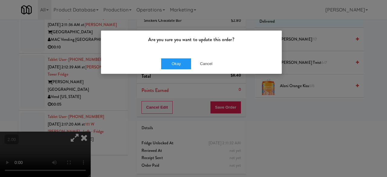
click at [177, 57] on div "Okay Cancel" at bounding box center [191, 64] width 181 height 20
click at [178, 62] on button "Okay" at bounding box center [176, 63] width 30 height 11
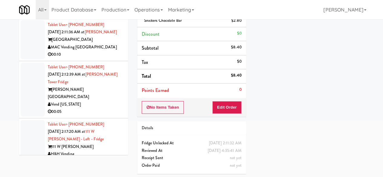
scroll to position [2979, 0]
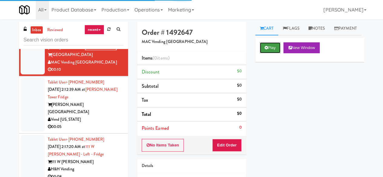
click at [269, 53] on button "Play" at bounding box center [269, 47] width 21 height 11
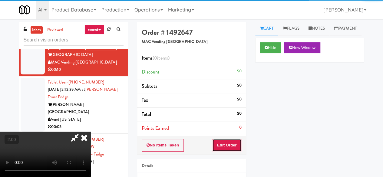
click at [230, 143] on button "Edit Order" at bounding box center [226, 145] width 29 height 13
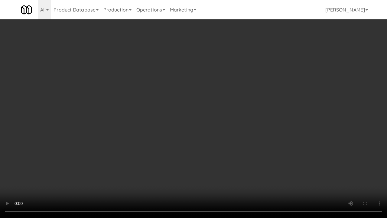
click at [191, 120] on video at bounding box center [193, 109] width 387 height 218
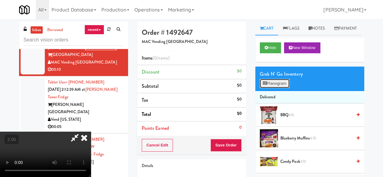
click at [278, 88] on button "Planogram" at bounding box center [274, 83] width 30 height 9
click at [0, 0] on div at bounding box center [0, 0] width 0 height 0
click at [278, 88] on button "Planogram" at bounding box center [274, 83] width 30 height 9
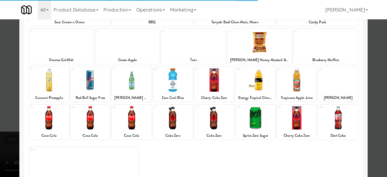
scroll to position [120, 0]
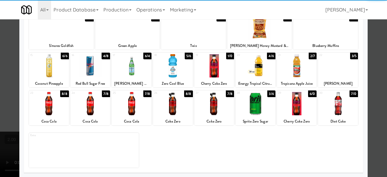
click at [217, 105] on div at bounding box center [214, 103] width 40 height 23
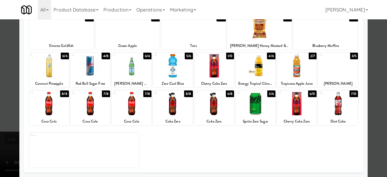
click at [324, 70] on div at bounding box center [338, 65] width 40 height 23
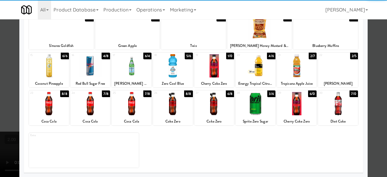
click at [368, 64] on div at bounding box center [193, 88] width 387 height 177
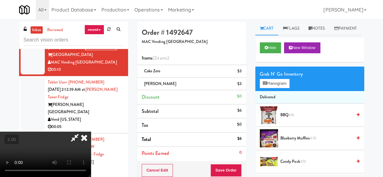
click at [91, 132] on video at bounding box center [45, 154] width 91 height 45
click at [240, 84] on icon at bounding box center [241, 86] width 3 height 4
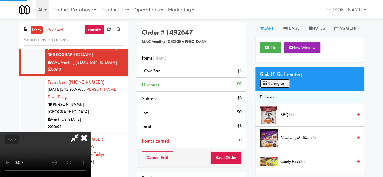
click at [284, 88] on button "Planogram" at bounding box center [274, 83] width 30 height 9
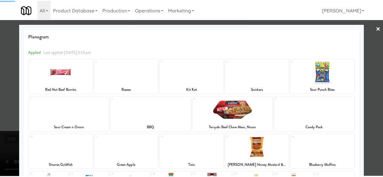
scroll to position [120, 0]
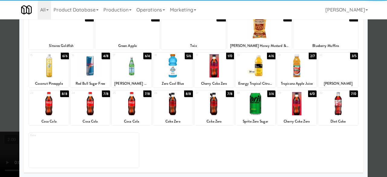
click at [173, 108] on div at bounding box center [173, 103] width 40 height 23
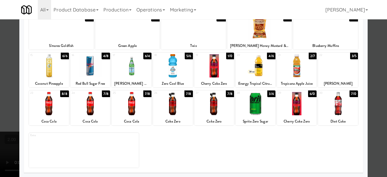
click at [343, 73] on div at bounding box center [338, 65] width 40 height 23
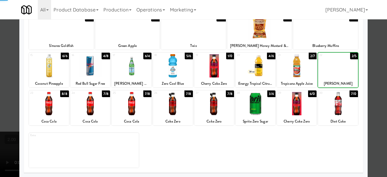
drag, startPoint x: 376, startPoint y: 63, endPoint x: 369, endPoint y: 62, distance: 7.7
click at [376, 63] on div at bounding box center [193, 88] width 387 height 177
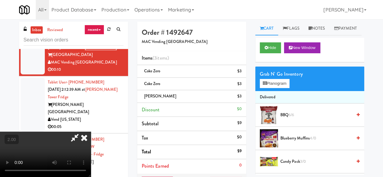
click at [82, 132] on icon at bounding box center [75, 138] width 14 height 12
click at [207, 53] on div "Order # 1492647 MAC Vending [GEOGRAPHIC_DATA] Items (3 items ) Coke Zero $3 Cok…" at bounding box center [250, 138] width 227 height 232
click at [241, 72] on icon at bounding box center [241, 73] width 3 height 4
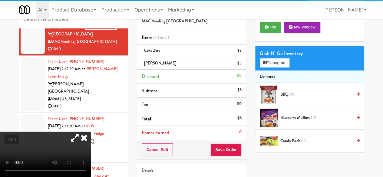
scroll to position [30, 0]
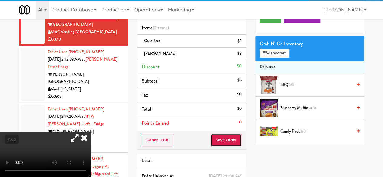
click at [232, 139] on button "Save Order" at bounding box center [225, 140] width 31 height 13
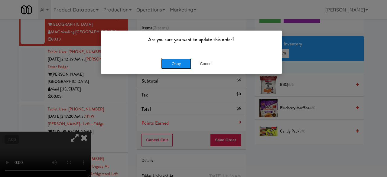
click at [181, 67] on button "Okay" at bounding box center [176, 63] width 30 height 11
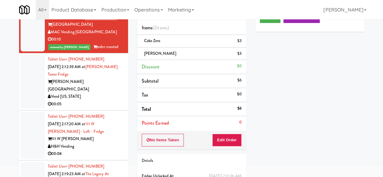
scroll to position [3040, 0]
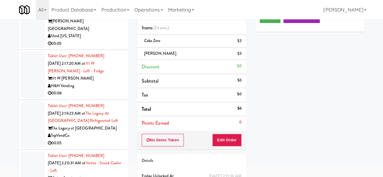
click at [101, 47] on div "00:05" at bounding box center [86, 44] width 76 height 8
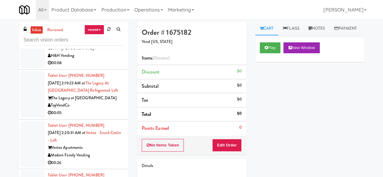
click at [255, 58] on div "Play New Window" at bounding box center [309, 50] width 109 height 24
click at [264, 53] on button "Play" at bounding box center [269, 47] width 21 height 11
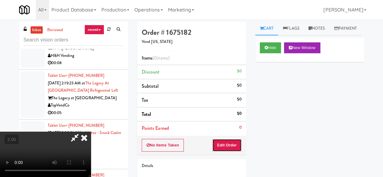
click at [233, 143] on button "Edit Order" at bounding box center [226, 145] width 29 height 13
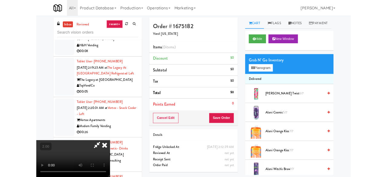
scroll to position [12, 0]
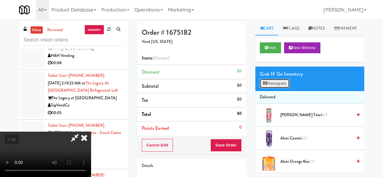
click at [284, 88] on button "Planogram" at bounding box center [274, 83] width 30 height 9
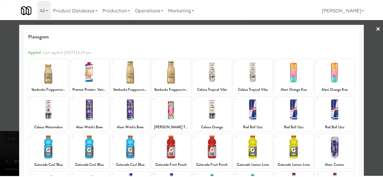
scroll to position [120, 0]
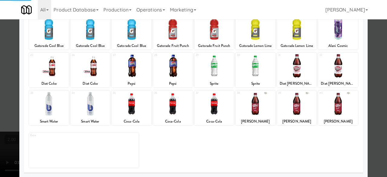
click at [295, 109] on div at bounding box center [297, 103] width 40 height 23
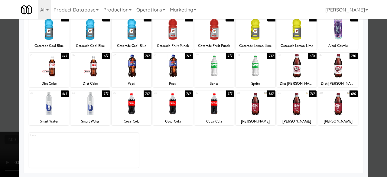
click at [298, 104] on div at bounding box center [297, 103] width 40 height 23
click at [369, 83] on div at bounding box center [193, 88] width 387 height 177
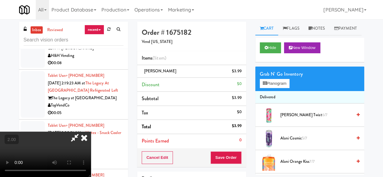
click at [82, 132] on icon at bounding box center [75, 138] width 14 height 12
click at [222, 154] on button "Save Order" at bounding box center [225, 157] width 31 height 13
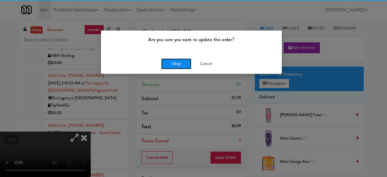
click at [170, 63] on button "Okay" at bounding box center [176, 63] width 30 height 11
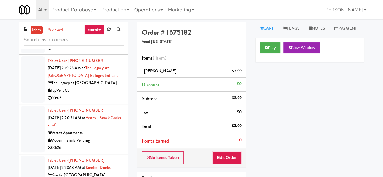
scroll to position [3161, 0]
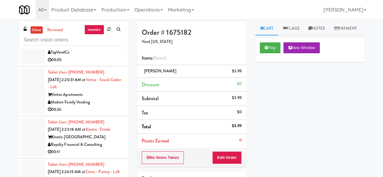
click at [91, 14] on div "00:08" at bounding box center [86, 10] width 76 height 8
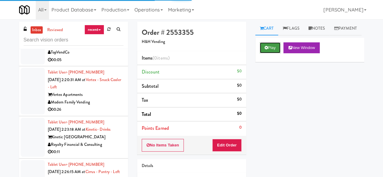
click at [264, 53] on button "Play" at bounding box center [269, 47] width 21 height 11
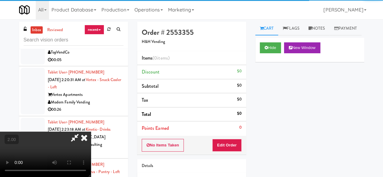
click at [226, 148] on button "Edit Order" at bounding box center [226, 145] width 29 height 13
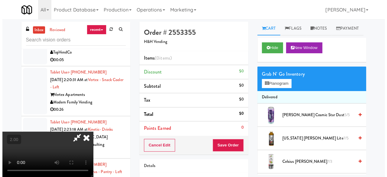
scroll to position [12, 0]
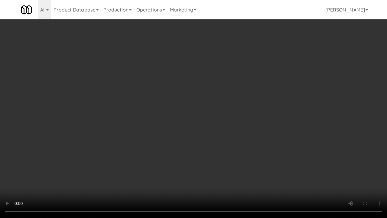
click at [174, 130] on video at bounding box center [193, 109] width 387 height 218
click at [188, 124] on video at bounding box center [193, 109] width 387 height 218
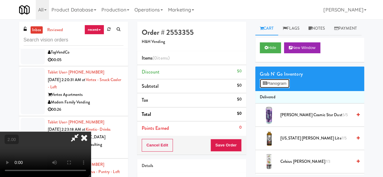
click at [268, 88] on button "Planogram" at bounding box center [274, 83] width 30 height 9
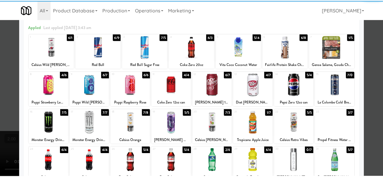
scroll to position [30, 0]
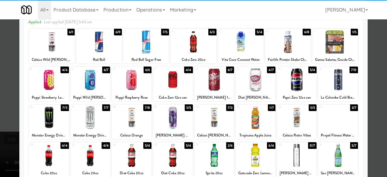
drag, startPoint x: 171, startPoint y: 78, endPoint x: 192, endPoint y: 90, distance: 23.4
click at [171, 79] on div at bounding box center [173, 79] width 40 height 23
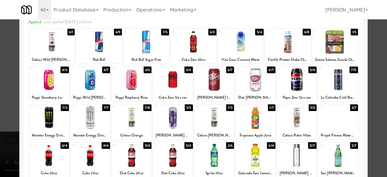
click at [375, 41] on div at bounding box center [193, 88] width 387 height 177
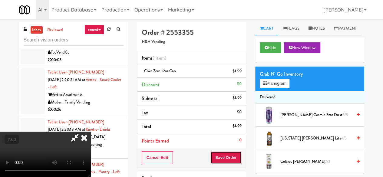
click at [240, 156] on button "Save Order" at bounding box center [225, 157] width 31 height 13
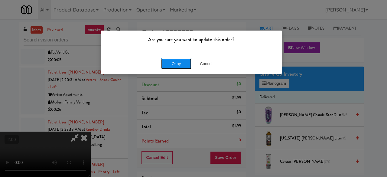
click at [176, 63] on button "Okay" at bounding box center [176, 63] width 30 height 11
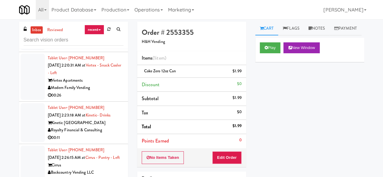
scroll to position [3191, 0]
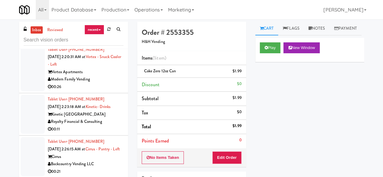
click at [104, 41] on div "00:05" at bounding box center [86, 37] width 76 height 8
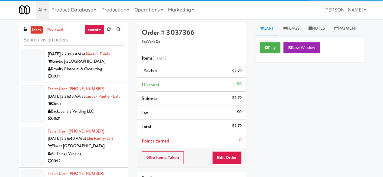
scroll to position [3251, 0]
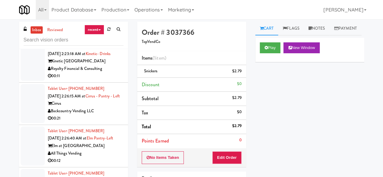
click at [95, 30] on div "Modern Family Vending" at bounding box center [86, 27] width 76 height 8
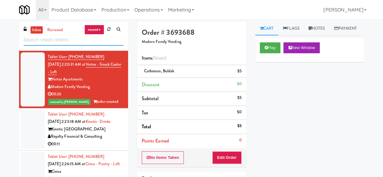
click at [82, 44] on input "text" at bounding box center [74, 39] width 100 height 11
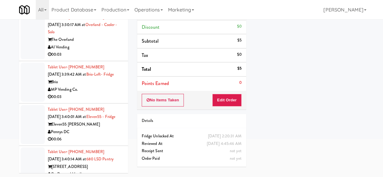
scroll to position [5609, 0]
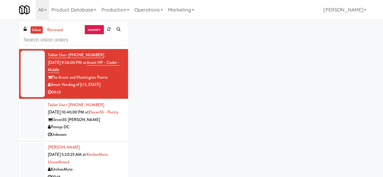
click at [59, 35] on input "text" at bounding box center [74, 39] width 100 height 11
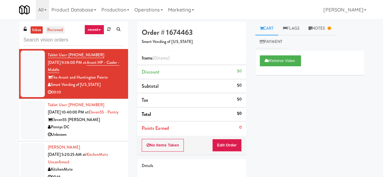
click at [59, 30] on link "reviewed" at bounding box center [55, 30] width 19 height 8
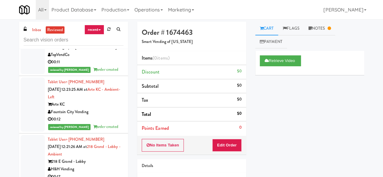
scroll to position [393, 0]
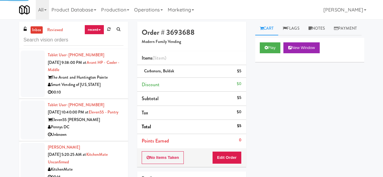
scroll to position [57, 0]
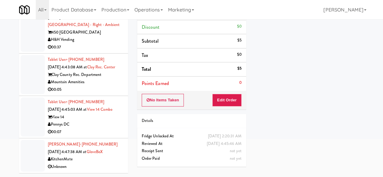
click at [128, 175] on div "inbox reviewed recent all unclear take inventory issue suspicious failed recent…" at bounding box center [74, 70] width 118 height 213
click at [103, 138] on li "Pedro Herrera · (226) 507-6188 Oct 7, 2025 4:47:38 AM at GloveBoX KitchenMate U…" at bounding box center [73, 155] width 109 height 34
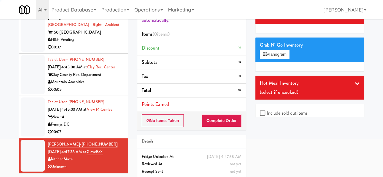
click at [104, 128] on div "00:07" at bounding box center [86, 132] width 76 height 8
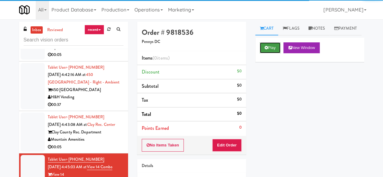
click at [265, 53] on button "Play" at bounding box center [269, 47] width 21 height 11
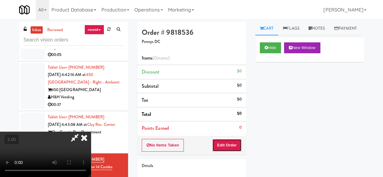
click at [222, 141] on button "Edit Order" at bounding box center [226, 145] width 29 height 13
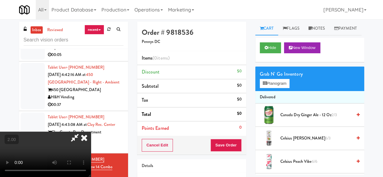
scroll to position [12, 0]
click at [272, 88] on button "Planogram" at bounding box center [274, 83] width 30 height 9
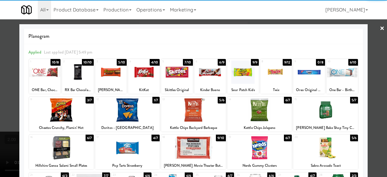
click at [143, 75] on div at bounding box center [143, 71] width 31 height 23
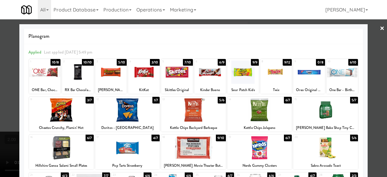
click at [206, 78] on div at bounding box center [209, 71] width 31 height 23
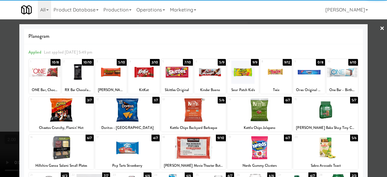
drag, startPoint x: 377, startPoint y: 34, endPoint x: 369, endPoint y: 34, distance: 8.2
click at [380, 34] on link "×" at bounding box center [382, 28] width 5 height 19
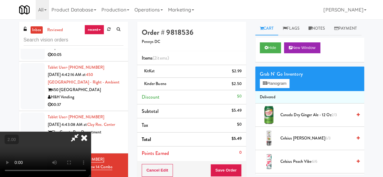
click at [82, 132] on icon at bounding box center [75, 138] width 14 height 12
click at [227, 162] on div "Cancel Edit Save Order" at bounding box center [191, 170] width 109 height 19
click at [226, 164] on button "Save Order" at bounding box center [225, 170] width 31 height 13
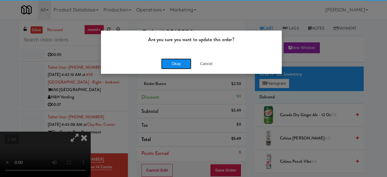
click at [185, 66] on button "Okay" at bounding box center [176, 63] width 30 height 11
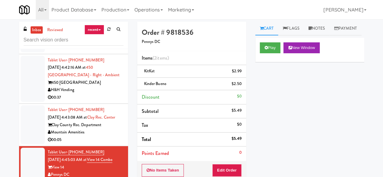
scroll to position [6362, 0]
click at [111, 129] on div "Mountain Amenities" at bounding box center [86, 133] width 76 height 8
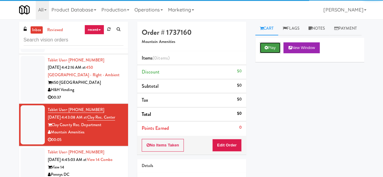
click at [266, 50] on icon at bounding box center [265, 48] width 3 height 4
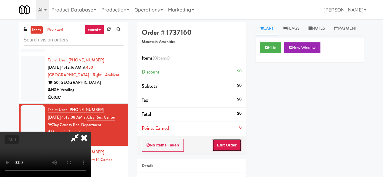
click at [225, 141] on button "Edit Order" at bounding box center [226, 145] width 29 height 13
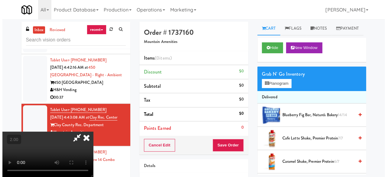
scroll to position [12, 0]
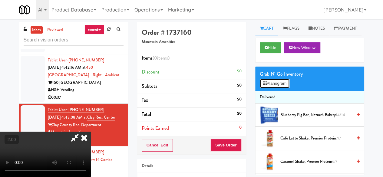
click at [267, 88] on button "Planogram" at bounding box center [274, 83] width 30 height 9
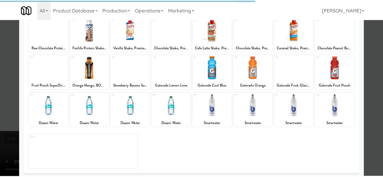
scroll to position [120, 0]
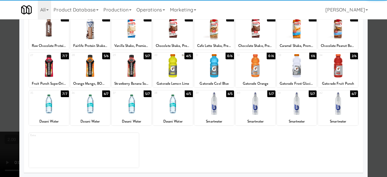
click at [131, 106] on div at bounding box center [132, 103] width 40 height 23
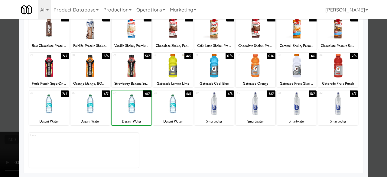
click at [169, 107] on div at bounding box center [173, 103] width 40 height 23
drag, startPoint x: 364, startPoint y: 49, endPoint x: 367, endPoint y: 44, distance: 5.5
click at [366, 46] on div at bounding box center [193, 88] width 387 height 177
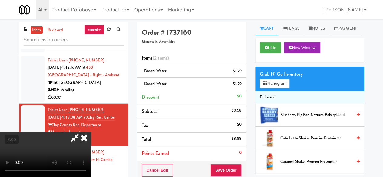
click at [82, 132] on icon at bounding box center [75, 138] width 14 height 12
click at [219, 167] on button "Save Order" at bounding box center [225, 170] width 31 height 13
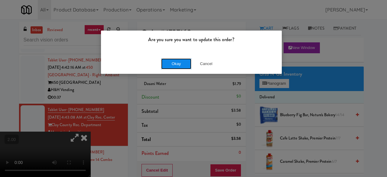
click at [167, 62] on button "Okay" at bounding box center [176, 63] width 30 height 11
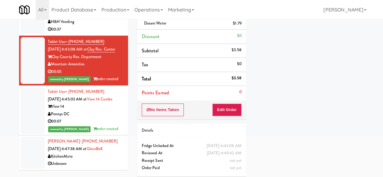
scroll to position [6309, 0]
click at [108, 33] on div "00:37" at bounding box center [86, 30] width 76 height 8
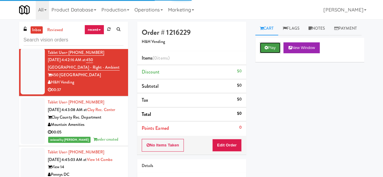
click at [264, 50] on icon at bounding box center [265, 48] width 3 height 4
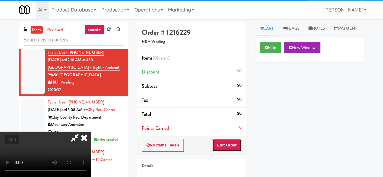
click at [233, 139] on button "Edit Order" at bounding box center [226, 145] width 29 height 13
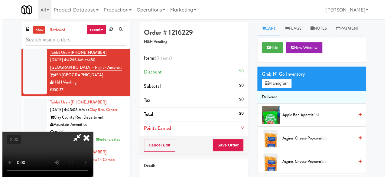
scroll to position [12, 0]
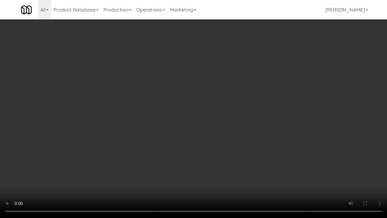
click at [201, 111] on video at bounding box center [193, 109] width 387 height 218
click at [216, 125] on video at bounding box center [193, 109] width 387 height 218
click at [254, 141] on video at bounding box center [193, 109] width 387 height 218
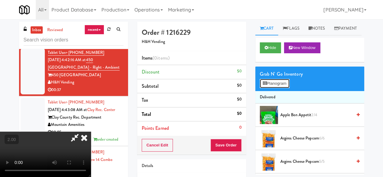
click at [283, 88] on button "Planogram" at bounding box center [274, 83] width 30 height 9
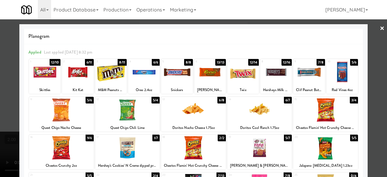
click at [83, 75] on div at bounding box center [77, 71] width 31 height 23
click at [72, 109] on div at bounding box center [61, 109] width 65 height 23
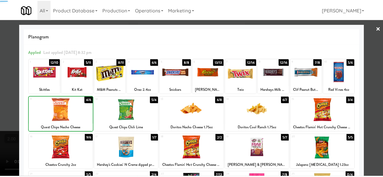
scroll to position [120, 0]
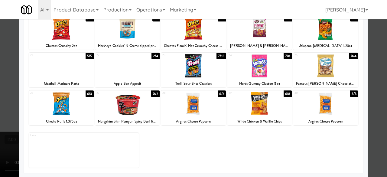
click at [269, 105] on div at bounding box center [259, 103] width 65 height 23
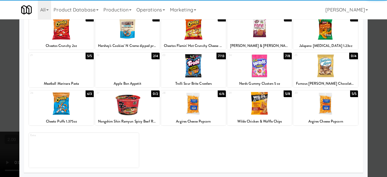
click at [195, 104] on div at bounding box center [193, 103] width 65 height 23
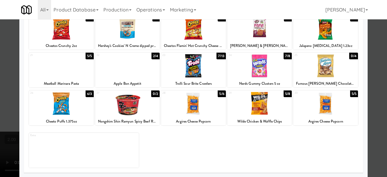
click at [365, 91] on div at bounding box center [193, 88] width 387 height 177
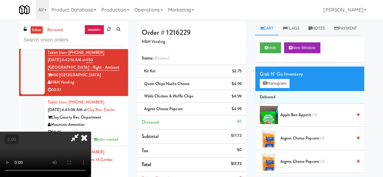
scroll to position [12, 0]
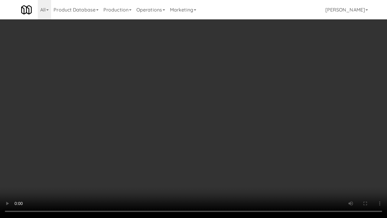
click at [194, 146] on video at bounding box center [193, 109] width 387 height 218
click at [195, 136] on video at bounding box center [193, 109] width 387 height 218
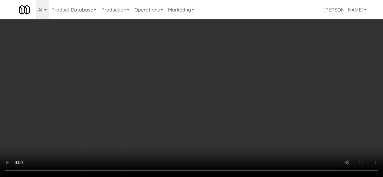
scroll to position [0, 0]
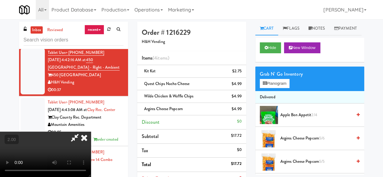
click at [91, 132] on video at bounding box center [45, 154] width 91 height 45
click at [91, 177] on video at bounding box center [45, 154] width 91 height 45
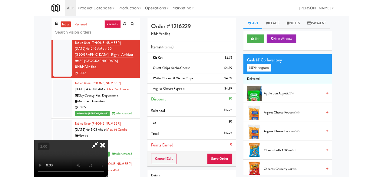
scroll to position [12, 0]
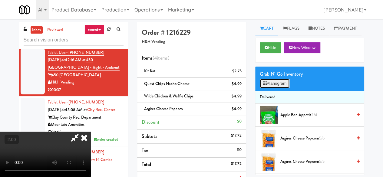
click at [279, 88] on button "Planogram" at bounding box center [274, 83] width 30 height 9
click at [0, 0] on div at bounding box center [0, 0] width 0 height 0
click at [278, 88] on button "Planogram" at bounding box center [274, 83] width 30 height 9
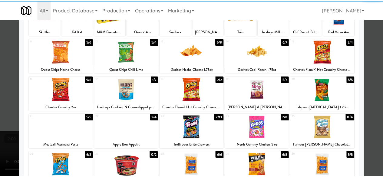
scroll to position [91, 0]
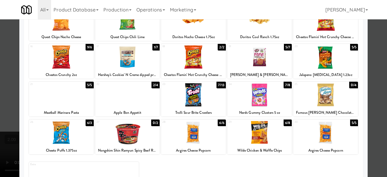
click at [320, 65] on div at bounding box center [325, 56] width 65 height 23
click at [370, 57] on div at bounding box center [193, 88] width 387 height 177
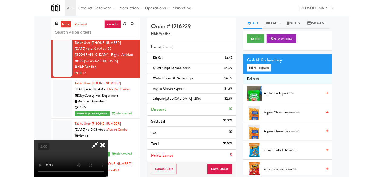
scroll to position [12, 0]
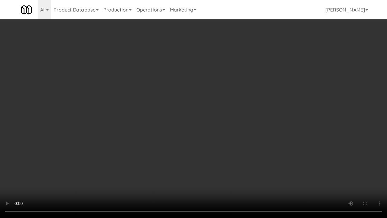
click at [246, 131] on video at bounding box center [193, 109] width 387 height 218
click at [244, 120] on video at bounding box center [193, 109] width 387 height 218
click at [224, 105] on video at bounding box center [193, 109] width 387 height 218
click at [248, 130] on video at bounding box center [193, 109] width 387 height 218
click at [148, 140] on video at bounding box center [193, 109] width 387 height 218
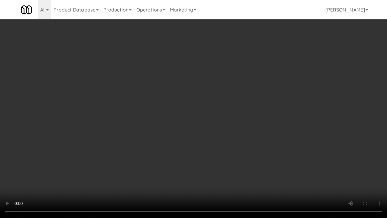
click at [205, 120] on video at bounding box center [193, 109] width 387 height 218
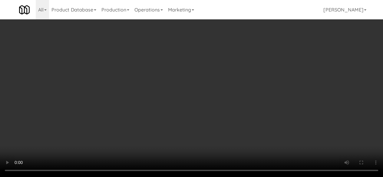
scroll to position [0, 0]
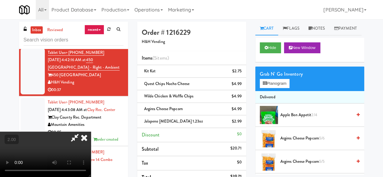
click at [82, 132] on icon at bounding box center [75, 138] width 14 height 12
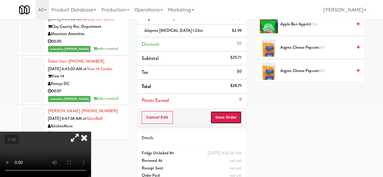
click at [225, 121] on button "Save Order" at bounding box center [225, 117] width 31 height 13
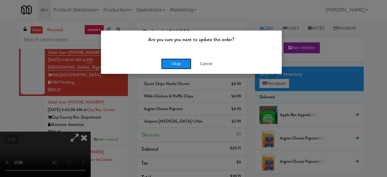
click at [171, 61] on button "Okay" at bounding box center [176, 63] width 30 height 11
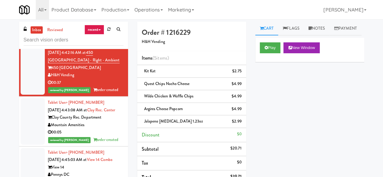
scroll to position [6309, 0]
click at [109, 37] on div "00:05" at bounding box center [86, 33] width 76 height 8
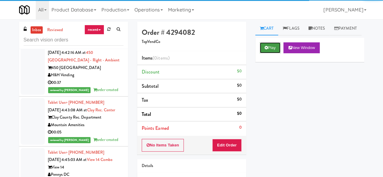
click at [276, 53] on button "Play" at bounding box center [269, 47] width 21 height 11
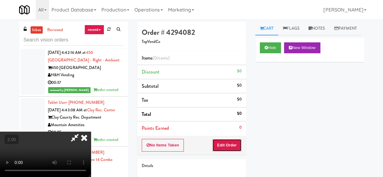
drag, startPoint x: 233, startPoint y: 150, endPoint x: 203, endPoint y: 122, distance: 40.6
click at [233, 150] on button "Edit Order" at bounding box center [226, 145] width 29 height 13
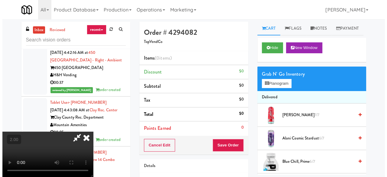
scroll to position [12, 0]
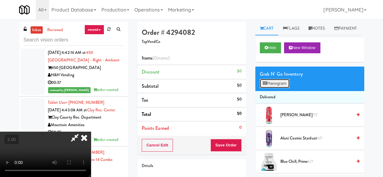
click at [280, 88] on button "Planogram" at bounding box center [274, 83] width 30 height 9
click at [0, 0] on div at bounding box center [0, 0] width 0 height 0
click at [279, 88] on button "Planogram" at bounding box center [274, 83] width 30 height 9
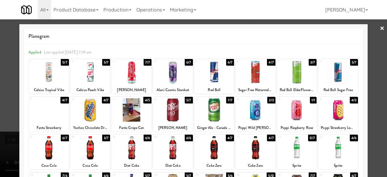
click at [376, 61] on div at bounding box center [193, 88] width 387 height 177
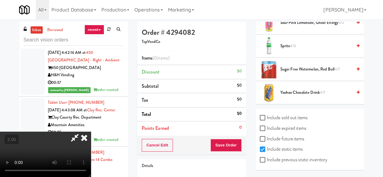
scroll to position [916, 0]
click at [262, 160] on input "Include previous static inventory" at bounding box center [262, 160] width 7 height 5
checkbox input "true"
click at [261, 129] on input "Include expired items" at bounding box center [262, 128] width 7 height 5
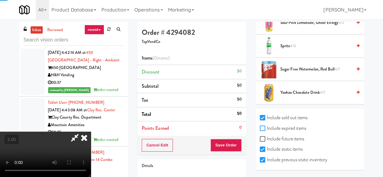
checkbox input "true"
click at [91, 132] on icon at bounding box center [83, 138] width 13 height 12
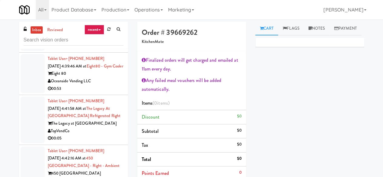
scroll to position [6006, 0]
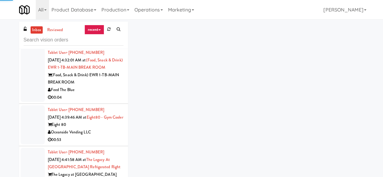
scroll to position [5976, 0]
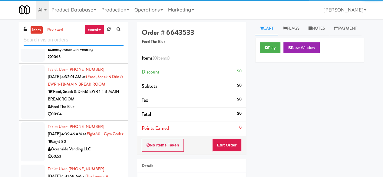
click at [51, 39] on input "text" at bounding box center [74, 39] width 100 height 11
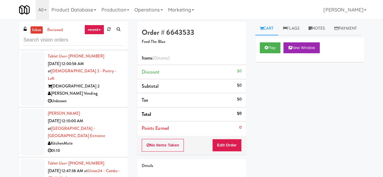
click at [100, 91] on div "[PERSON_NAME] Vending" at bounding box center [86, 94] width 76 height 8
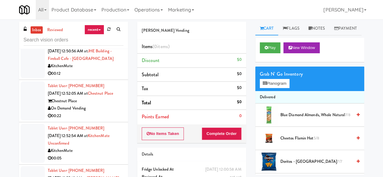
click at [102, 113] on div "00:22" at bounding box center [86, 116] width 76 height 8
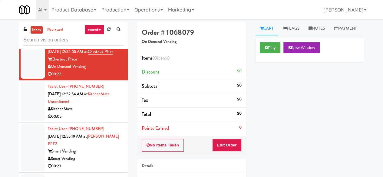
scroll to position [786, 0]
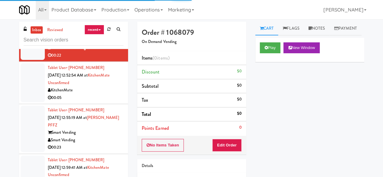
click at [100, 92] on div "KitchenMate" at bounding box center [86, 90] width 76 height 8
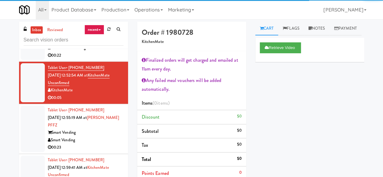
click at [90, 136] on div "Smart Vending" at bounding box center [86, 140] width 76 height 8
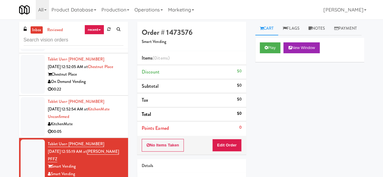
scroll to position [726, 0]
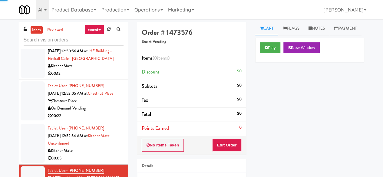
click at [95, 117] on div "00:22" at bounding box center [86, 116] width 76 height 8
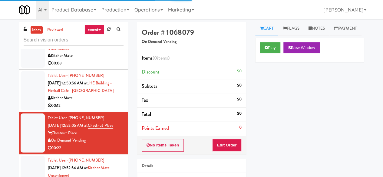
scroll to position [665, 0]
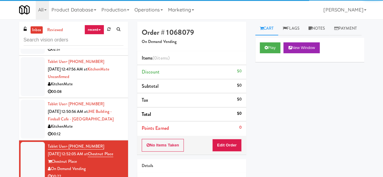
click at [96, 130] on div "00:12" at bounding box center [86, 134] width 76 height 8
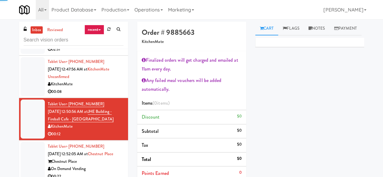
scroll to position [696, 0]
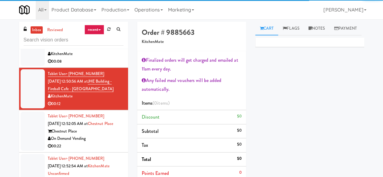
click at [94, 121] on div "Tablet User · (331) 431-7116 Oct 7, 2025 12:52:05 AM at Chestnut Place Chestnut…" at bounding box center [86, 130] width 76 height 37
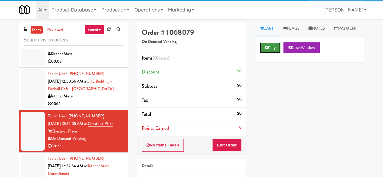
click at [272, 53] on button "Play" at bounding box center [269, 47] width 21 height 11
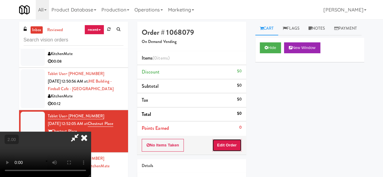
click at [231, 139] on button "Edit Order" at bounding box center [226, 145] width 29 height 13
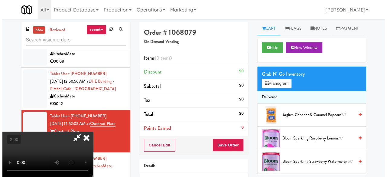
scroll to position [12, 0]
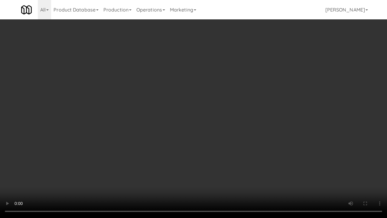
click at [207, 138] on video at bounding box center [193, 109] width 387 height 218
click at [207, 130] on video at bounding box center [193, 109] width 387 height 218
click at [218, 114] on video at bounding box center [193, 109] width 387 height 218
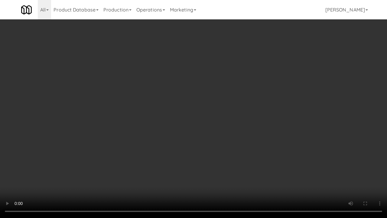
click at [218, 114] on video at bounding box center [193, 109] width 387 height 218
click at [229, 106] on video at bounding box center [193, 109] width 387 height 218
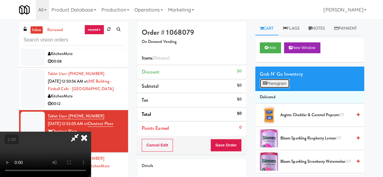
click at [276, 88] on button "Planogram" at bounding box center [274, 83] width 30 height 9
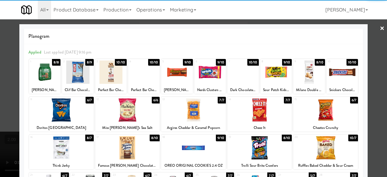
click at [63, 106] on div at bounding box center [61, 109] width 65 height 23
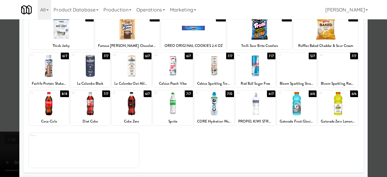
click at [56, 110] on div at bounding box center [49, 103] width 40 height 23
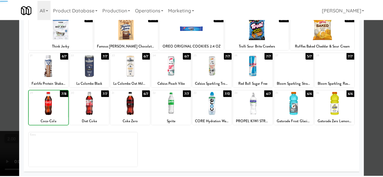
scroll to position [59, 0]
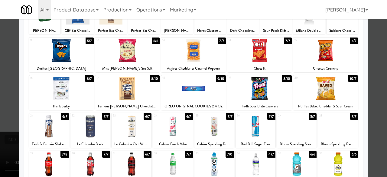
click at [264, 94] on div at bounding box center [259, 88] width 65 height 23
click at [367, 63] on div at bounding box center [193, 88] width 387 height 177
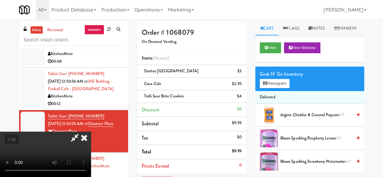
scroll to position [12, 0]
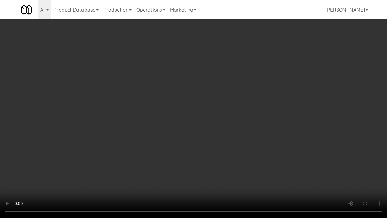
click at [188, 151] on video at bounding box center [193, 109] width 387 height 218
click at [216, 157] on video at bounding box center [193, 109] width 387 height 218
click at [231, 147] on video at bounding box center [193, 109] width 387 height 218
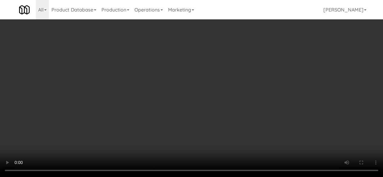
scroll to position [0, 0]
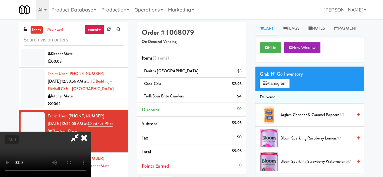
click at [82, 132] on icon at bounding box center [75, 138] width 14 height 12
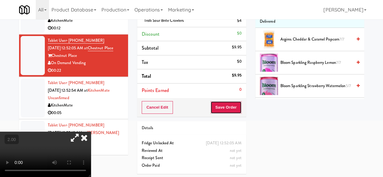
click at [216, 101] on button "Save Order" at bounding box center [225, 107] width 31 height 13
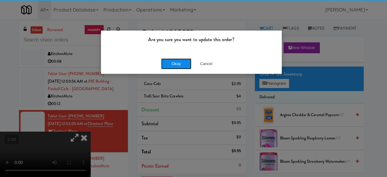
click at [180, 66] on button "Okay" at bounding box center [176, 63] width 30 height 11
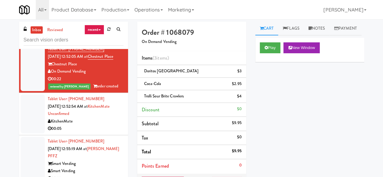
scroll to position [696, 0]
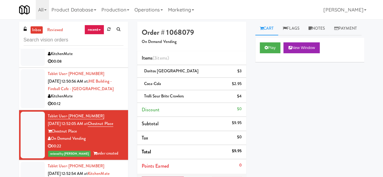
click at [109, 100] on div "00:12" at bounding box center [86, 104] width 76 height 8
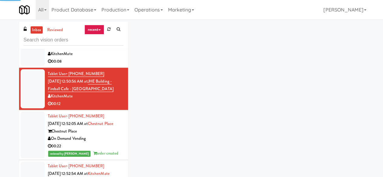
scroll to position [756, 0]
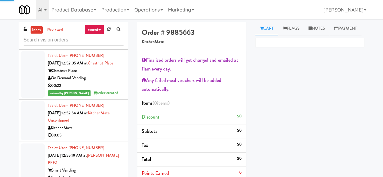
click at [102, 119] on div "Tablet User · (437) 233-6171 Oct 7, 2025 12:52:54 AM at KitchenMate Unconfirmed…" at bounding box center [86, 120] width 76 height 37
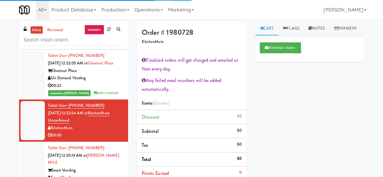
scroll to position [696, 0]
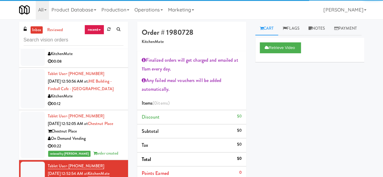
click at [101, 100] on div "00:12" at bounding box center [86, 104] width 76 height 8
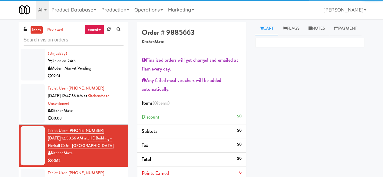
scroll to position [605, 0]
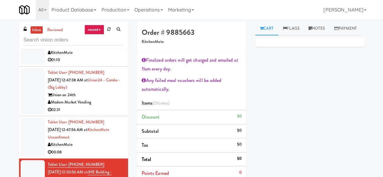
click at [91, 148] on div "00:08" at bounding box center [86, 152] width 76 height 8
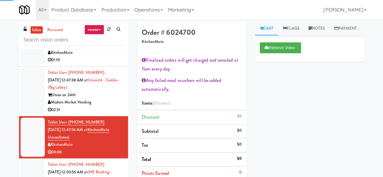
click at [102, 91] on div "Union on 24th" at bounding box center [86, 95] width 76 height 8
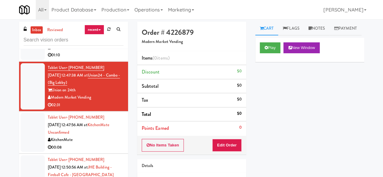
scroll to position [575, 0]
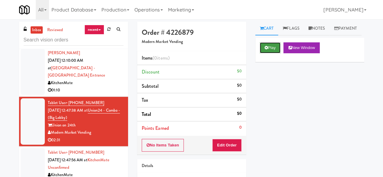
click at [271, 53] on button "Play" at bounding box center [269, 47] width 21 height 11
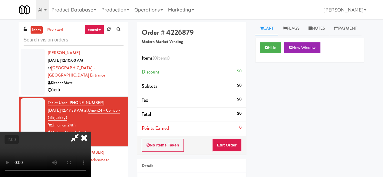
click at [91, 177] on video at bounding box center [45, 154] width 91 height 45
click at [82, 132] on icon at bounding box center [75, 138] width 14 height 12
click at [91, 132] on icon at bounding box center [83, 138] width 13 height 12
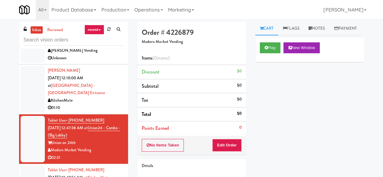
scroll to position [544, 0]
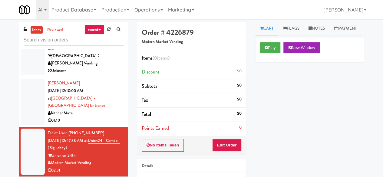
click at [95, 117] on div "01:10" at bounding box center [86, 121] width 76 height 8
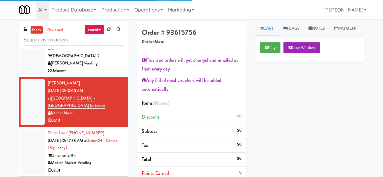
scroll to position [514, 0]
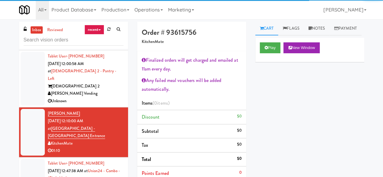
click at [96, 101] on div "Unknown" at bounding box center [86, 101] width 76 height 8
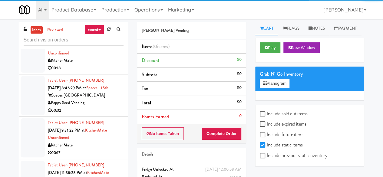
scroll to position [423, 0]
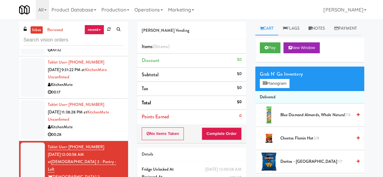
click at [94, 139] on div "00:28" at bounding box center [86, 135] width 76 height 8
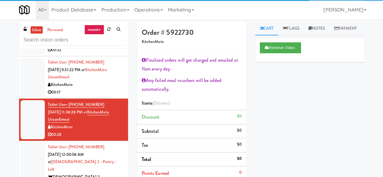
click at [93, 89] on div "KitchenMate" at bounding box center [86, 85] width 76 height 8
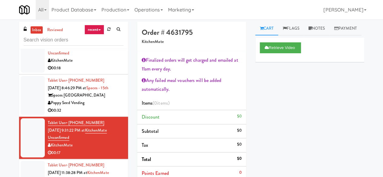
click at [93, 106] on div "Poppy Seed Vending" at bounding box center [86, 103] width 76 height 8
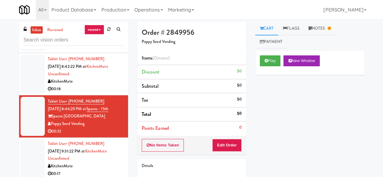
scroll to position [333, 0]
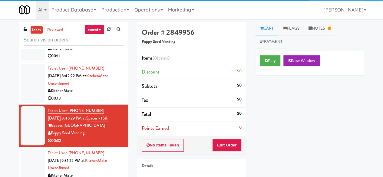
click at [104, 102] on div "00:18" at bounding box center [86, 99] width 76 height 8
